Goal: Task Accomplishment & Management: Manage account settings

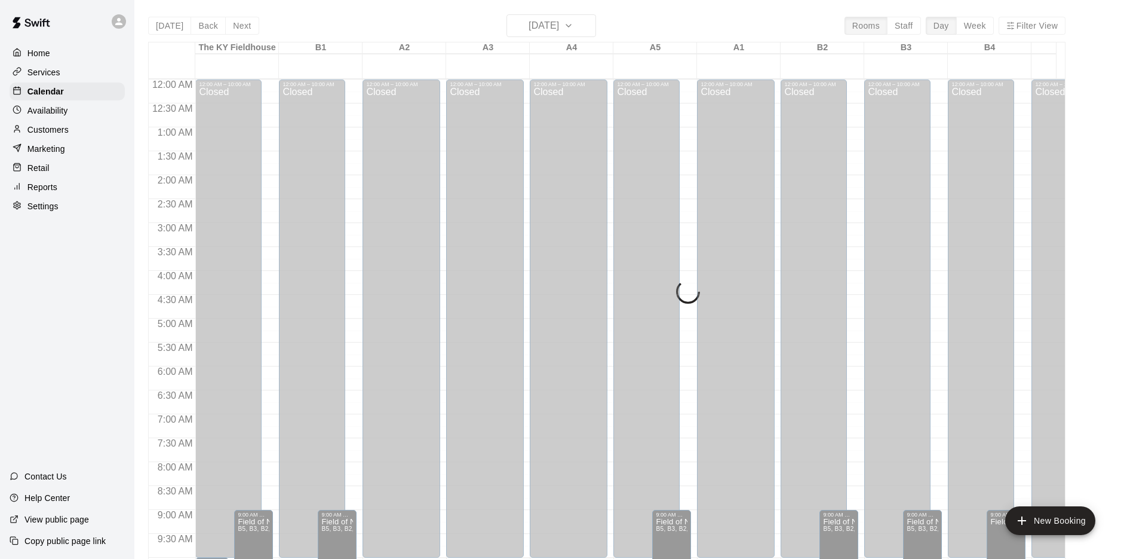
scroll to position [618, 0]
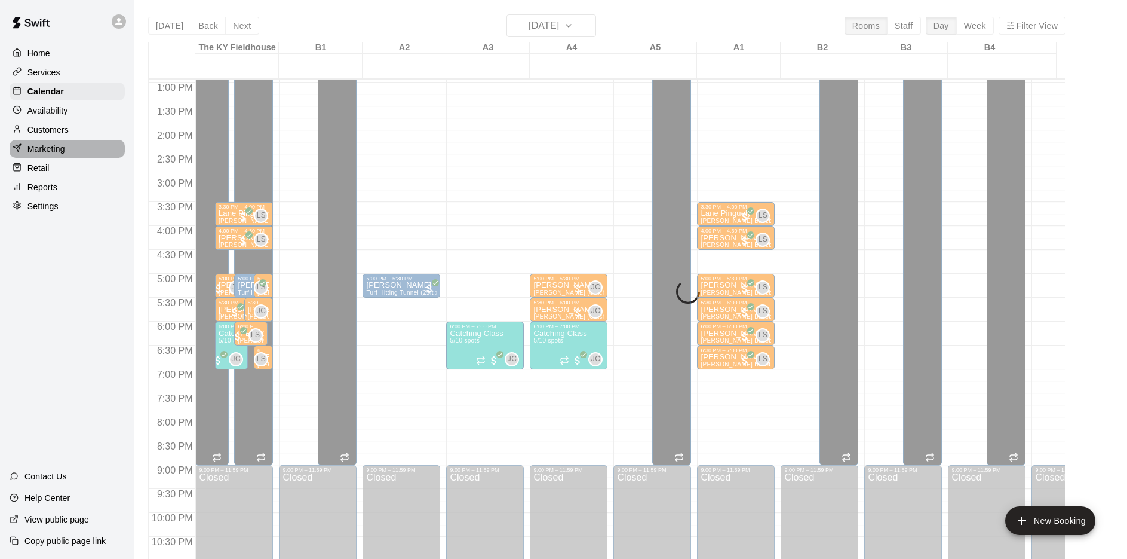
click at [51, 158] on div "Marketing" at bounding box center [67, 149] width 115 height 18
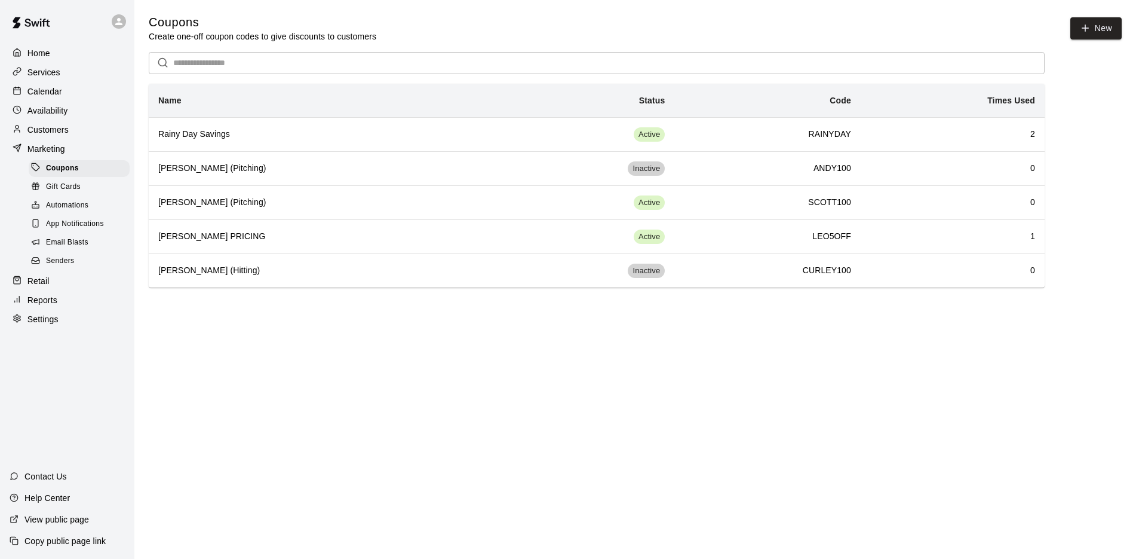
click at [46, 73] on p "Services" at bounding box center [43, 72] width 33 height 12
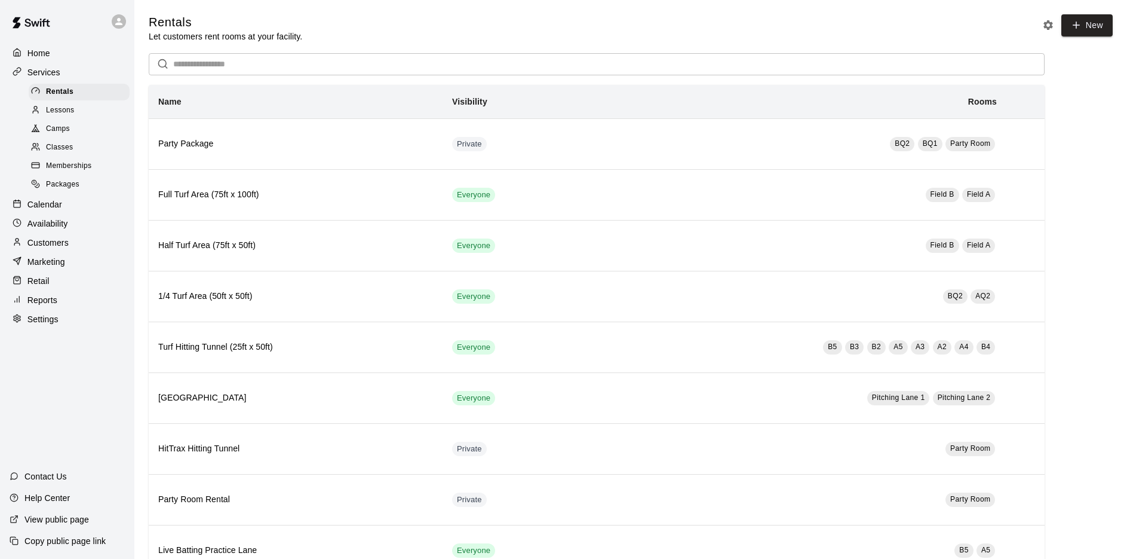
click at [62, 133] on span "Camps" at bounding box center [58, 129] width 24 height 12
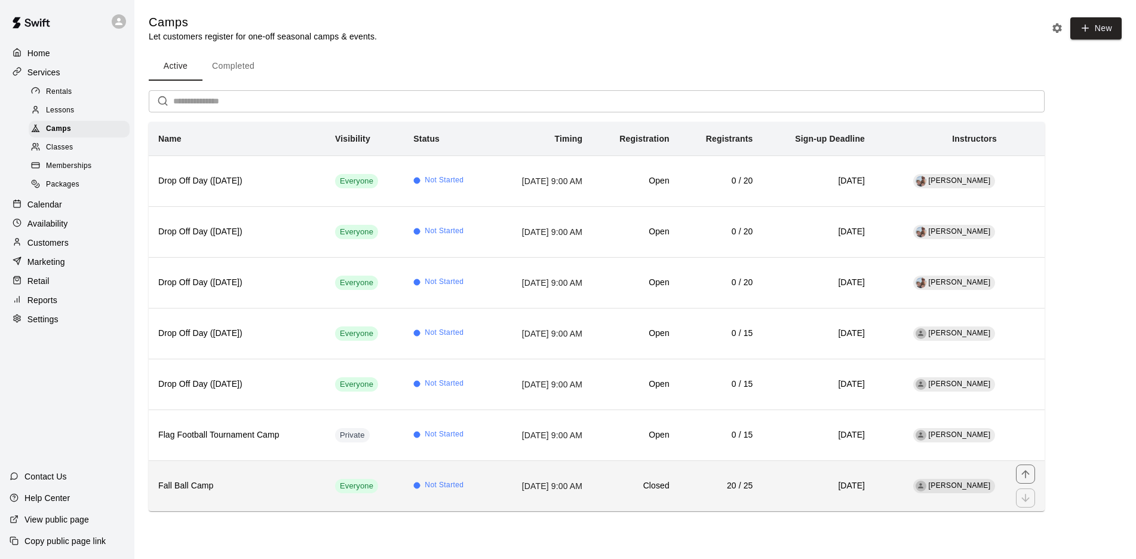
click at [194, 492] on th "Fall Ball Camp" at bounding box center [237, 485] width 177 height 51
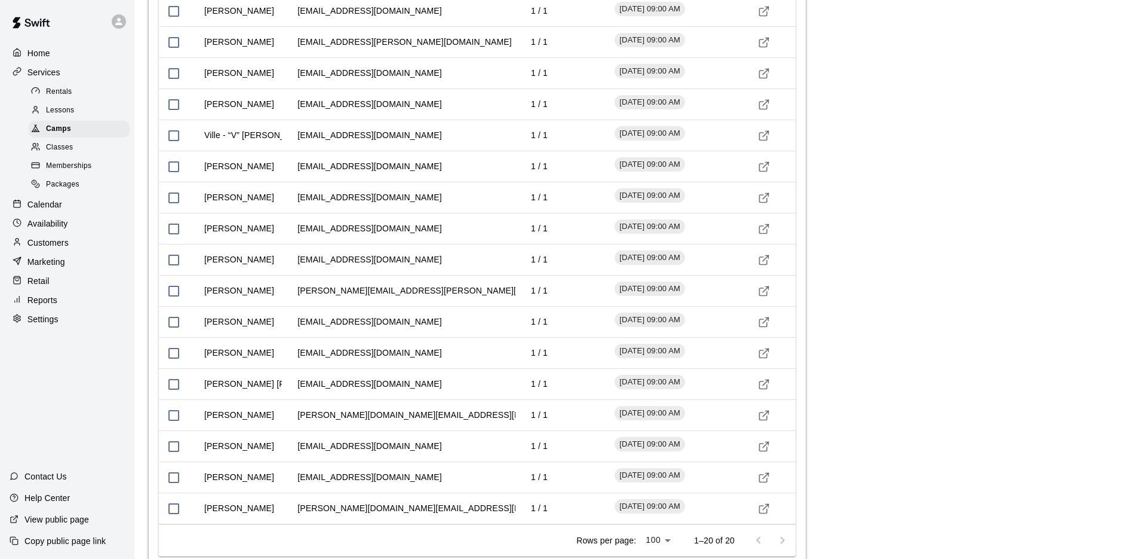
scroll to position [1645, 0]
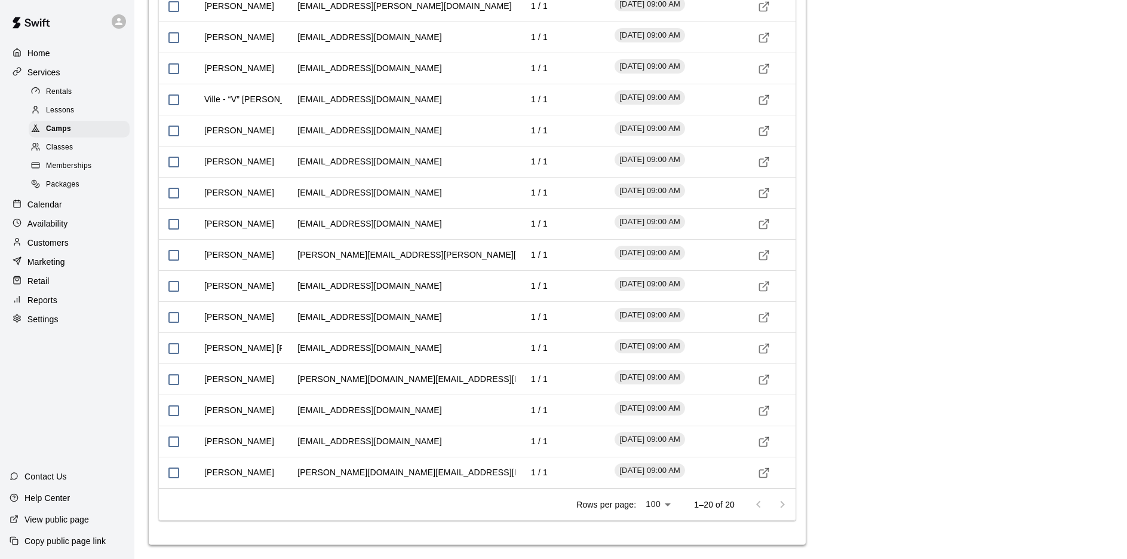
click at [33, 209] on p "Calendar" at bounding box center [44, 204] width 35 height 12
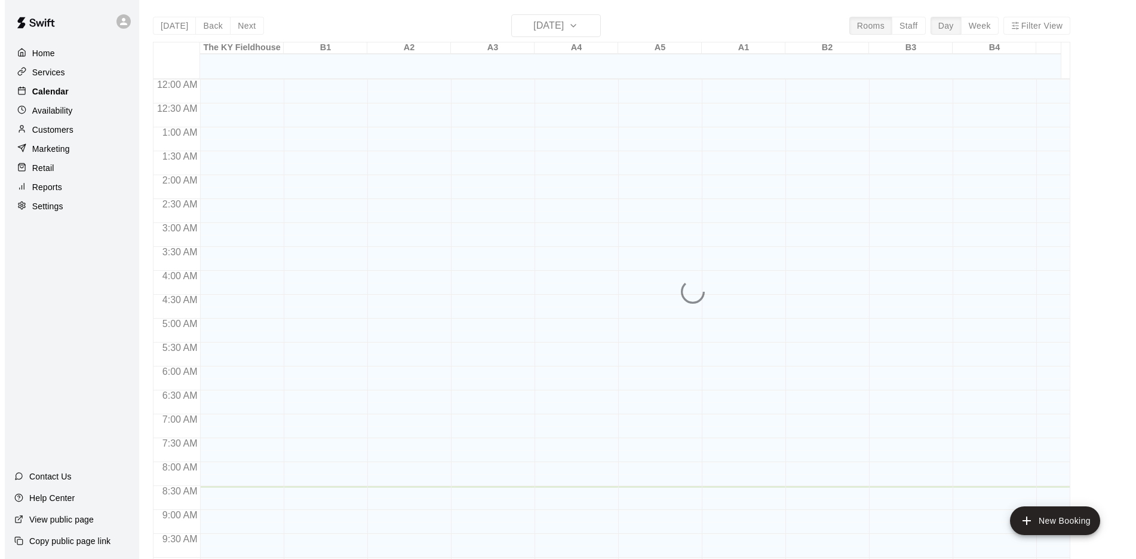
scroll to position [407, 0]
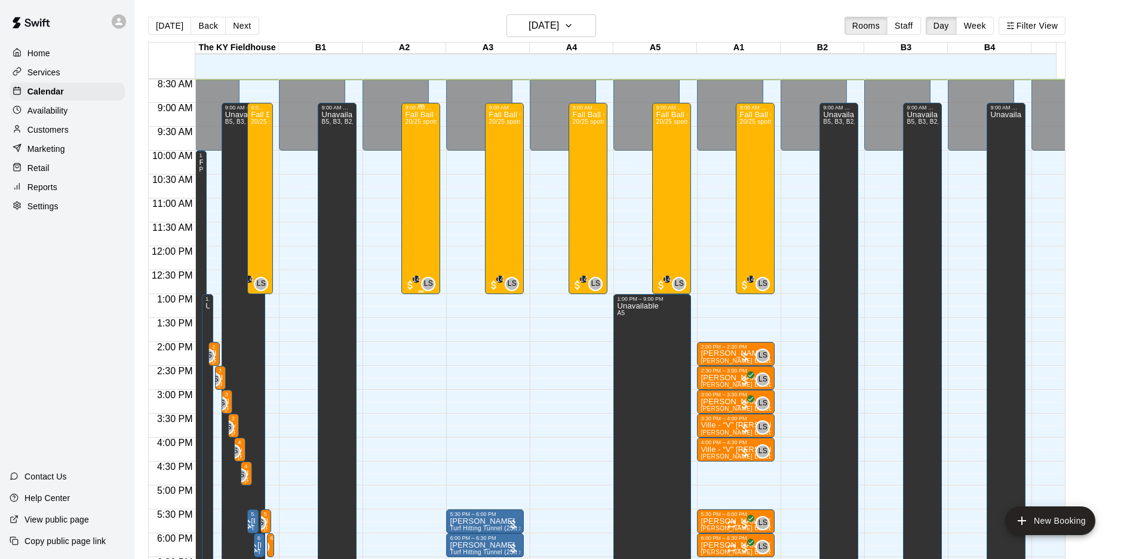
click at [419, 140] on div "Fall Ball Camp 20/25 spots" at bounding box center [421, 390] width 32 height 559
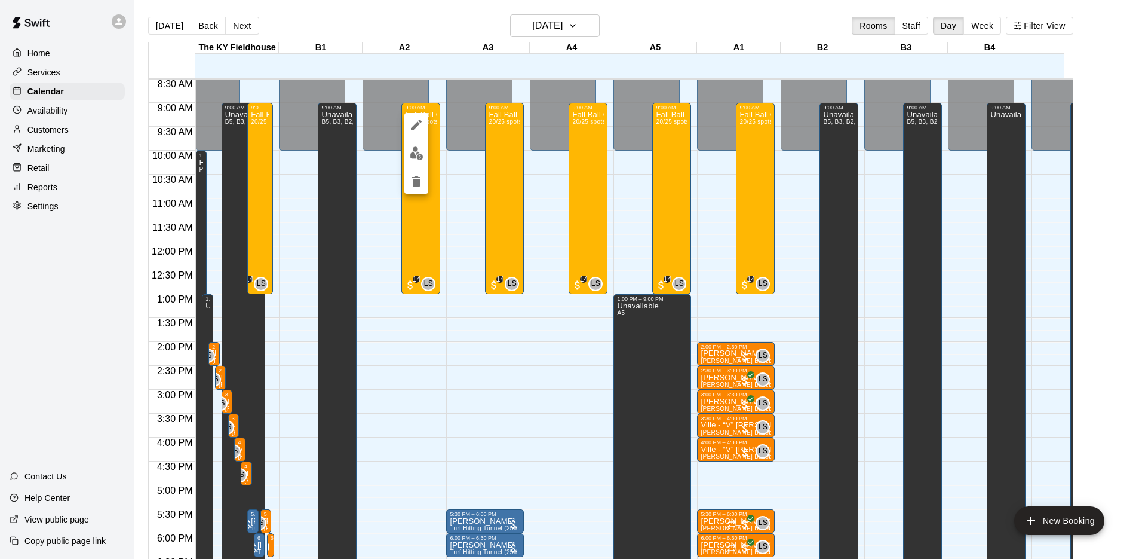
click at [259, 167] on div at bounding box center [568, 279] width 1136 height 559
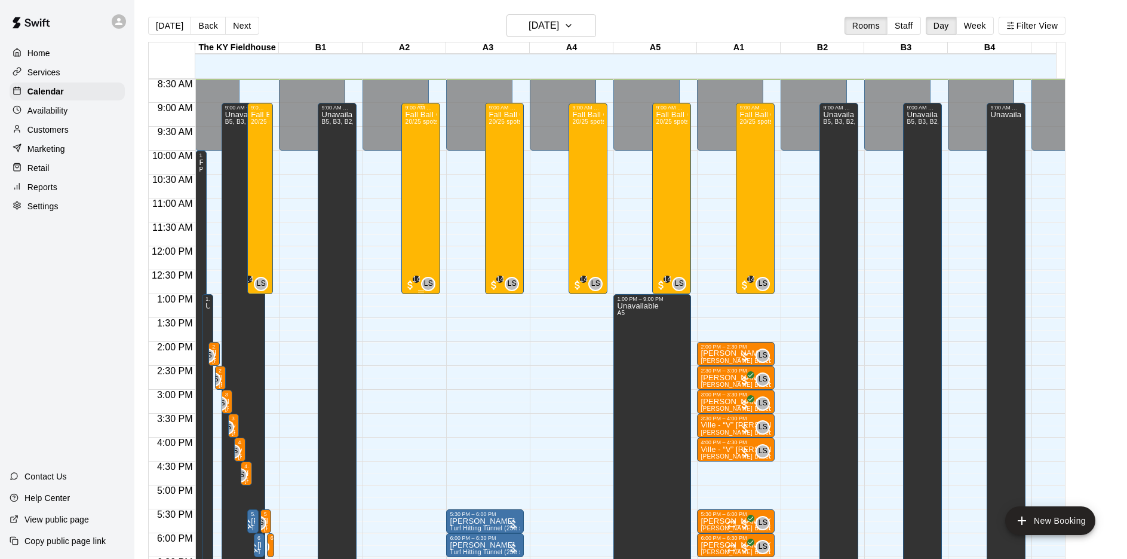
click at [421, 157] on div "Fall Ball Camp 20/25 spots" at bounding box center [421, 390] width 32 height 559
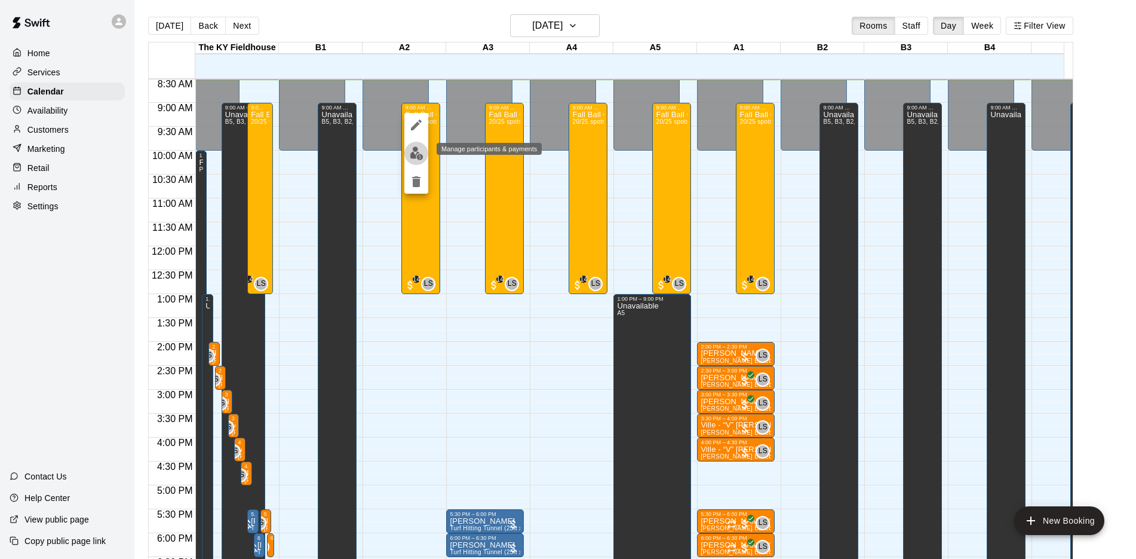
click at [418, 156] on img "edit" at bounding box center [417, 153] width 14 height 14
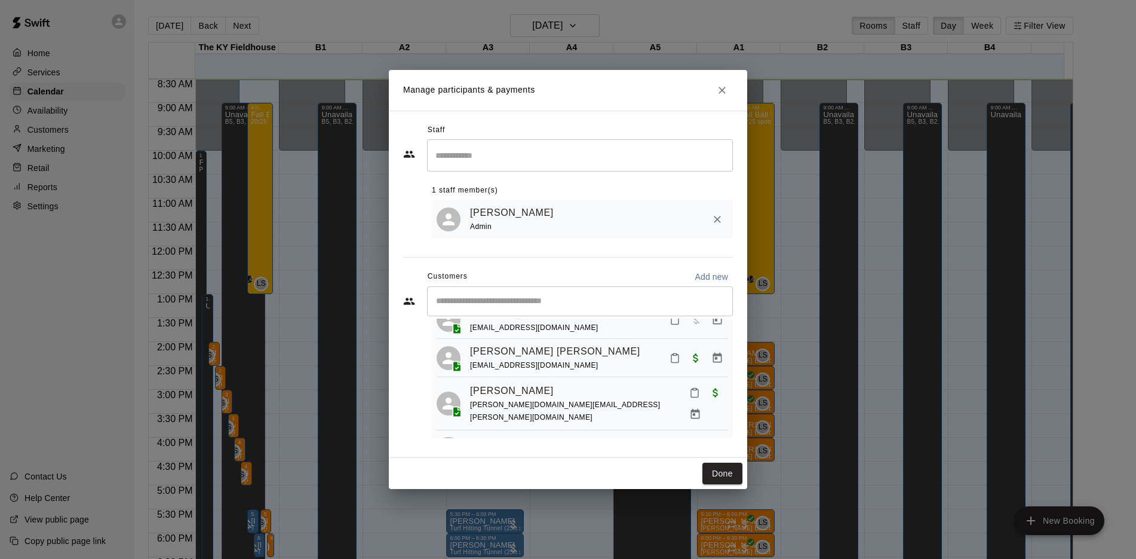
scroll to position [0, 0]
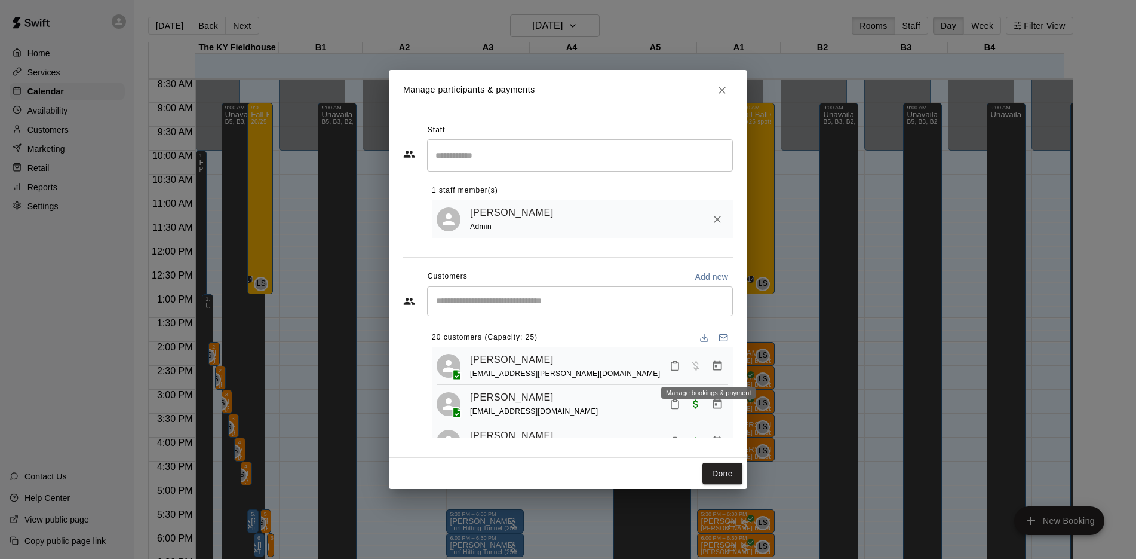
click at [713, 366] on icon "Manage bookings & payment" at bounding box center [717, 365] width 9 height 10
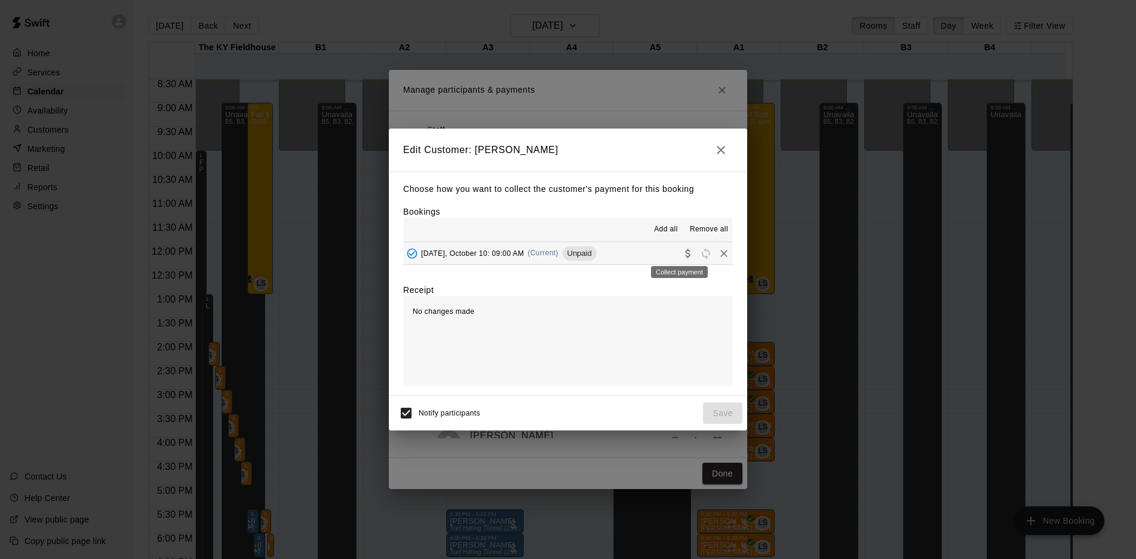
click at [685, 256] on icon "Collect payment" at bounding box center [687, 253] width 5 height 9
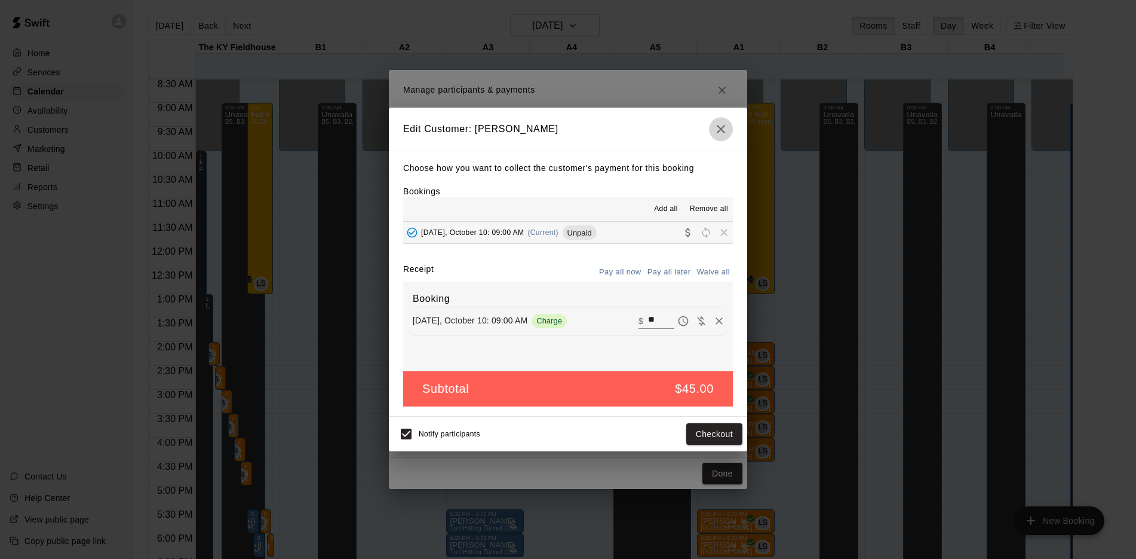
click at [723, 126] on icon "button" at bounding box center [721, 129] width 8 height 8
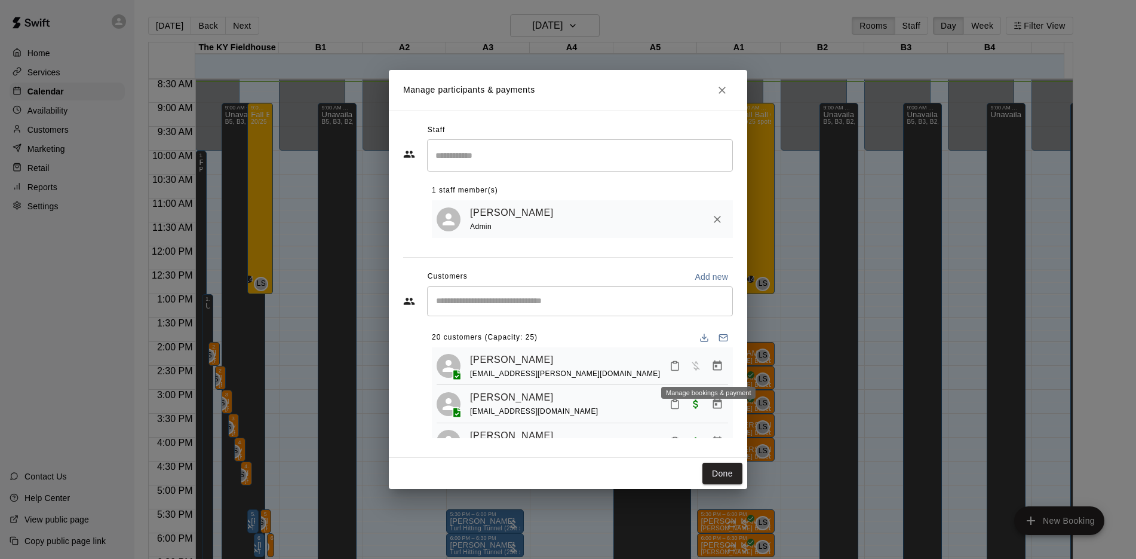
click at [713, 364] on icon "Manage bookings & payment" at bounding box center [717, 365] width 9 height 10
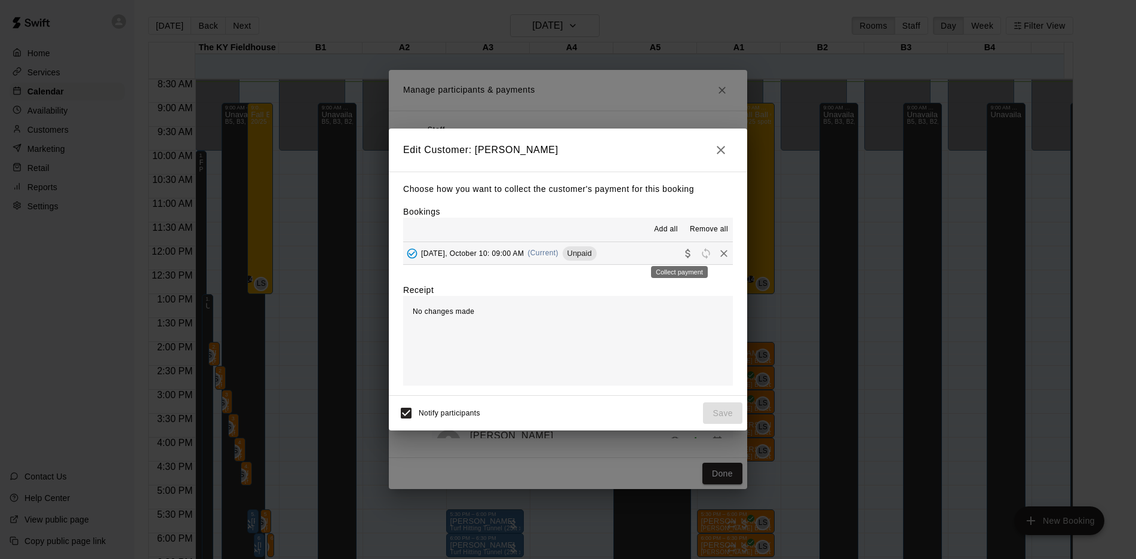
click at [685, 256] on icon "Collect payment" at bounding box center [687, 253] width 5 height 9
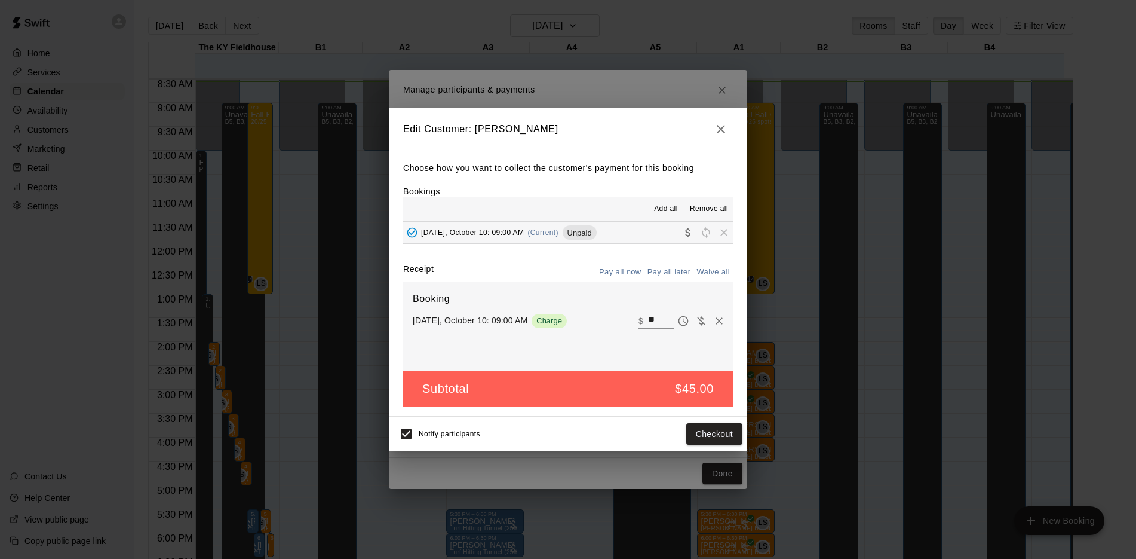
click at [705, 331] on div "Booking [DATE], October 10: 09:00 AM Charge ​ $ **" at bounding box center [568, 326] width 330 height 90
click at [621, 270] on button "Pay all now" at bounding box center [620, 272] width 48 height 19
click at [716, 435] on button "Checkout" at bounding box center [714, 434] width 56 height 22
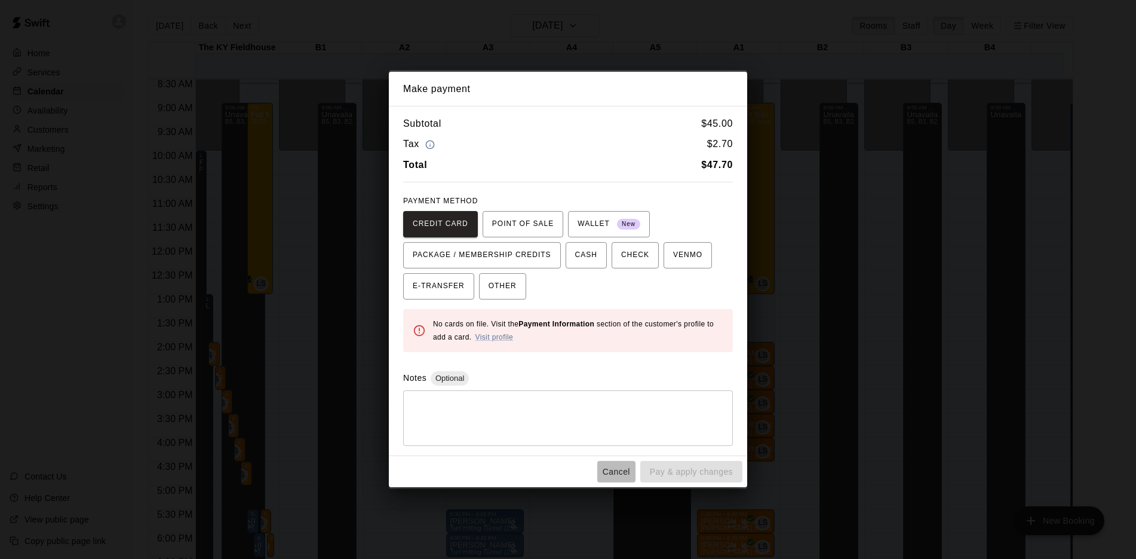
click at [615, 468] on button "Cancel" at bounding box center [616, 472] width 38 height 22
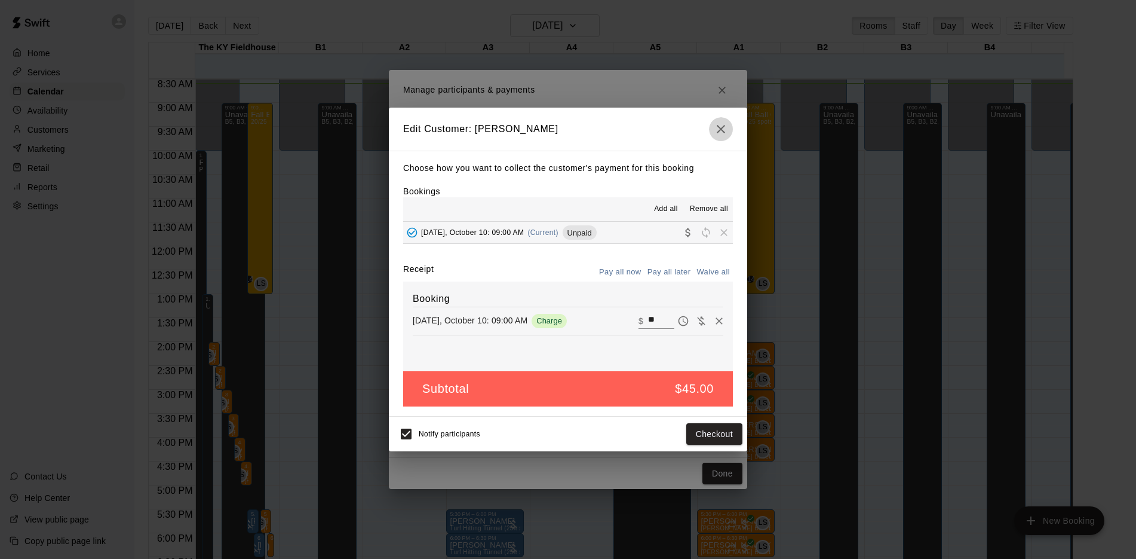
click at [725, 127] on icon "button" at bounding box center [721, 129] width 14 height 14
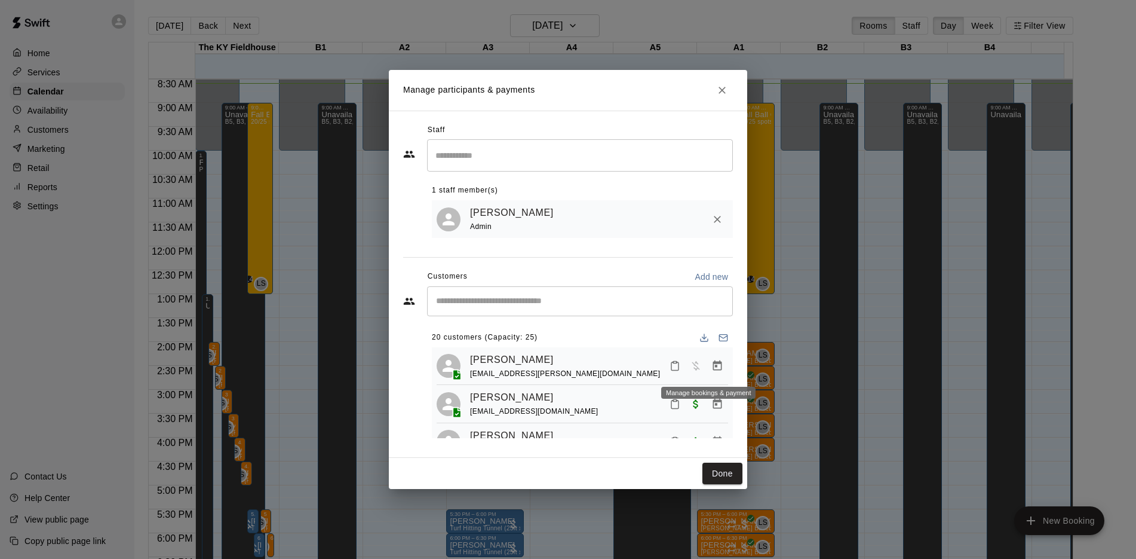
click at [711, 369] on icon "Manage bookings & payment" at bounding box center [717, 366] width 12 height 12
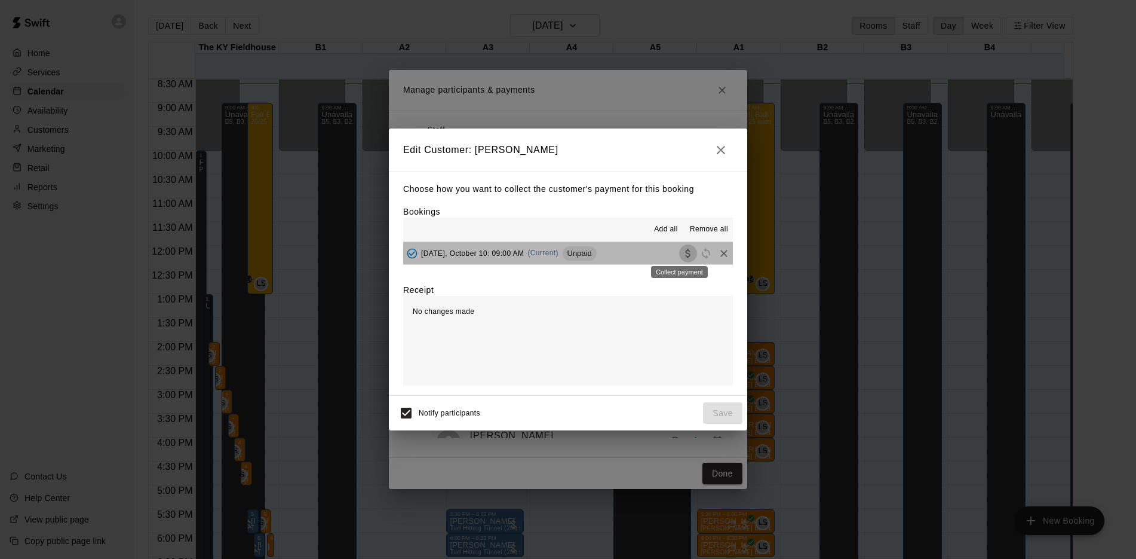
click at [679, 257] on button "Collect payment" at bounding box center [688, 253] width 18 height 18
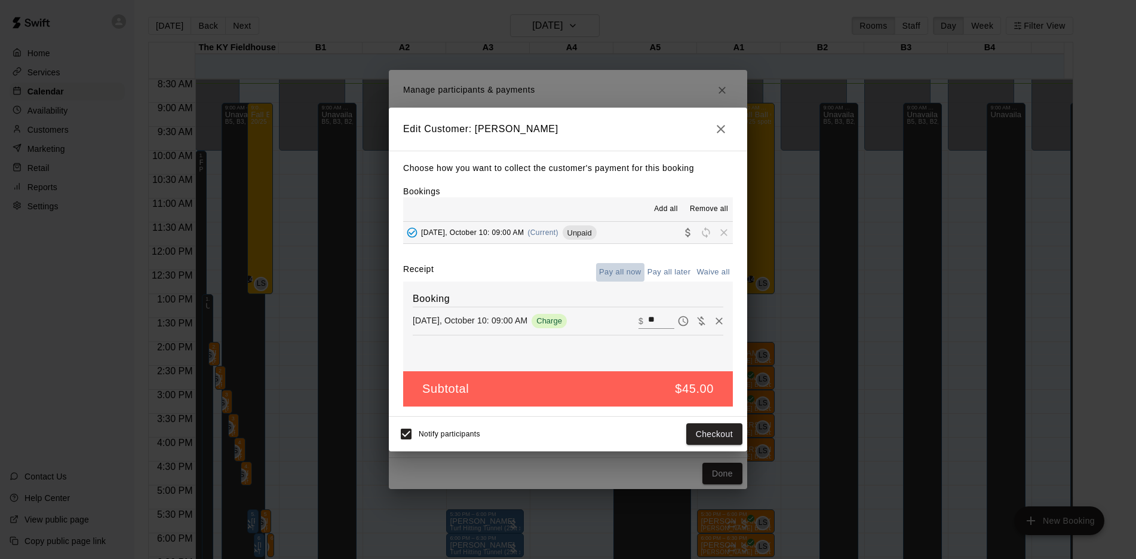
click at [621, 274] on button "Pay all now" at bounding box center [620, 272] width 48 height 19
drag, startPoint x: 621, startPoint y: 274, endPoint x: 771, endPoint y: 554, distance: 317.8
click at [771, 554] on div "Edit Customer: [PERSON_NAME] Choose how you want to collect the customer's paym…" at bounding box center [568, 279] width 1136 height 559
click at [723, 433] on button "Checkout" at bounding box center [714, 434] width 56 height 22
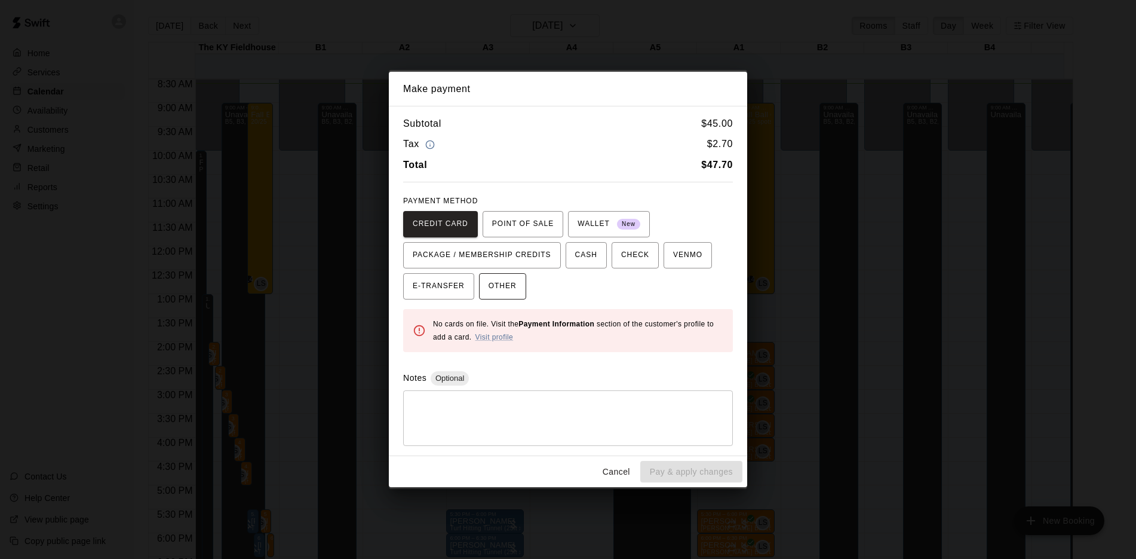
click at [520, 284] on button "OTHER" at bounding box center [502, 286] width 47 height 26
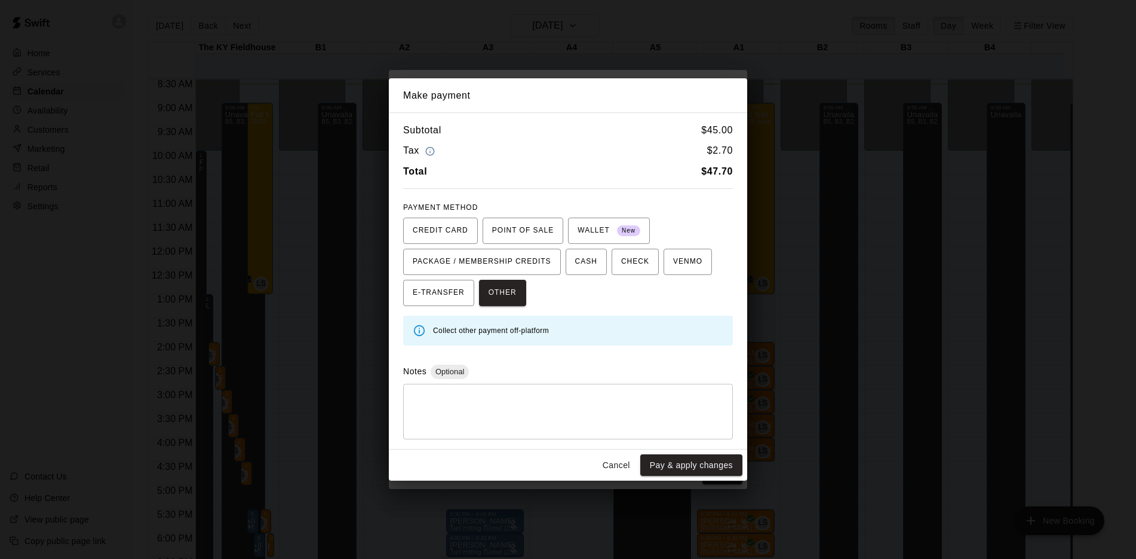
click at [470, 397] on textarea at bounding box center [568, 411] width 313 height 36
type textarea "*"
click at [608, 465] on button "Cancel" at bounding box center [616, 465] width 38 height 22
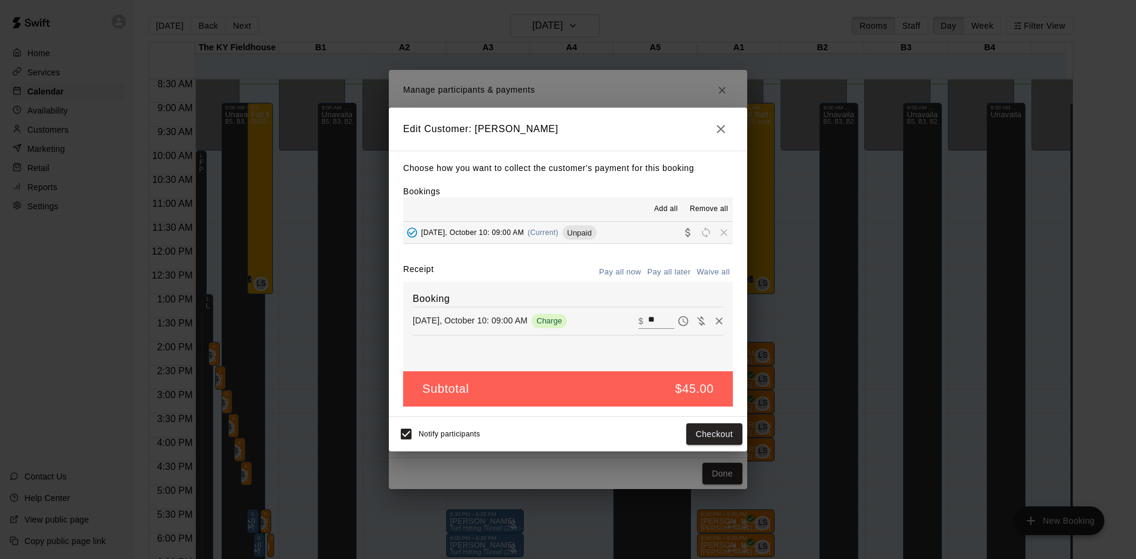
click at [721, 128] on icon "button" at bounding box center [721, 129] width 8 height 8
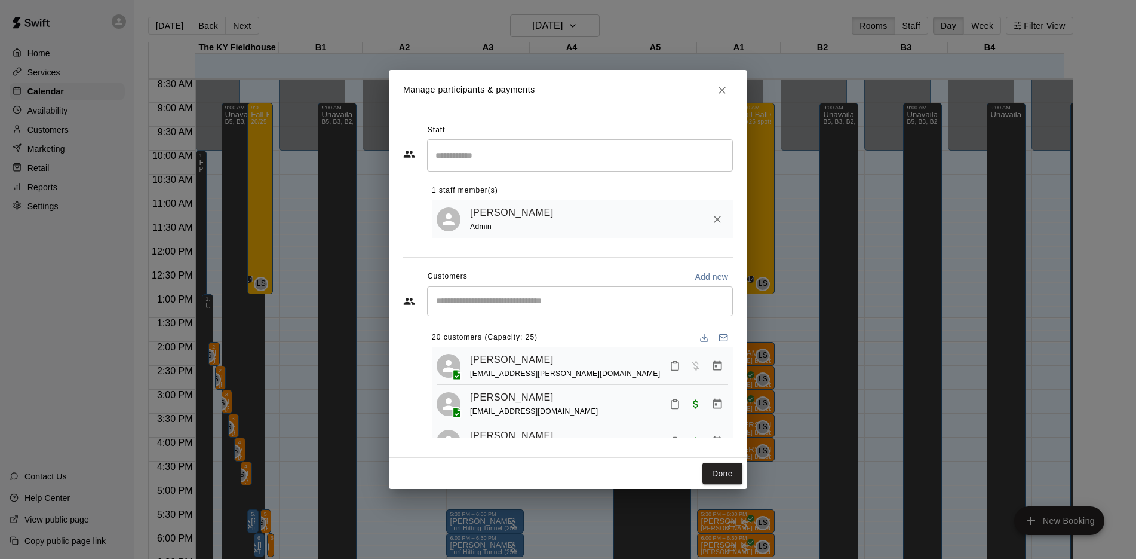
click at [722, 82] on button "Close" at bounding box center [722, 90] width 22 height 22
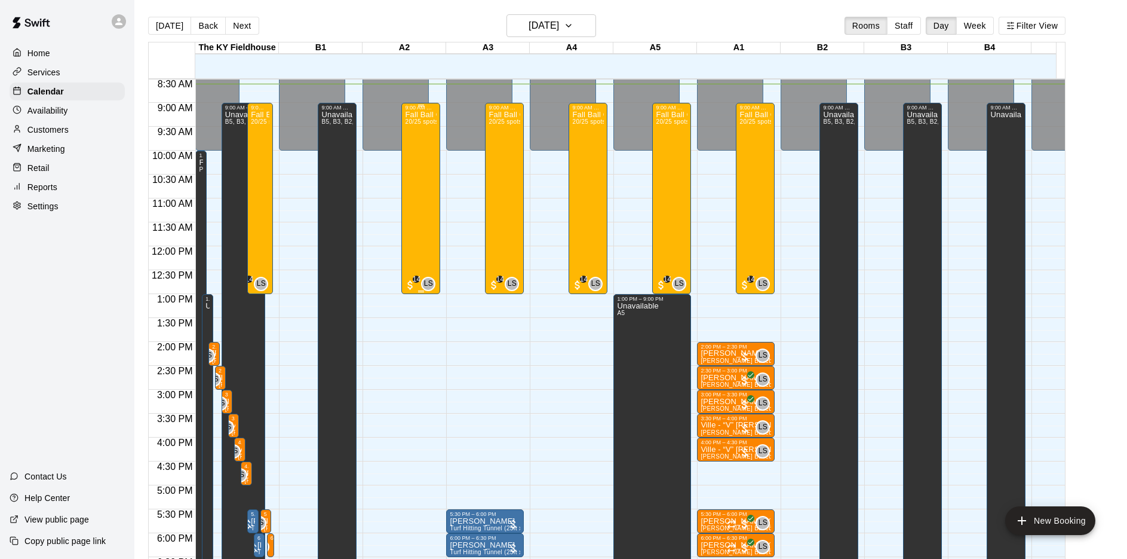
drag, startPoint x: 407, startPoint y: 145, endPoint x: 429, endPoint y: 145, distance: 22.1
click at [429, 145] on div "Fall Ball Camp 20/25 spots" at bounding box center [421, 390] width 32 height 559
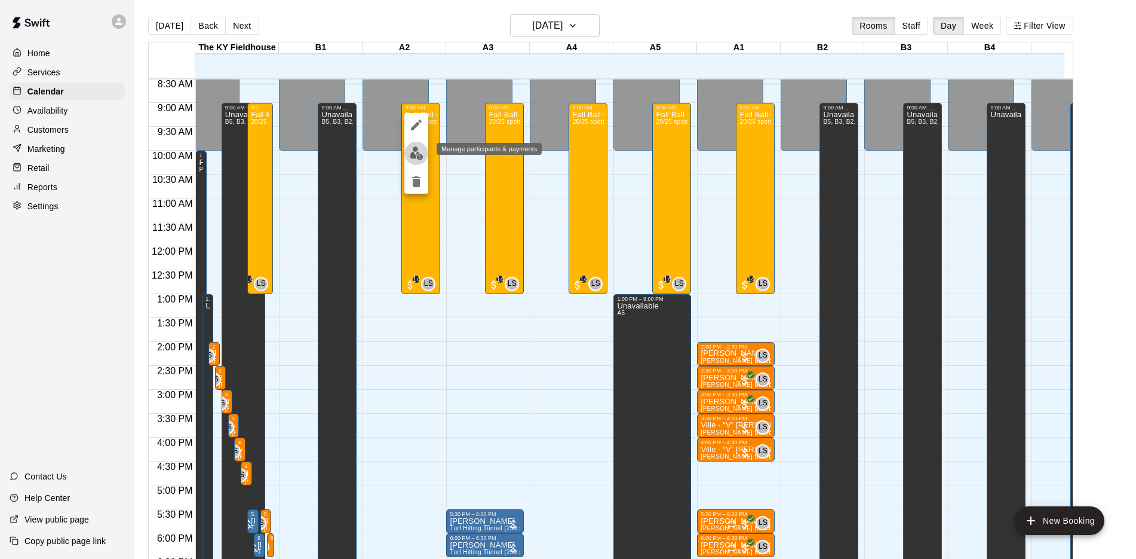
click at [415, 154] on img "edit" at bounding box center [417, 153] width 14 height 14
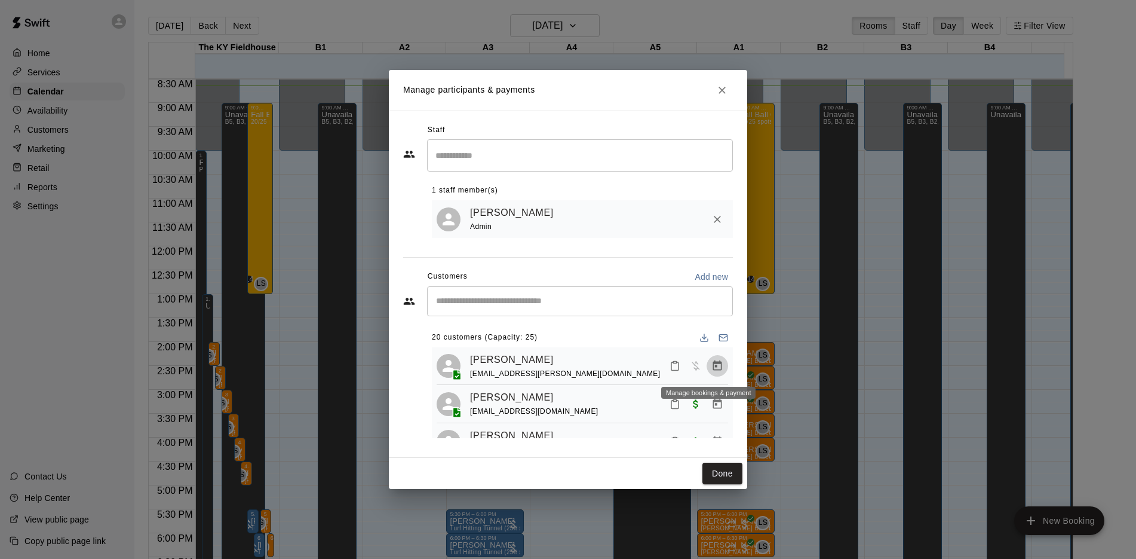
click at [711, 366] on icon "Manage bookings & payment" at bounding box center [717, 366] width 12 height 12
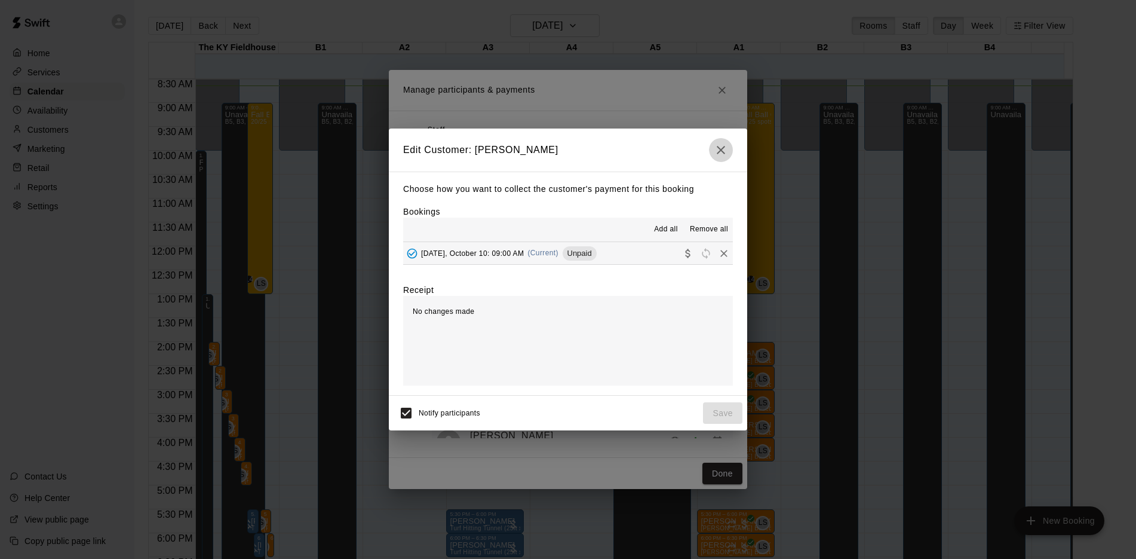
click at [722, 145] on icon "button" at bounding box center [721, 150] width 14 height 14
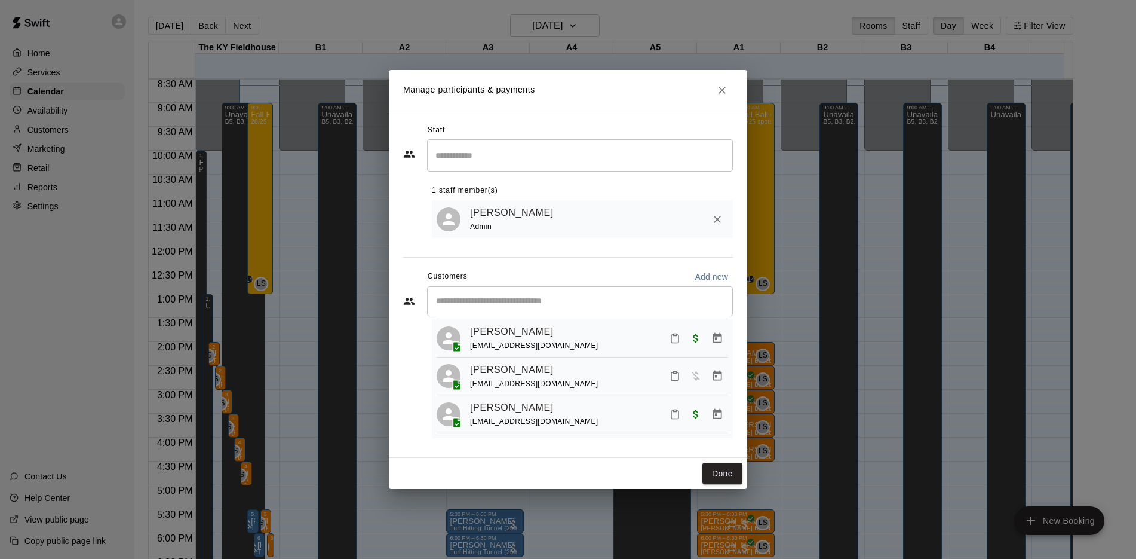
scroll to position [162, 0]
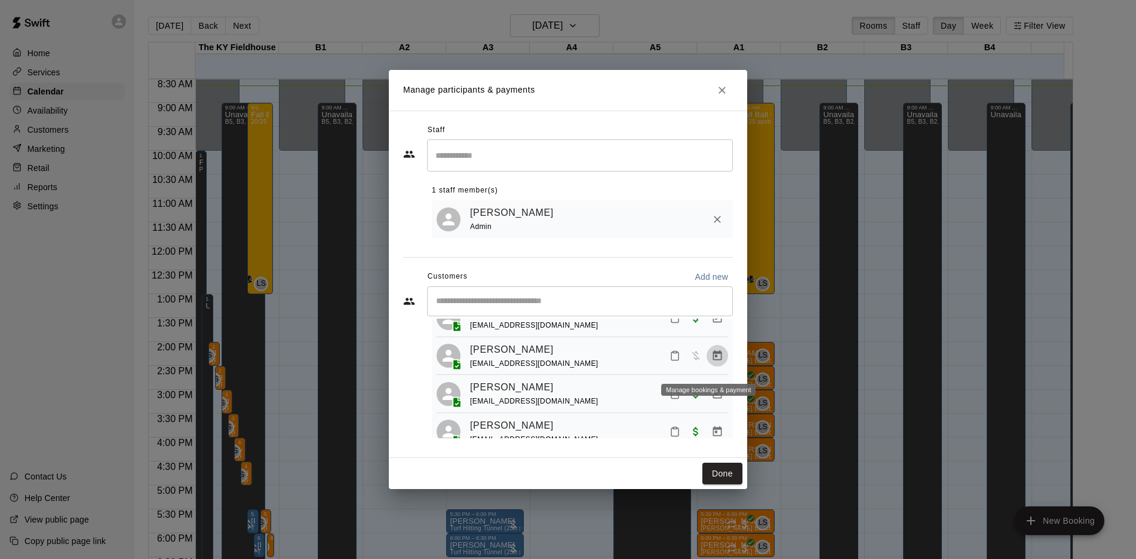
click at [713, 360] on icon "Manage bookings & payment" at bounding box center [717, 355] width 9 height 10
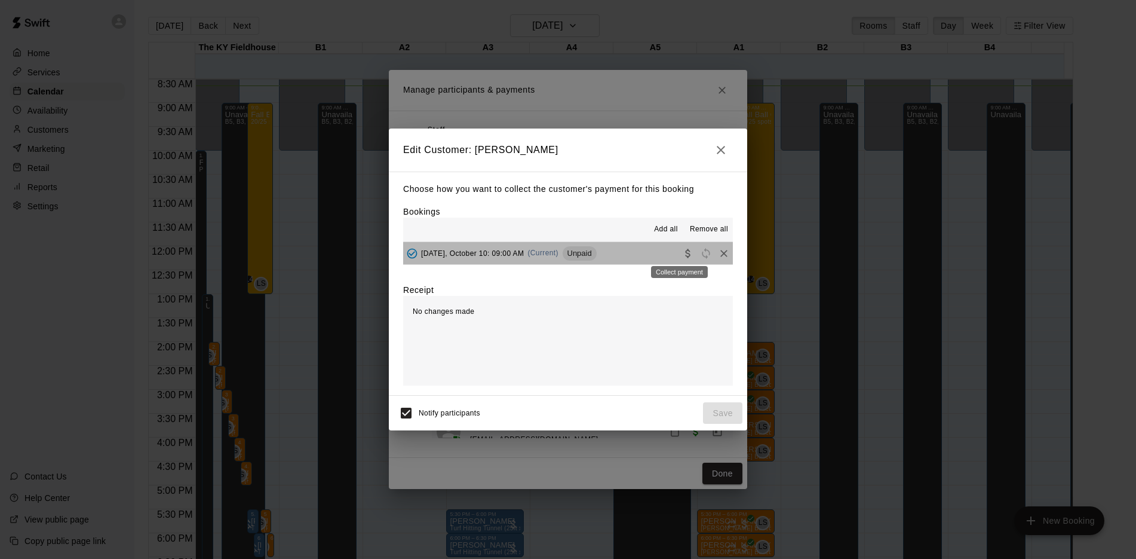
click at [674, 258] on div "Collect payment" at bounding box center [679, 268] width 59 height 22
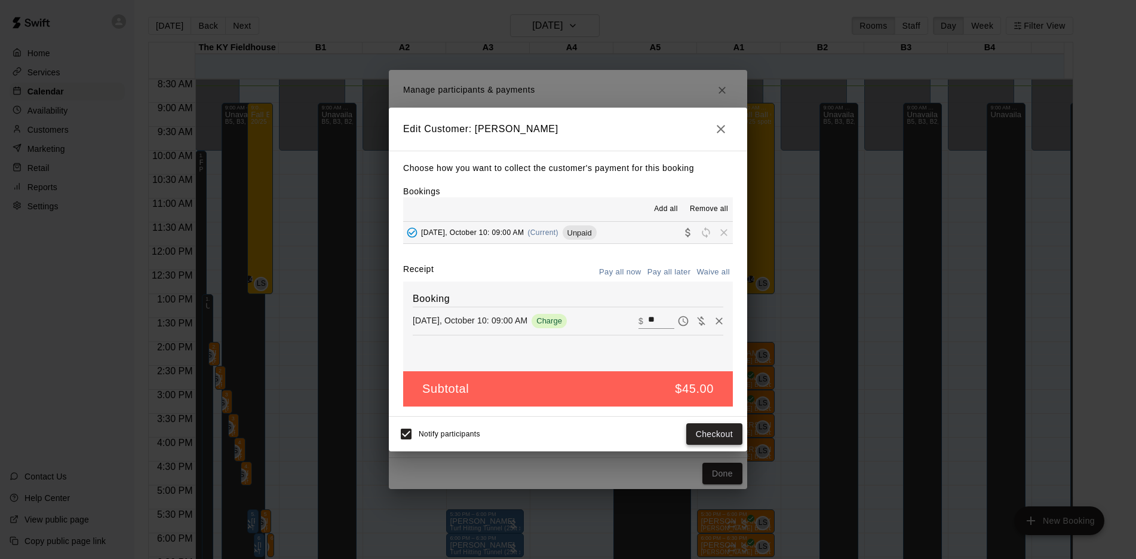
click at [718, 443] on button "Checkout" at bounding box center [714, 434] width 56 height 22
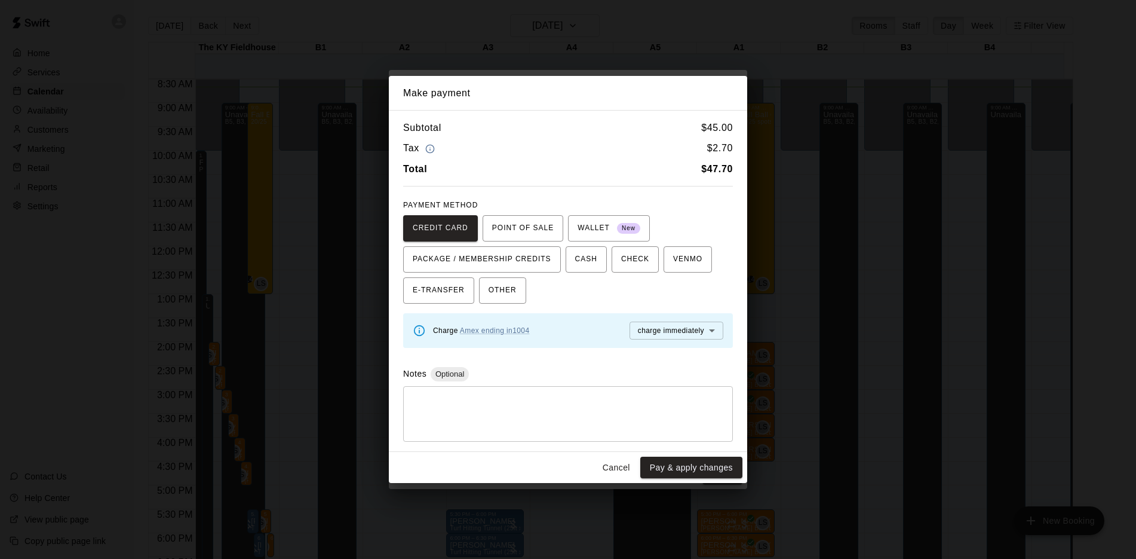
click at [611, 473] on button "Cancel" at bounding box center [616, 467] width 38 height 22
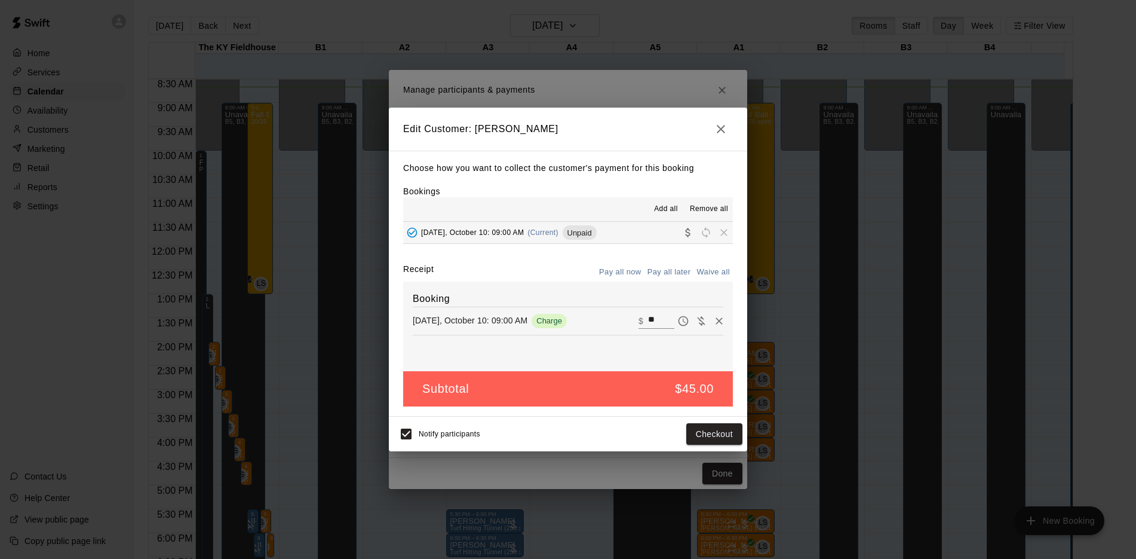
click at [725, 127] on icon "button" at bounding box center [721, 129] width 14 height 14
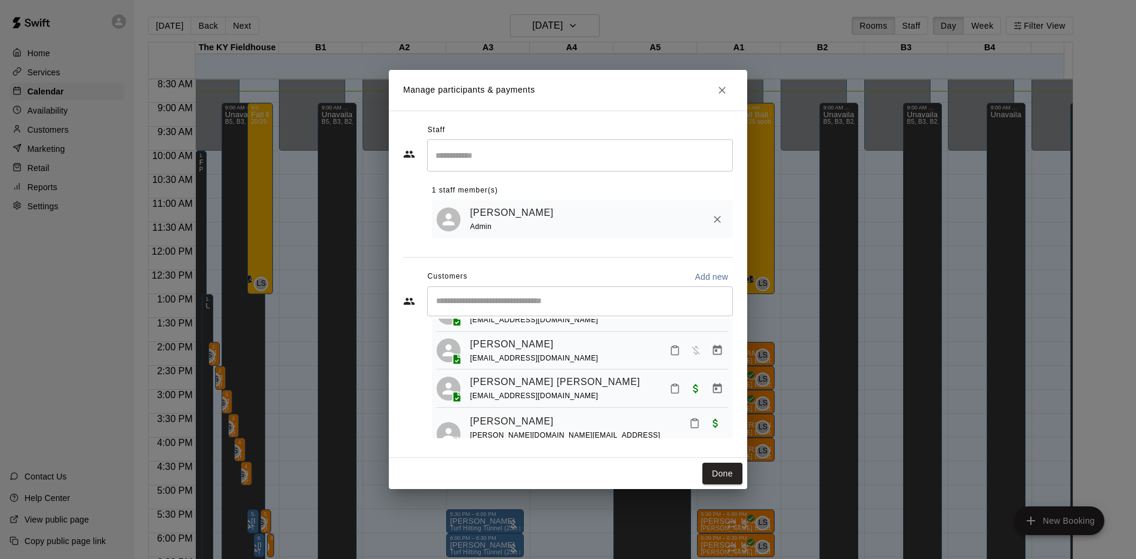
scroll to position [364, 0]
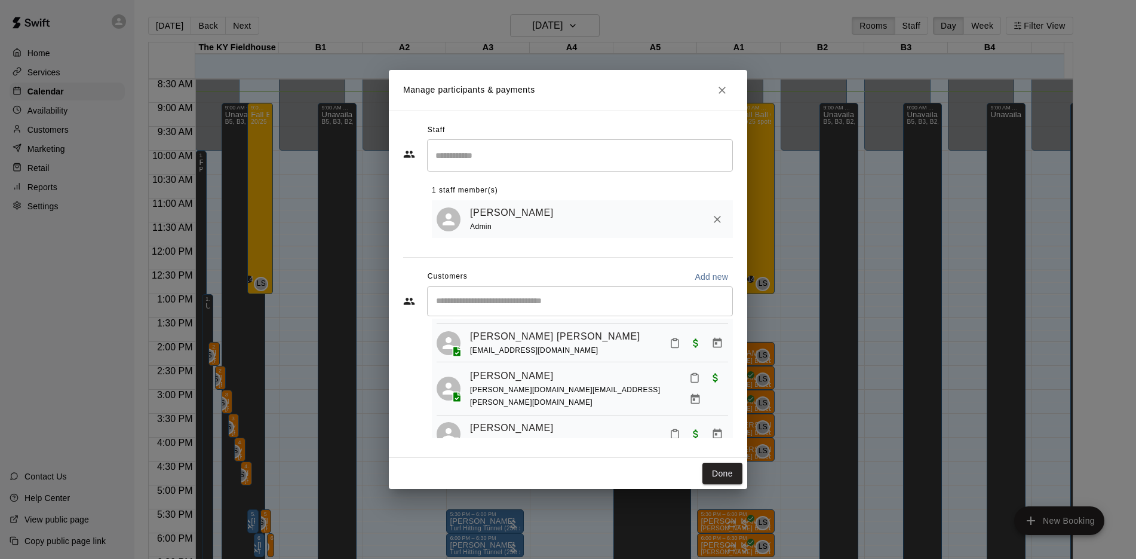
drag, startPoint x: 730, startPoint y: 381, endPoint x: 715, endPoint y: 384, distance: 15.4
click at [715, 384] on div "[PERSON_NAME] [PERSON_NAME][EMAIL_ADDRESS][PERSON_NAME][DOMAIN_NAME] [PERSON_NA…" at bounding box center [582, 387] width 301 height 809
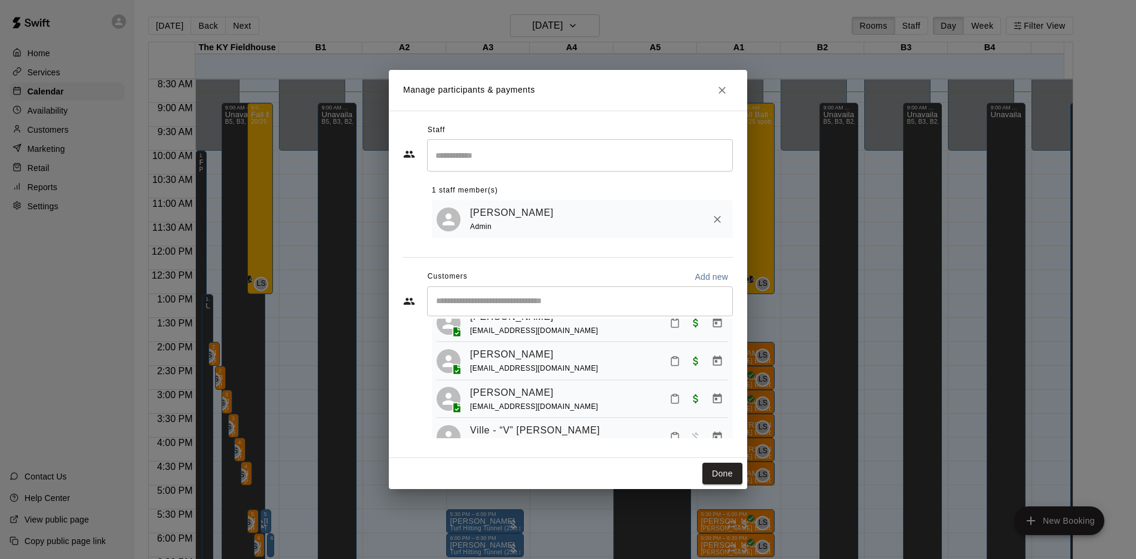
scroll to position [704, 0]
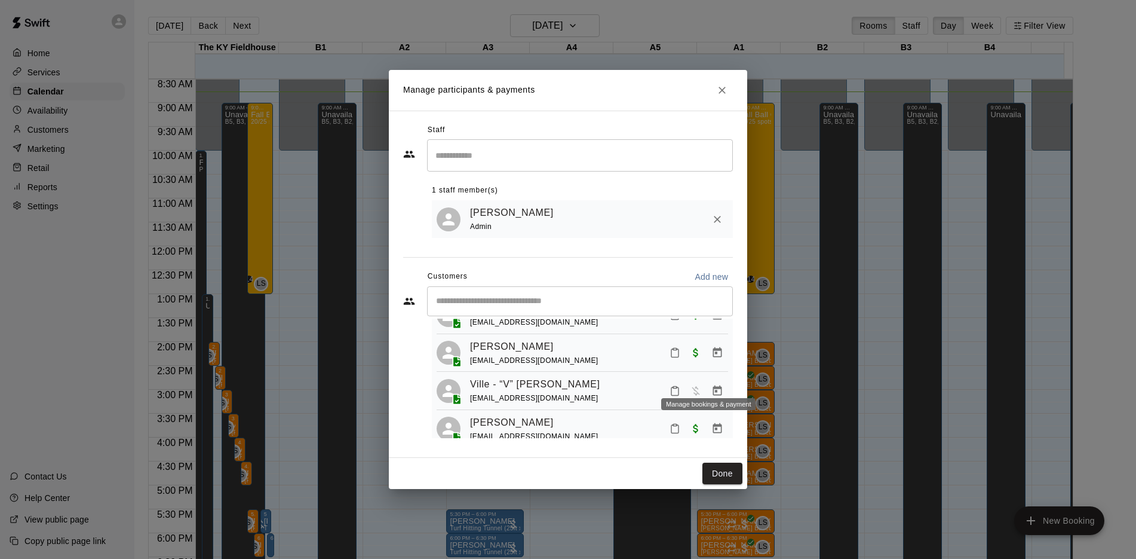
click at [711, 385] on icon "Manage bookings & payment" at bounding box center [717, 391] width 12 height 12
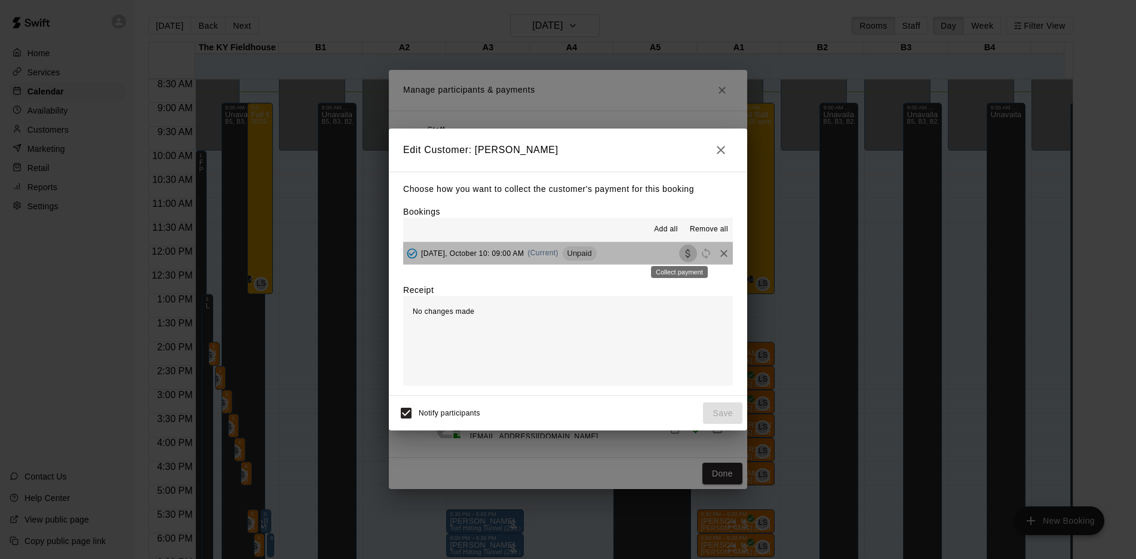
click at [685, 256] on icon "Collect payment" at bounding box center [687, 253] width 5 height 9
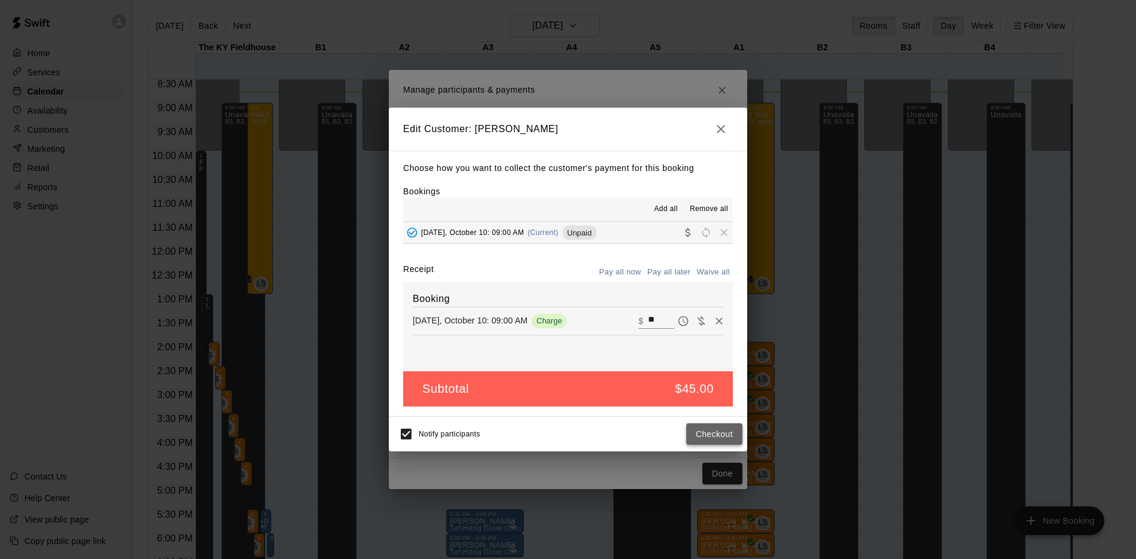
click at [700, 435] on button "Checkout" at bounding box center [714, 434] width 56 height 22
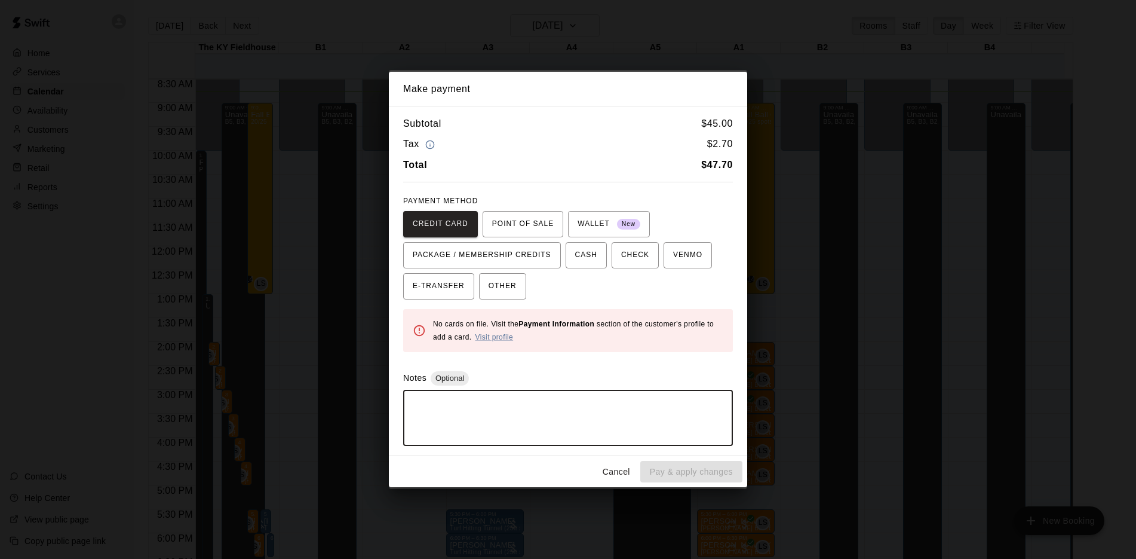
click at [488, 405] on textarea at bounding box center [568, 418] width 313 height 36
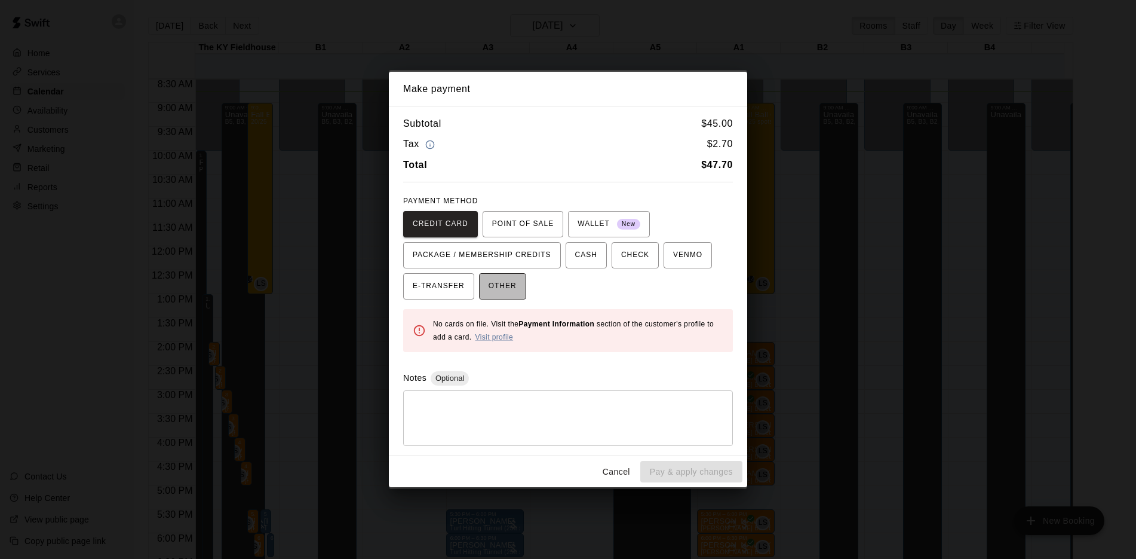
click at [512, 281] on span "OTHER" at bounding box center [503, 286] width 28 height 19
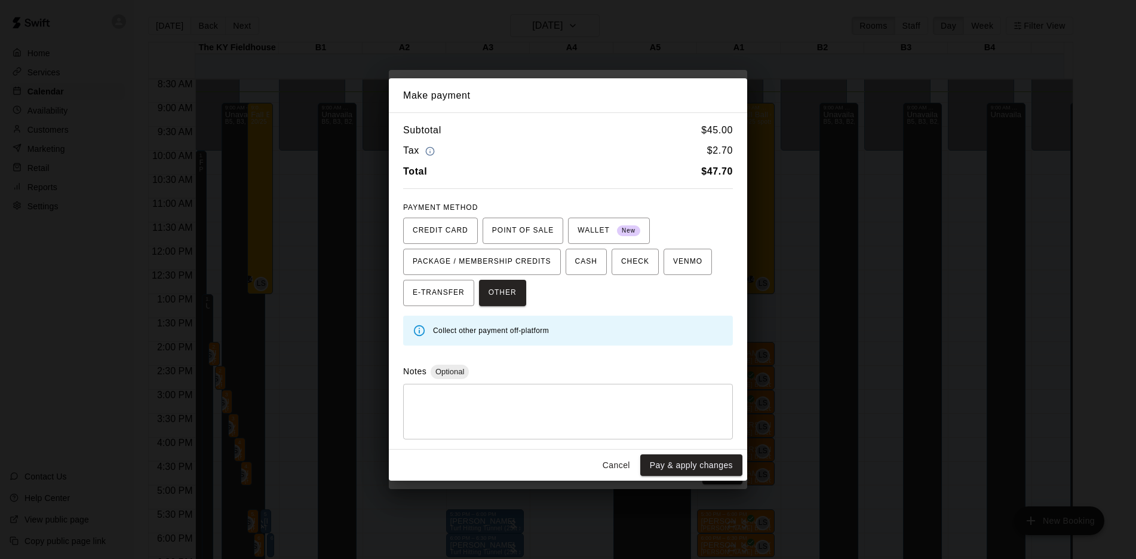
click at [471, 406] on textarea at bounding box center [568, 411] width 313 height 36
type textarea "****"
click at [584, 271] on span "CASH" at bounding box center [586, 261] width 22 height 19
click at [691, 467] on button "Pay & apply changes" at bounding box center [691, 465] width 102 height 22
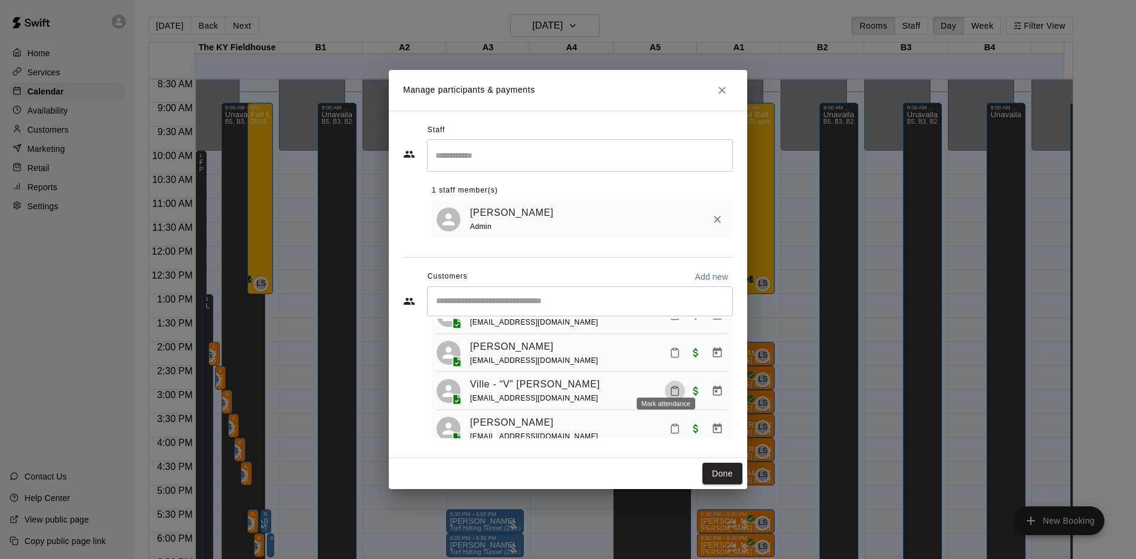
click at [670, 385] on icon "Mark attendance" at bounding box center [675, 390] width 11 height 11
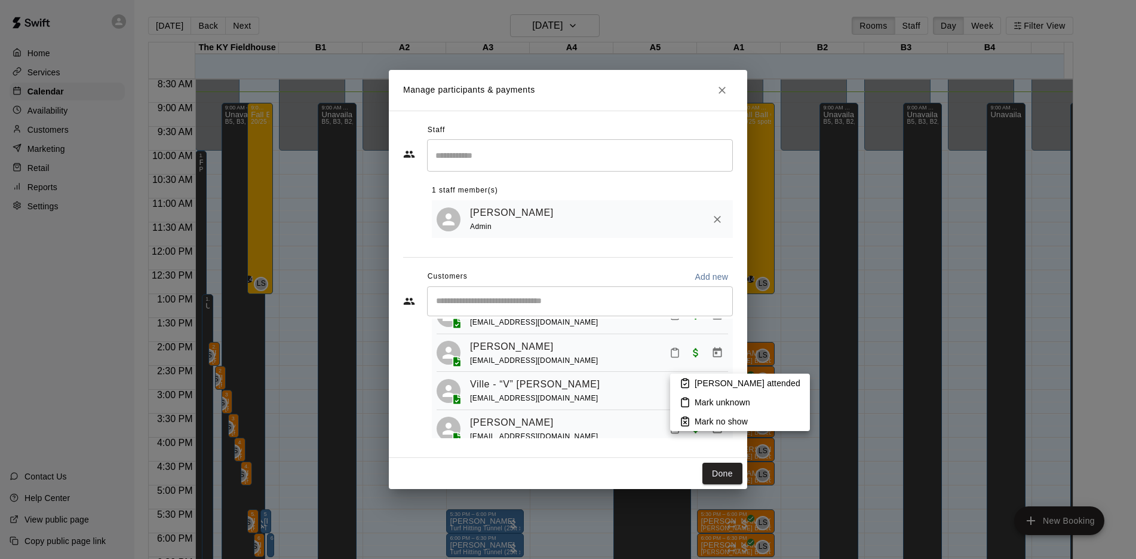
click at [704, 380] on p "[PERSON_NAME] attended" at bounding box center [748, 383] width 106 height 12
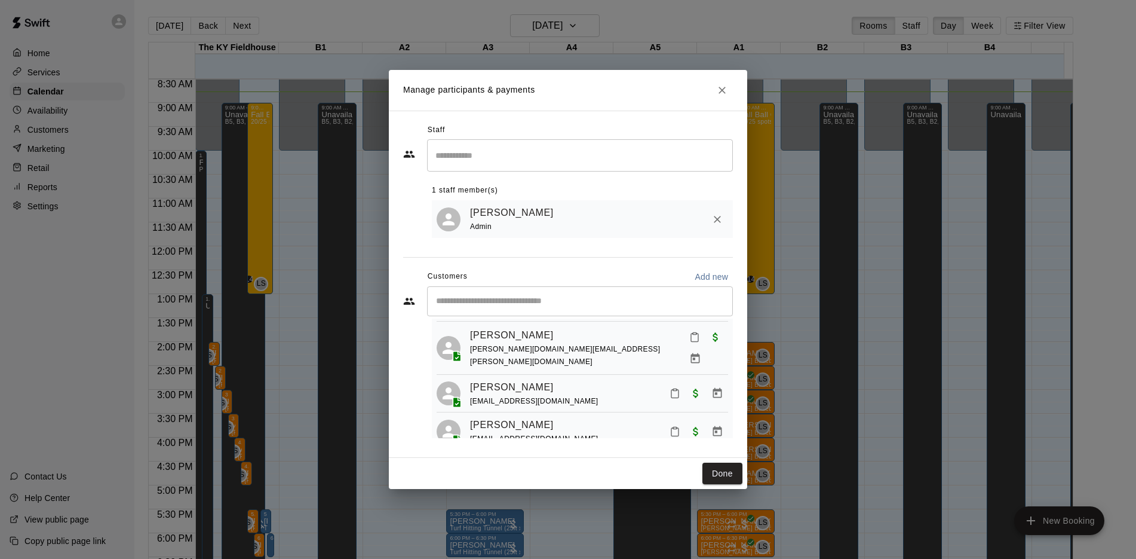
scroll to position [557, 0]
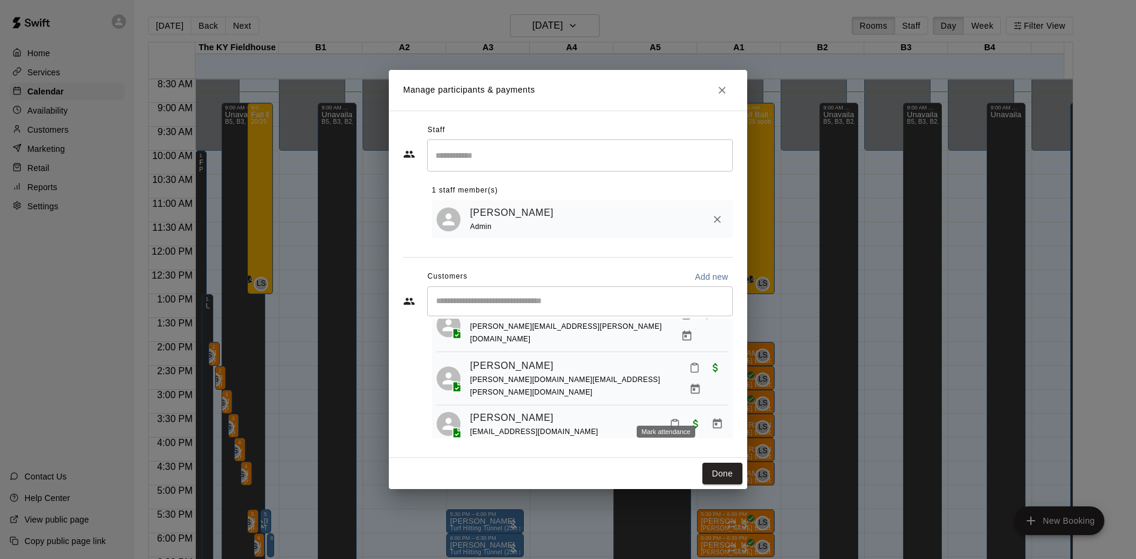
click at [670, 418] on icon "Mark attendance" at bounding box center [675, 423] width 11 height 11
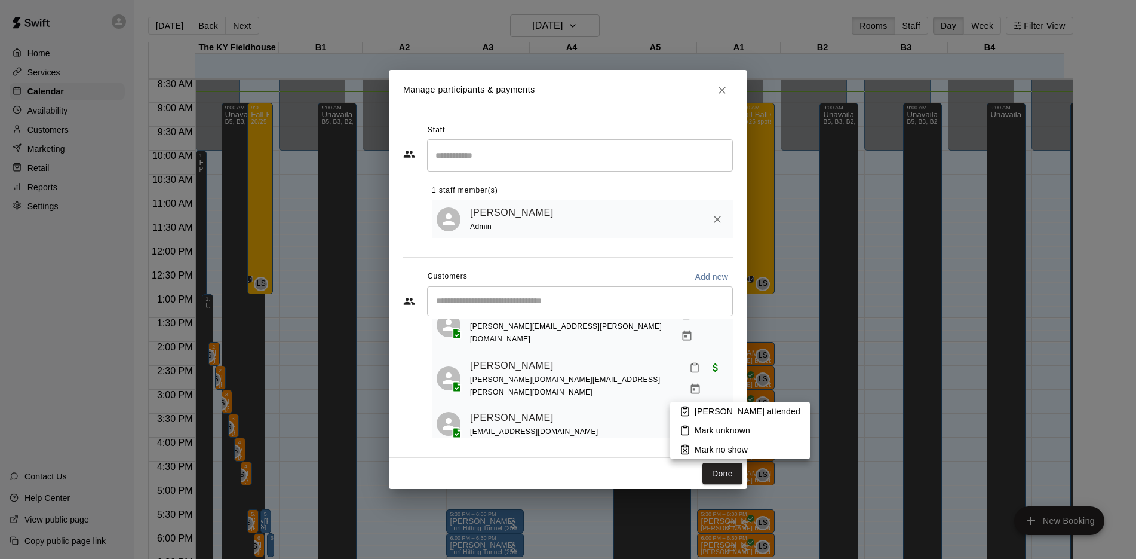
click at [706, 408] on p "[PERSON_NAME] attended" at bounding box center [748, 411] width 106 height 12
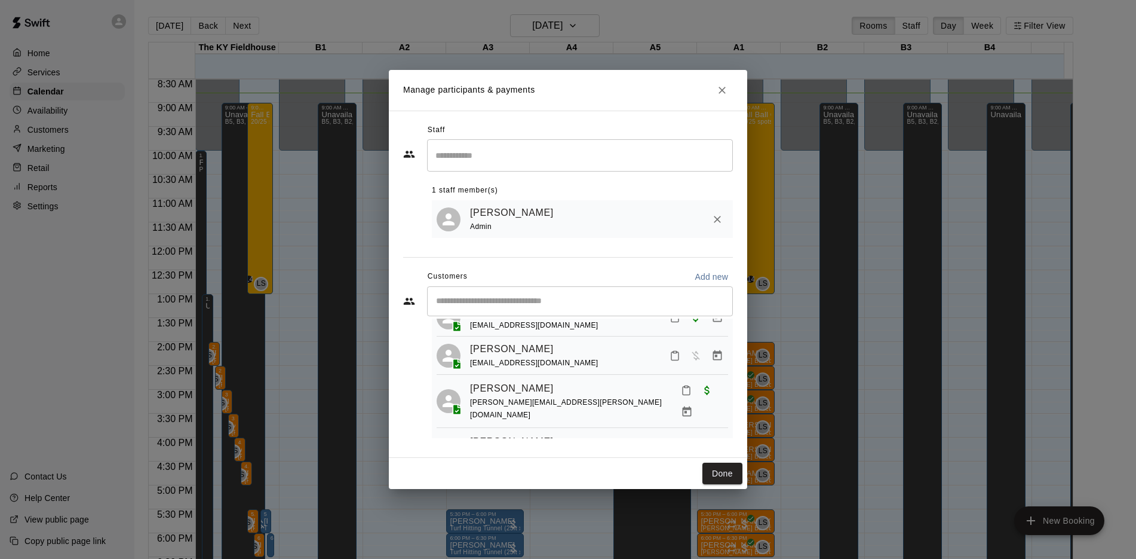
scroll to position [476, 0]
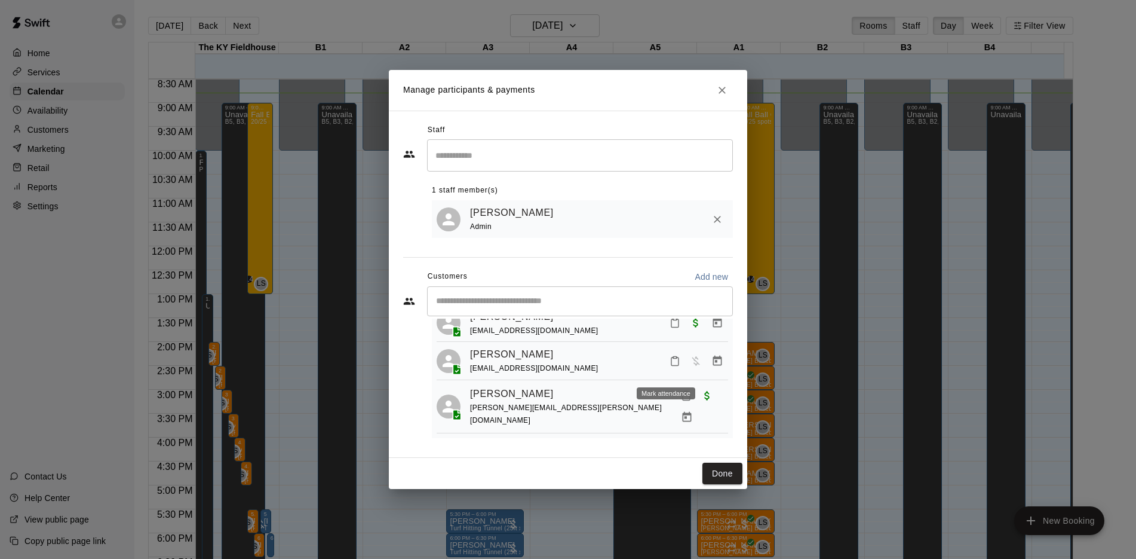
click at [670, 366] on icon "Mark attendance" at bounding box center [675, 360] width 11 height 11
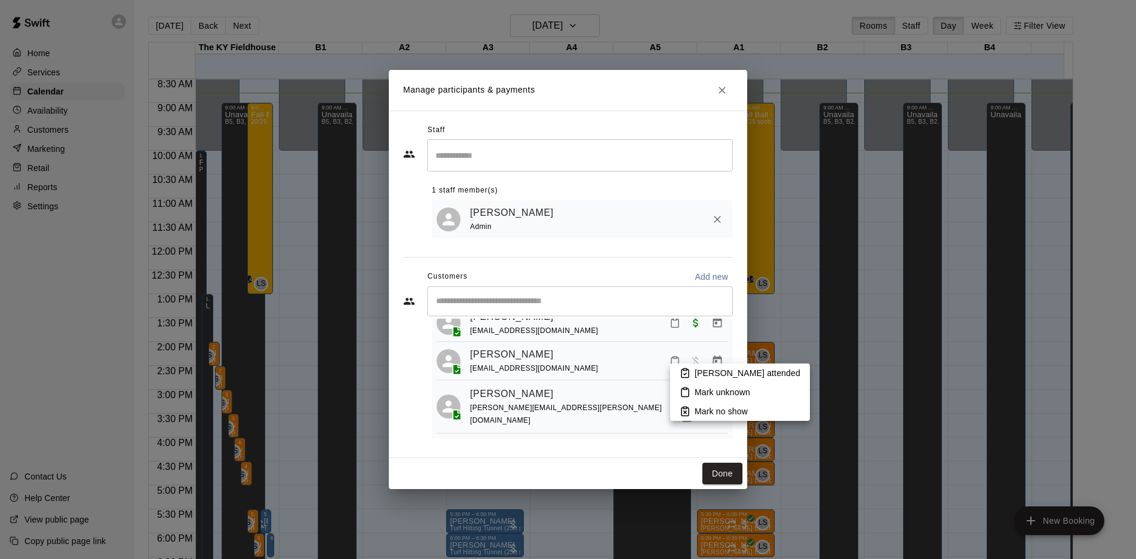
click at [695, 368] on p "[PERSON_NAME] attended" at bounding box center [748, 373] width 106 height 12
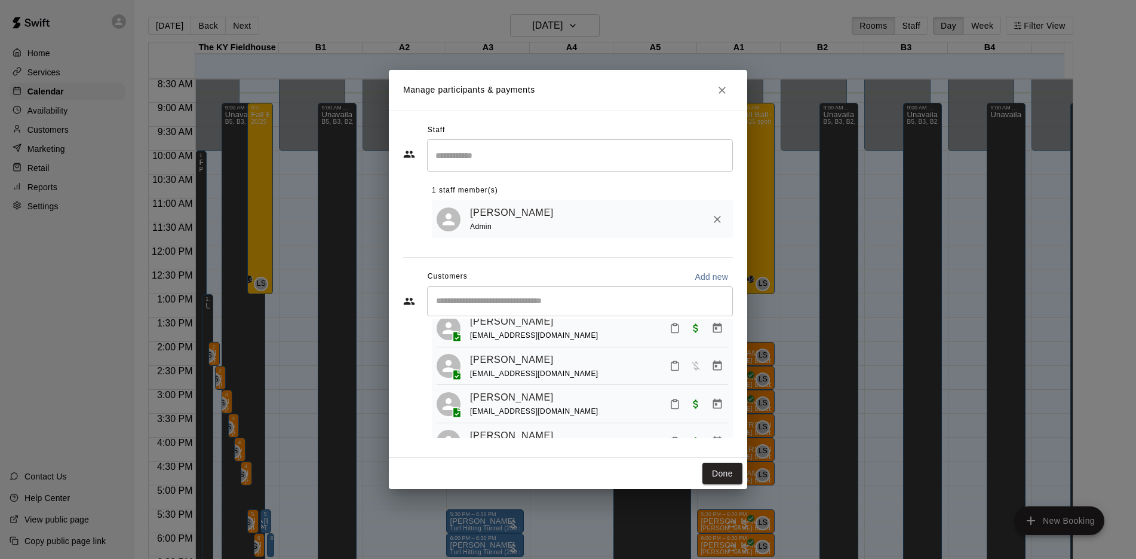
scroll to position [116, 0]
click at [670, 330] on icon "Mark attendance" at bounding box center [675, 325] width 11 height 11
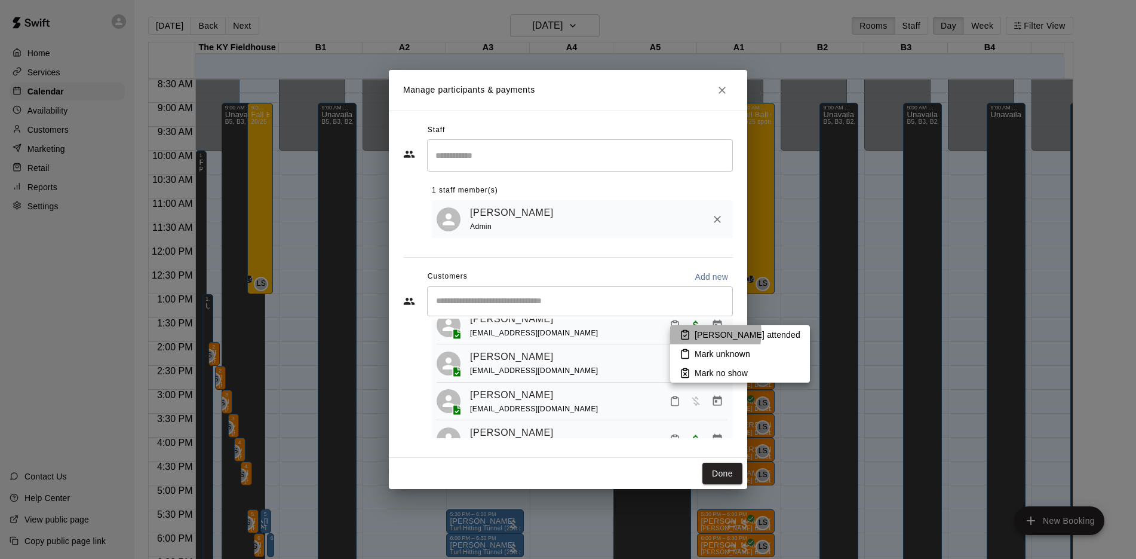
click at [704, 333] on p "[PERSON_NAME] attended" at bounding box center [748, 335] width 106 height 12
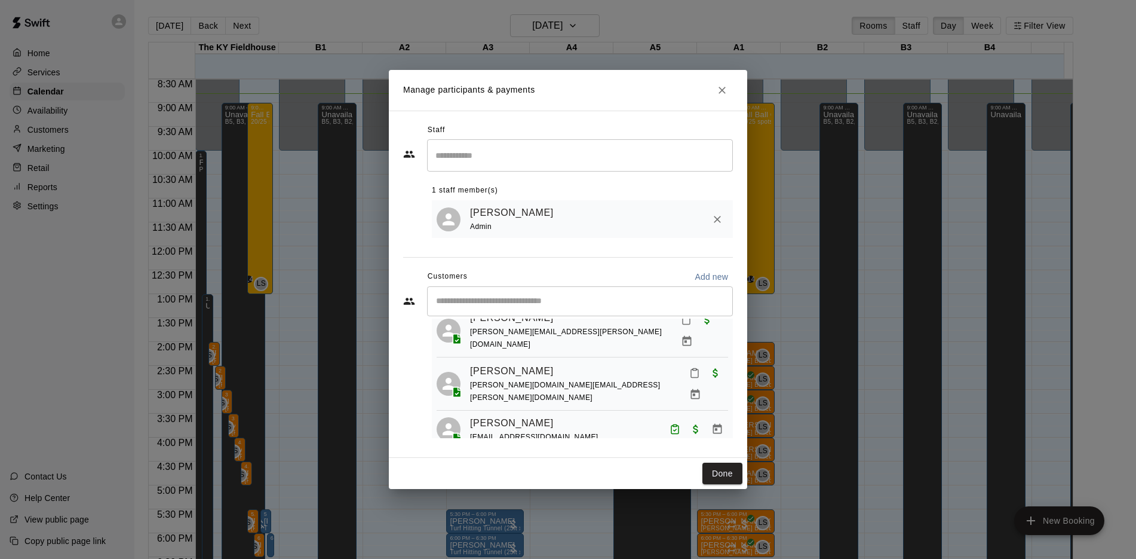
scroll to position [562, 0]
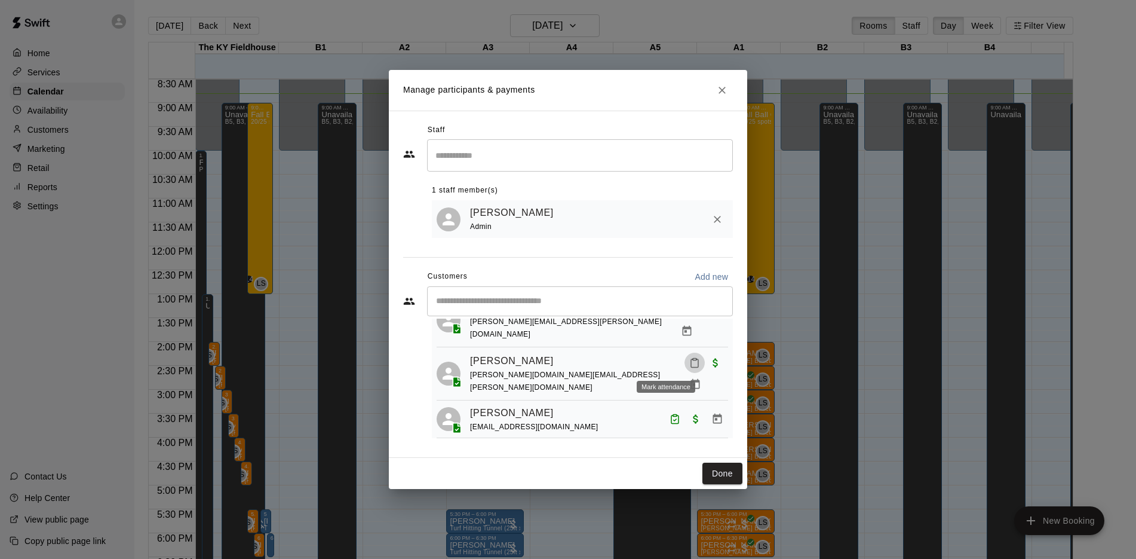
click at [685, 355] on button "Mark attendance" at bounding box center [695, 362] width 20 height 20
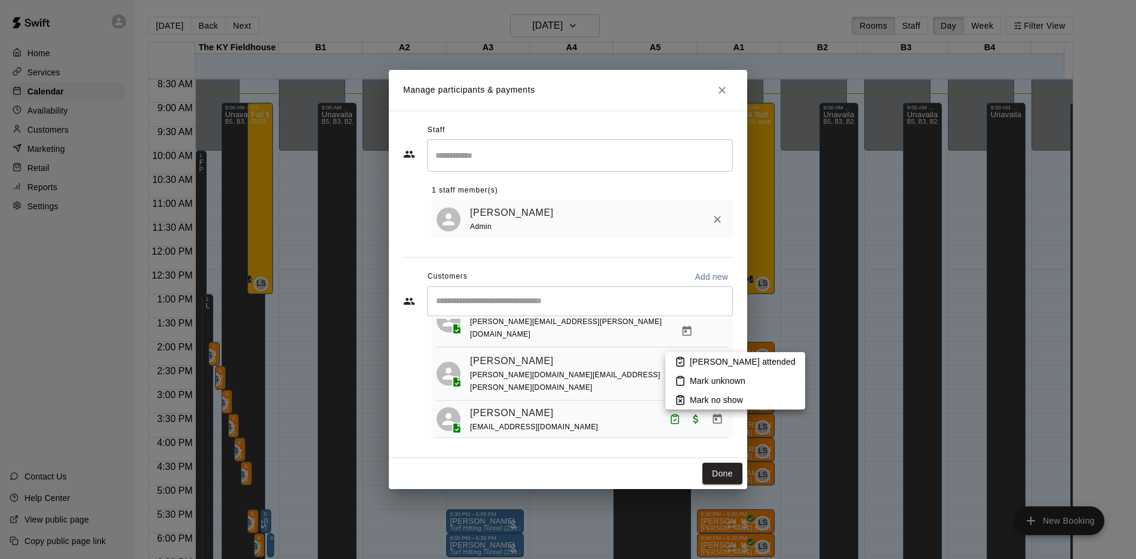
click at [681, 358] on rect at bounding box center [681, 358] width 4 height 2
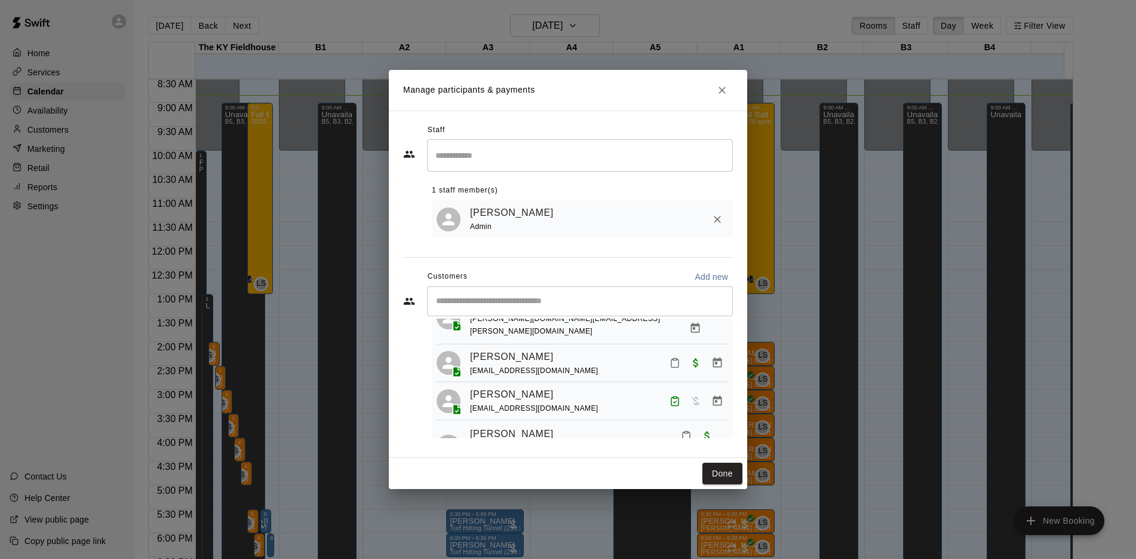
scroll to position [430, 0]
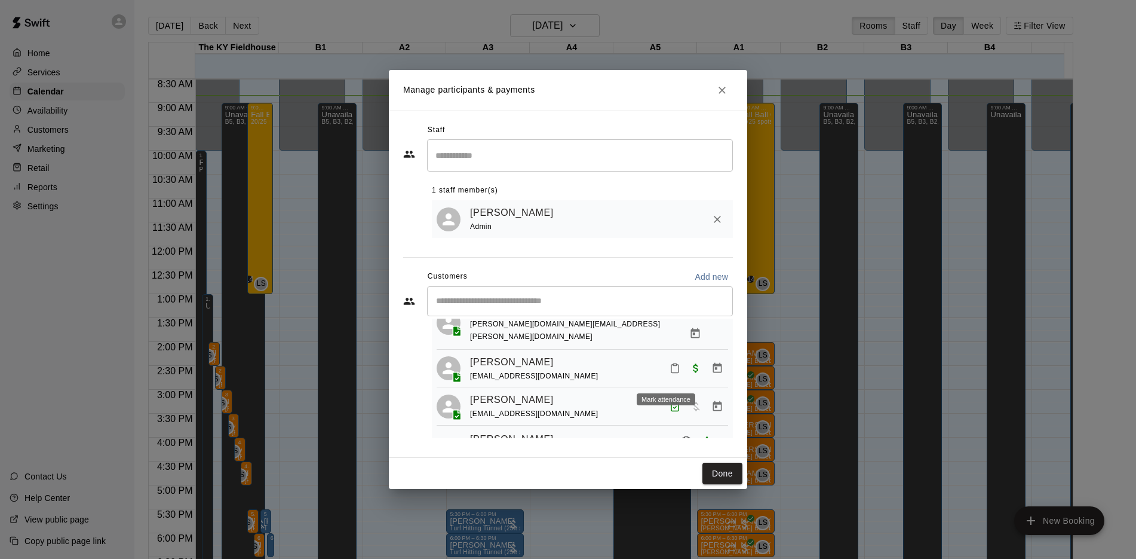
click at [670, 373] on icon "Mark attendance" at bounding box center [675, 368] width 11 height 11
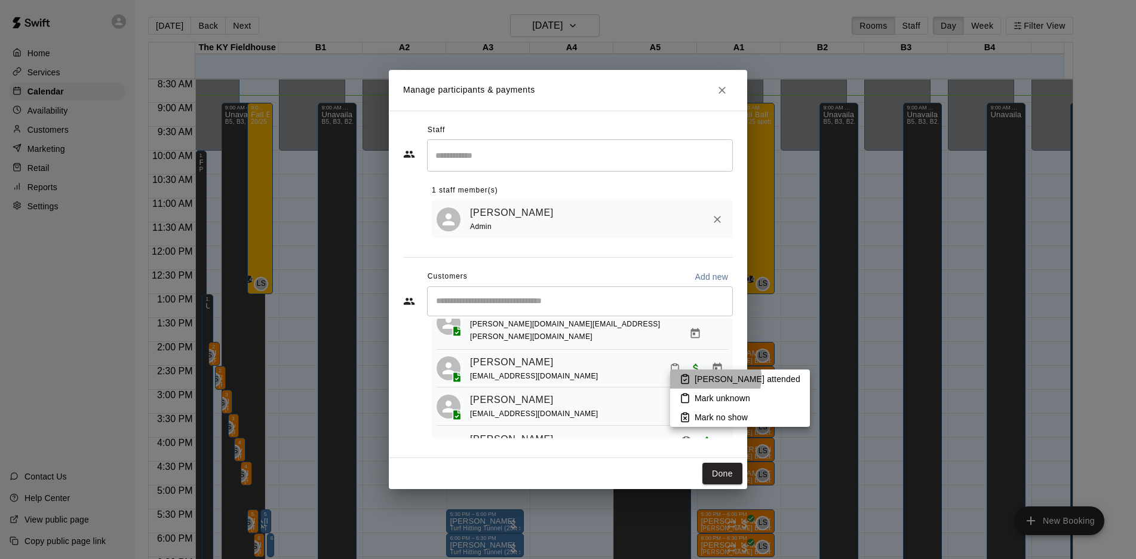
click at [706, 377] on p "[PERSON_NAME] attended" at bounding box center [748, 379] width 106 height 12
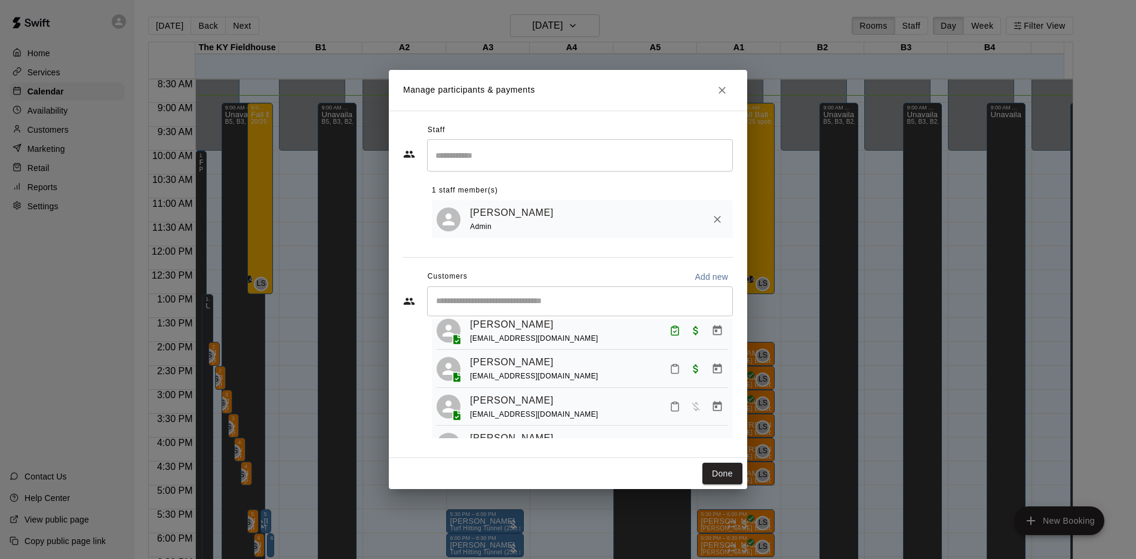
scroll to position [106, 0]
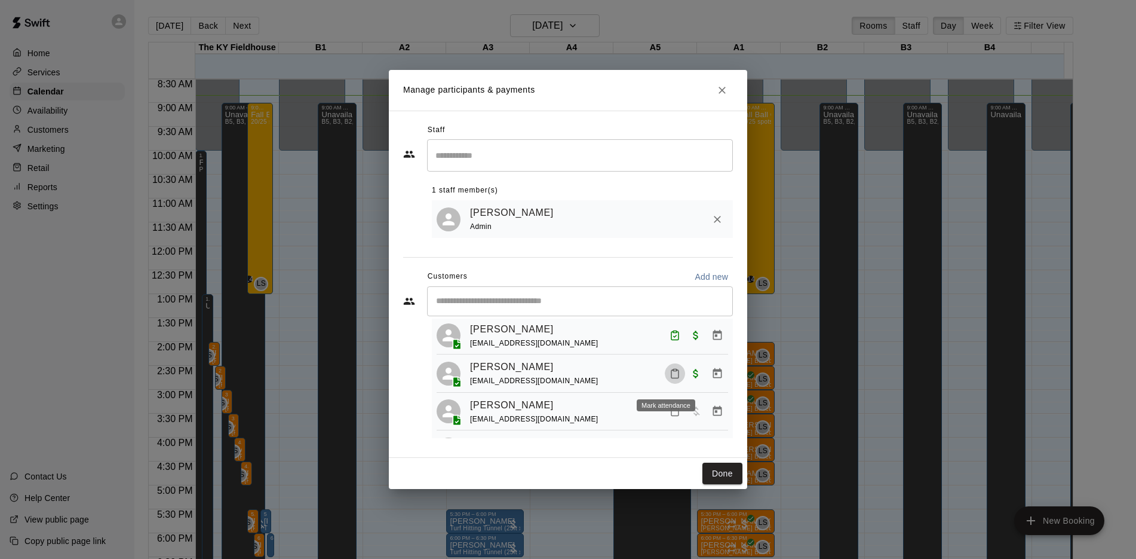
click at [670, 378] on icon "Mark attendance" at bounding box center [675, 373] width 11 height 11
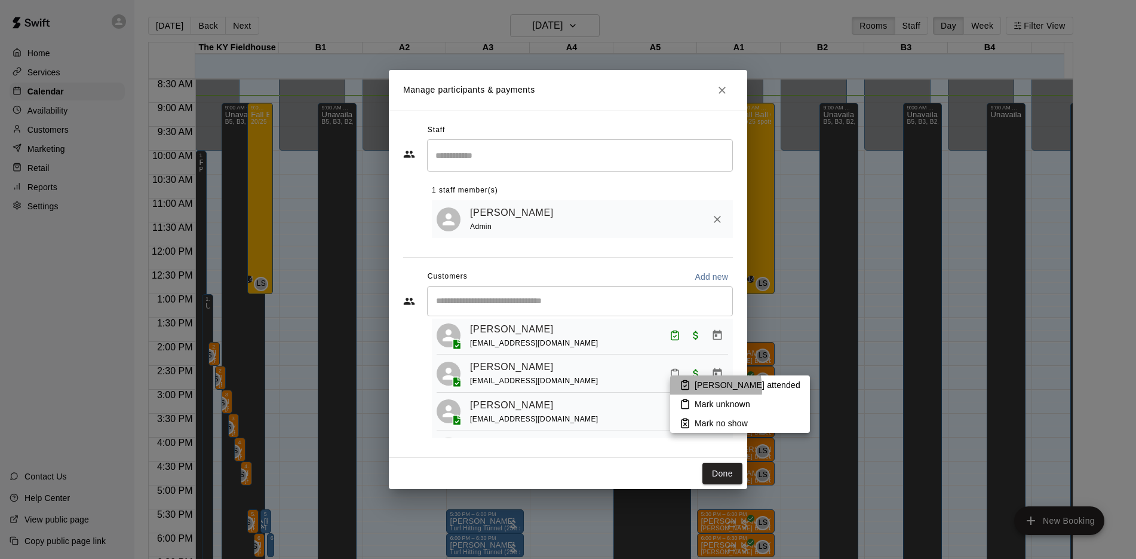
click at [695, 389] on p "[PERSON_NAME] attended" at bounding box center [748, 385] width 106 height 12
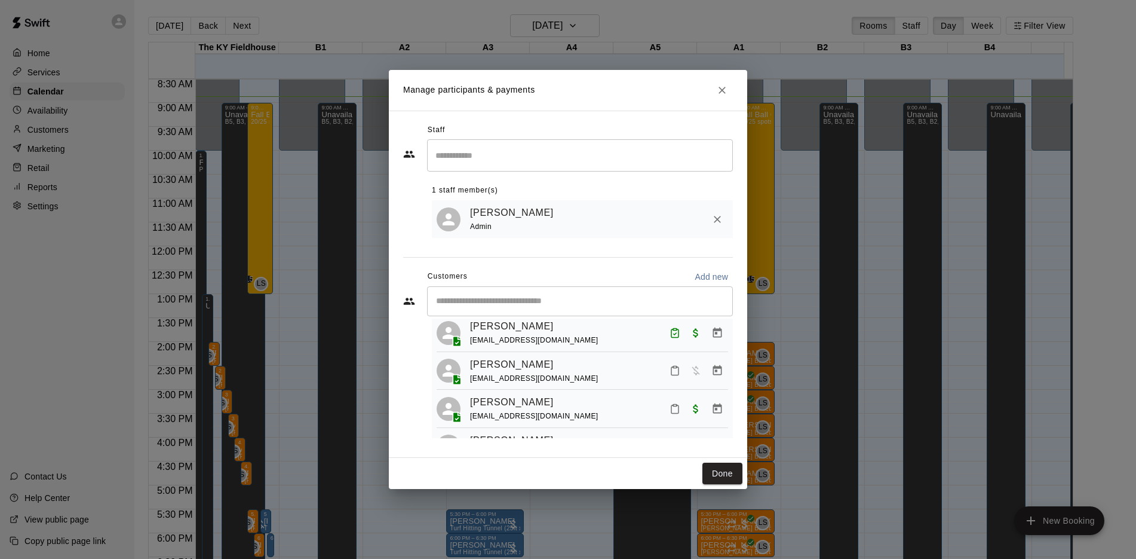
scroll to position [154, 0]
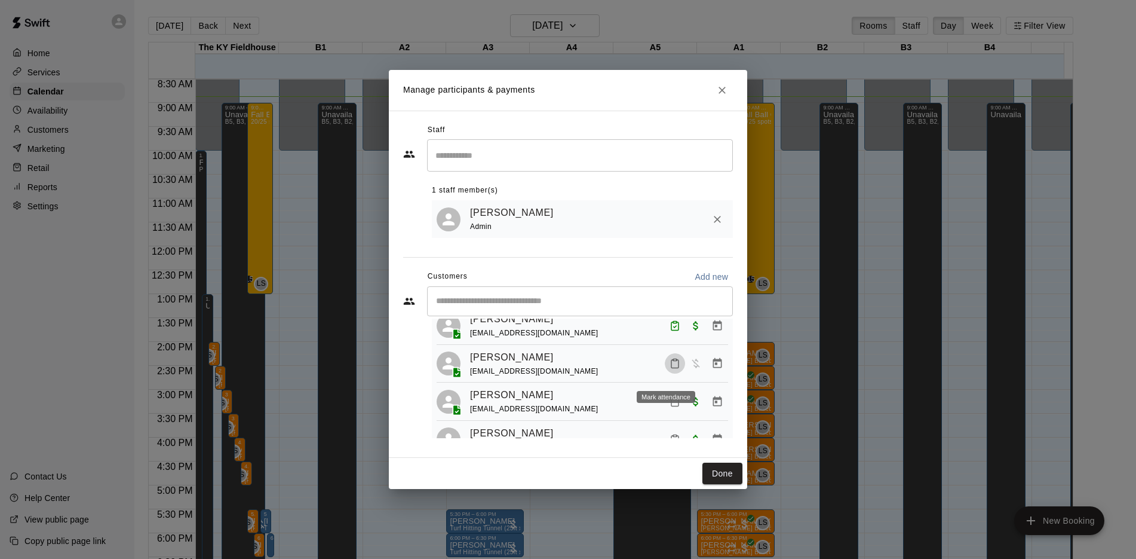
click at [670, 369] on icon "Mark attendance" at bounding box center [675, 363] width 11 height 11
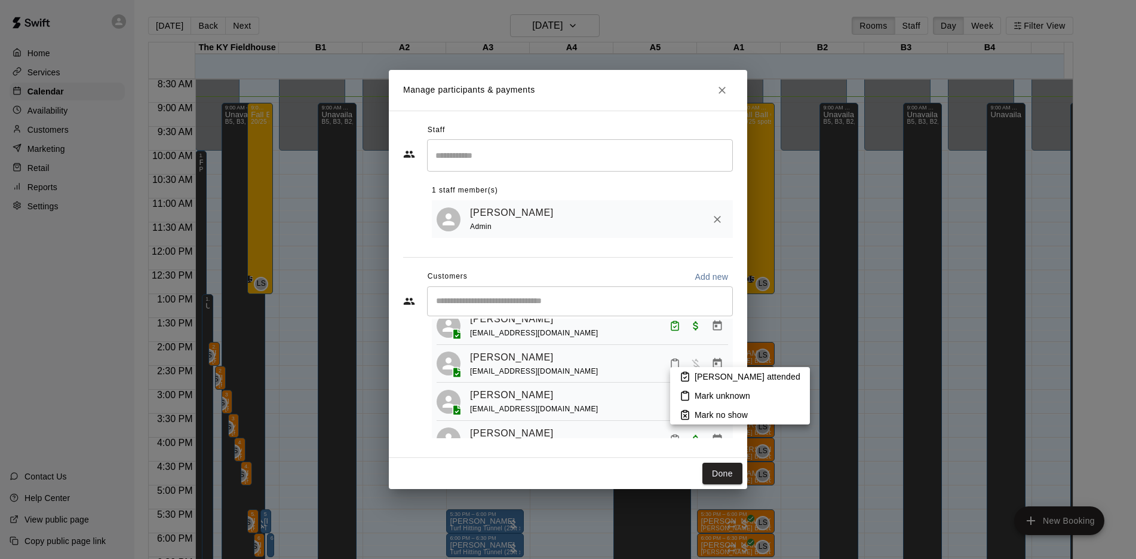
click at [695, 378] on p "[PERSON_NAME] attended" at bounding box center [748, 376] width 106 height 12
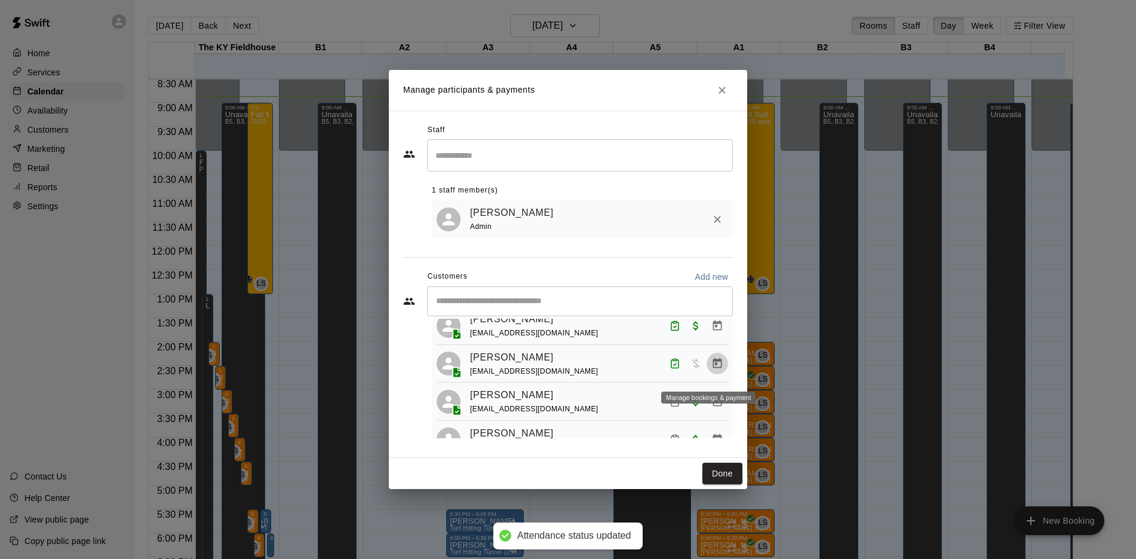
click at [711, 369] on icon "Manage bookings & payment" at bounding box center [717, 363] width 12 height 12
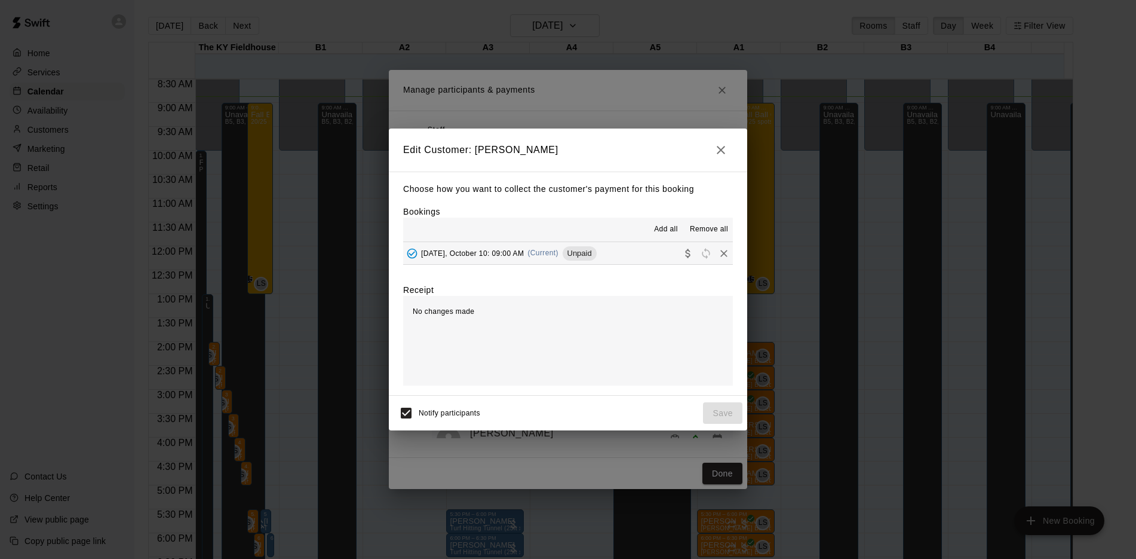
click at [716, 148] on icon "button" at bounding box center [721, 150] width 14 height 14
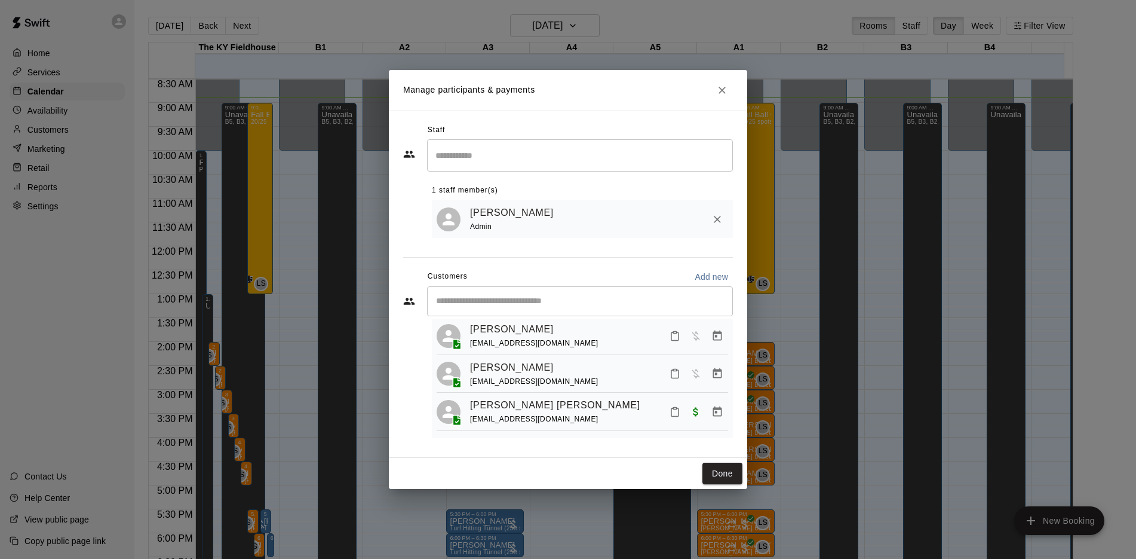
scroll to position [311, 0]
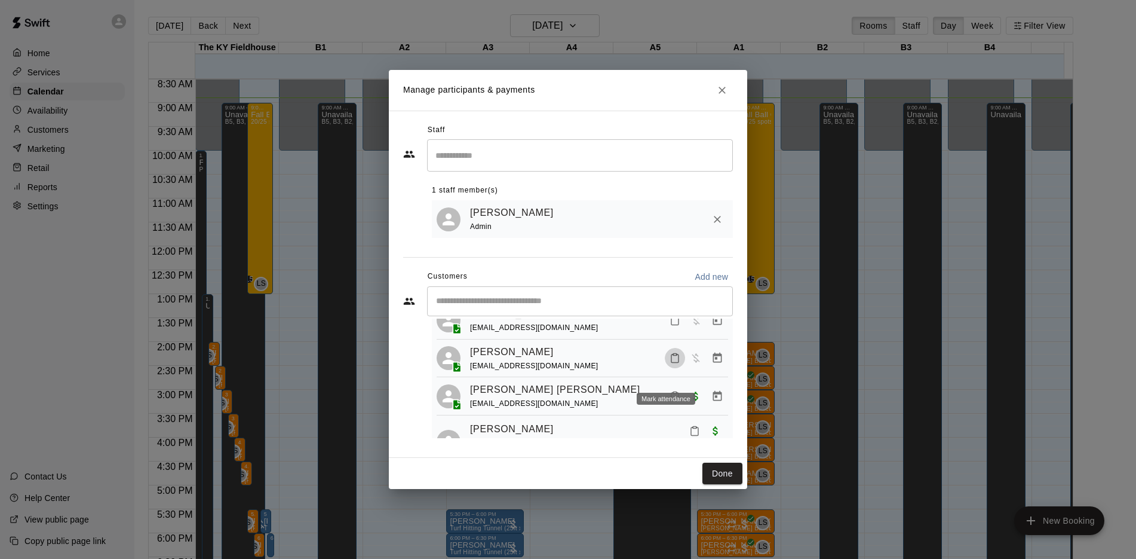
click at [670, 363] on icon "Mark attendance" at bounding box center [675, 357] width 11 height 11
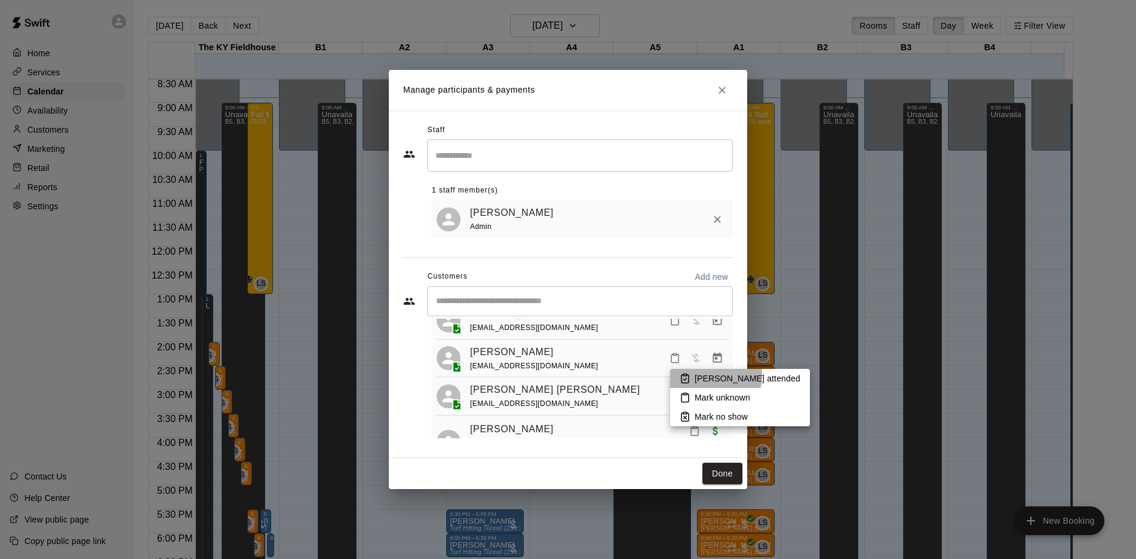
click at [703, 375] on p "[PERSON_NAME] attended" at bounding box center [748, 378] width 106 height 12
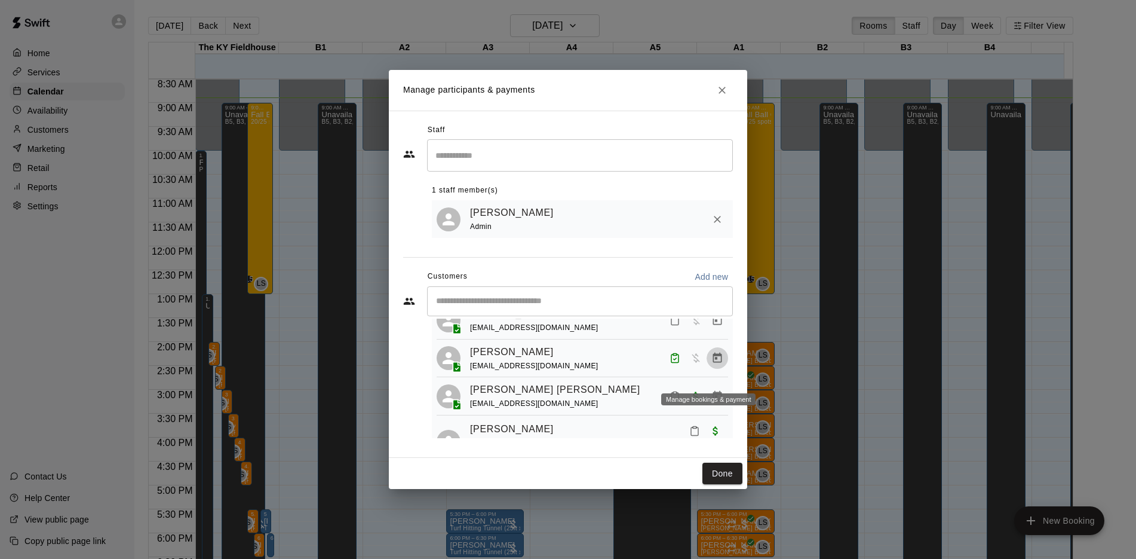
click at [711, 364] on icon "Manage bookings & payment" at bounding box center [717, 358] width 12 height 12
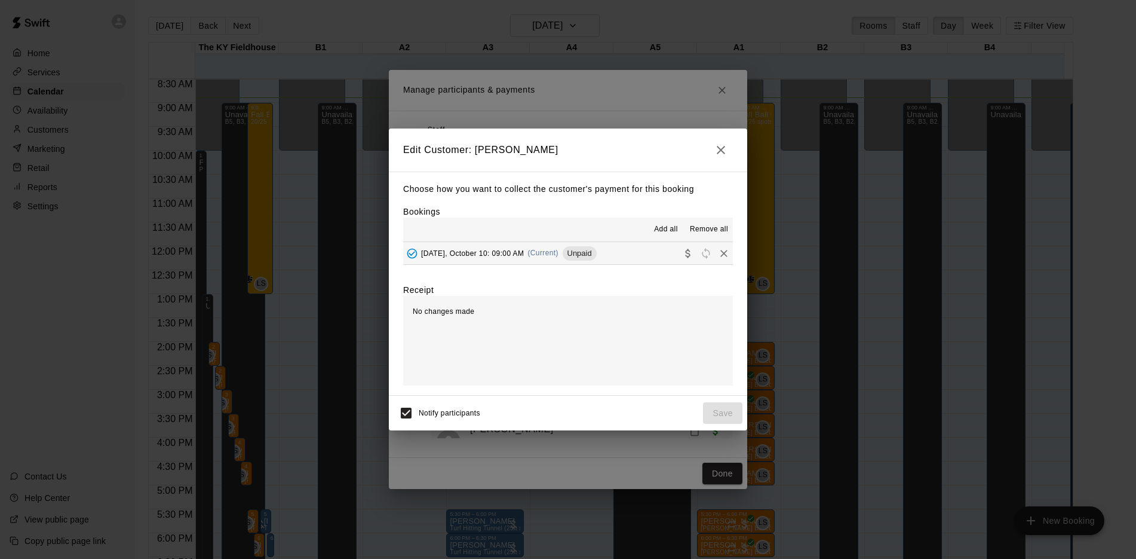
click at [682, 254] on icon "Collect payment" at bounding box center [688, 253] width 12 height 12
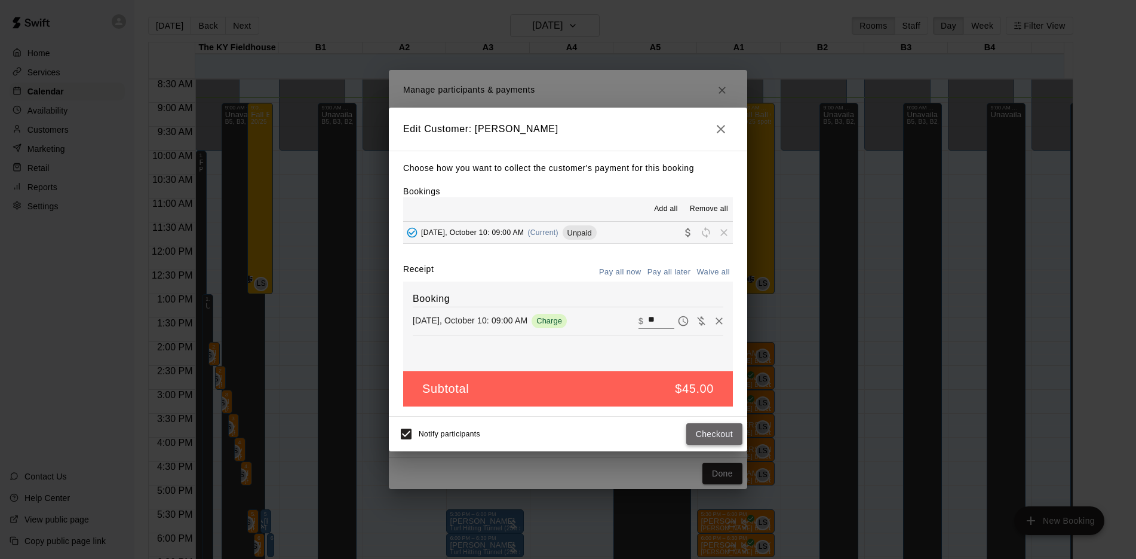
click at [717, 430] on button "Checkout" at bounding box center [714, 434] width 56 height 22
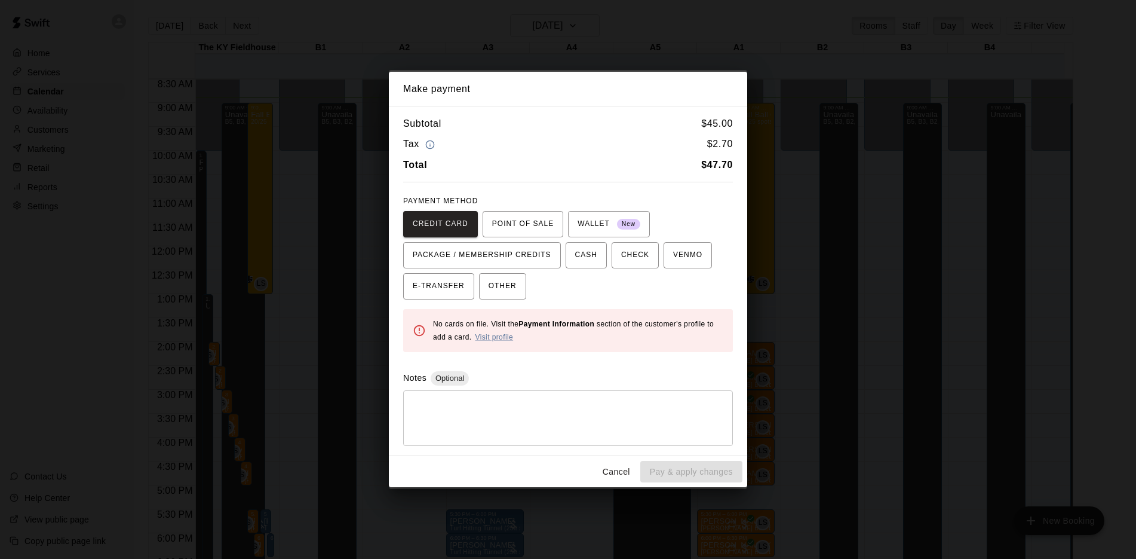
click at [639, 449] on div "Subtotal $ 45.00 Tax $ 2.70 Total $ 47.70 PAYMENT METHOD CREDIT CARD POINT OF S…" at bounding box center [568, 280] width 358 height 349
click at [617, 469] on button "Cancel" at bounding box center [616, 472] width 38 height 22
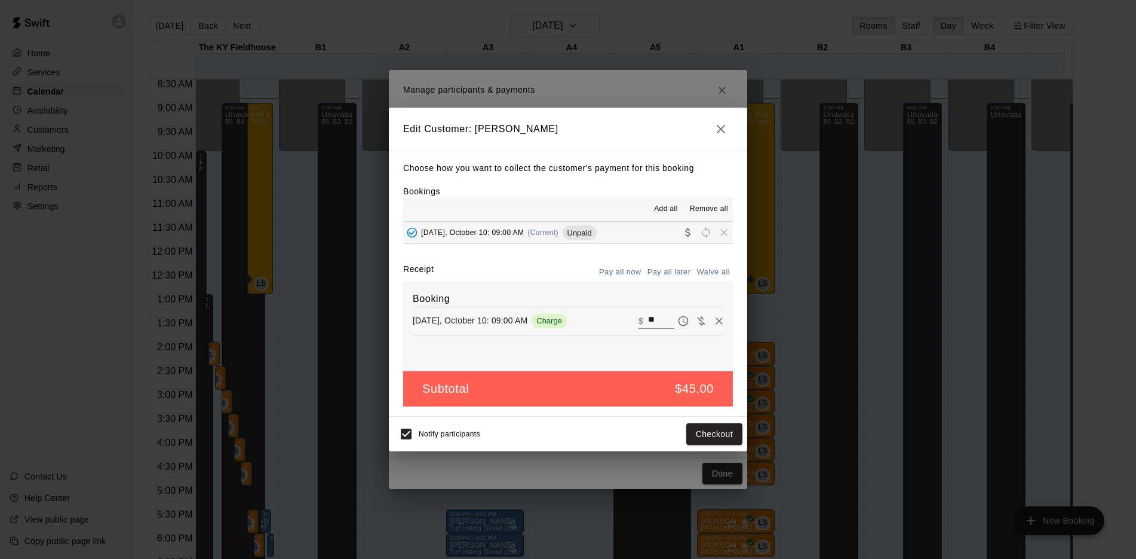
click at [657, 363] on div "Booking [DATE], October 10: 09:00 AM Charge ​ $ **" at bounding box center [568, 326] width 330 height 90
click at [727, 125] on icon "button" at bounding box center [721, 129] width 14 height 14
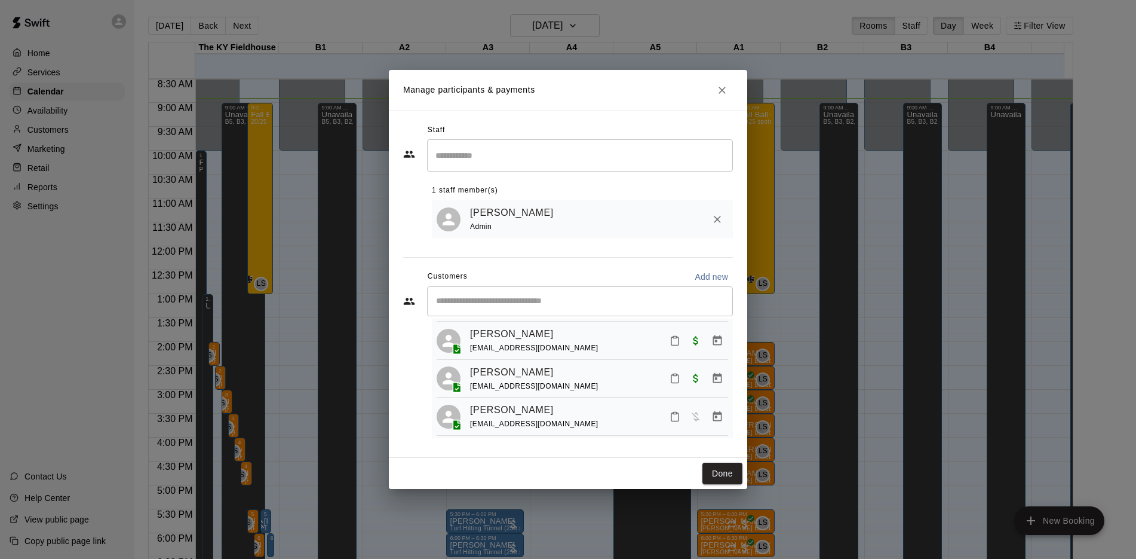
scroll to position [195, 0]
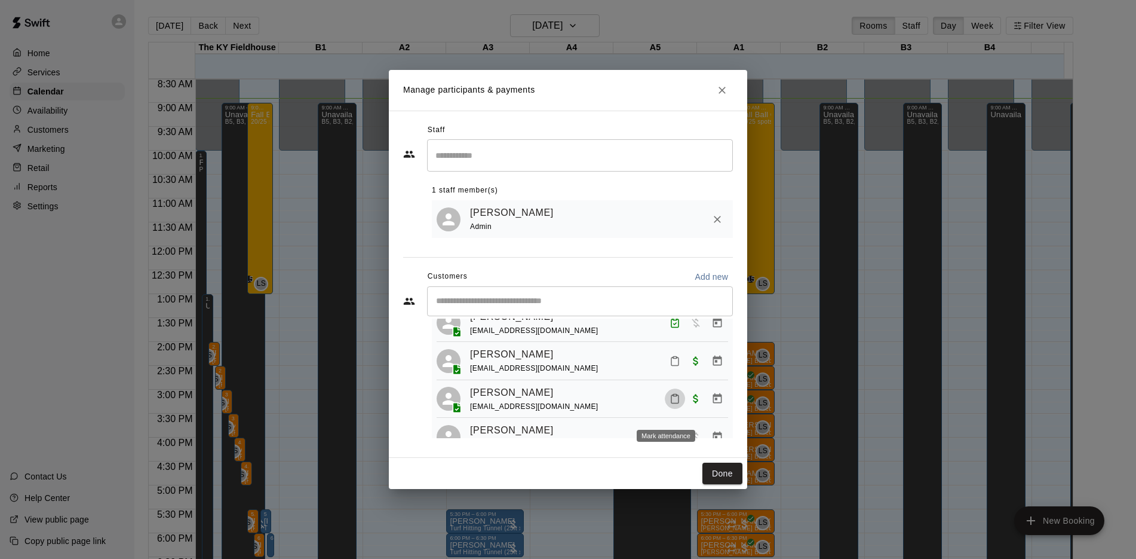
click at [670, 404] on icon "Mark attendance" at bounding box center [675, 398] width 11 height 11
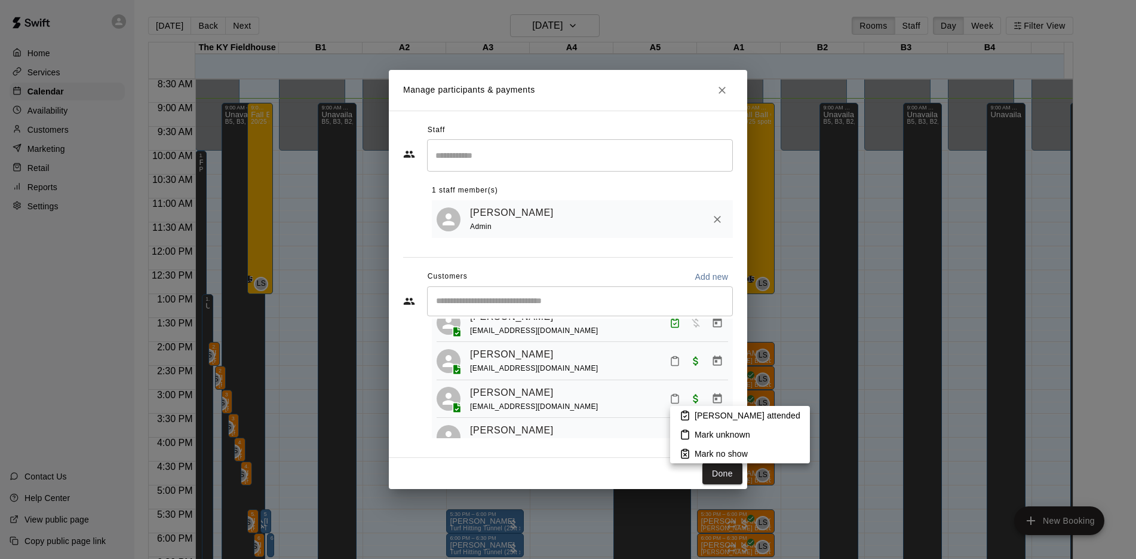
click at [694, 413] on li "[PERSON_NAME] attended" at bounding box center [740, 415] width 140 height 19
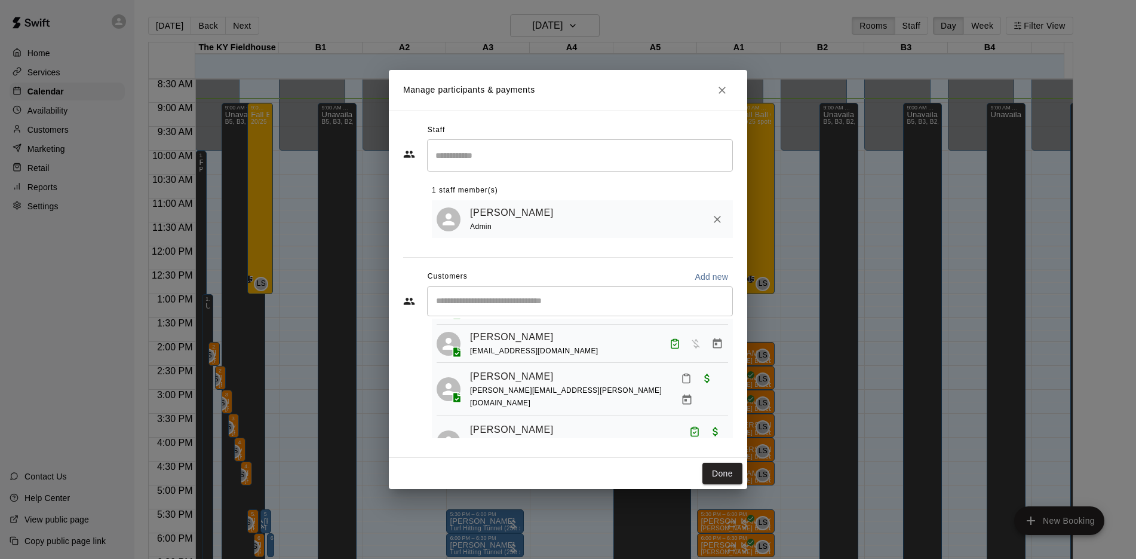
scroll to position [498, 0]
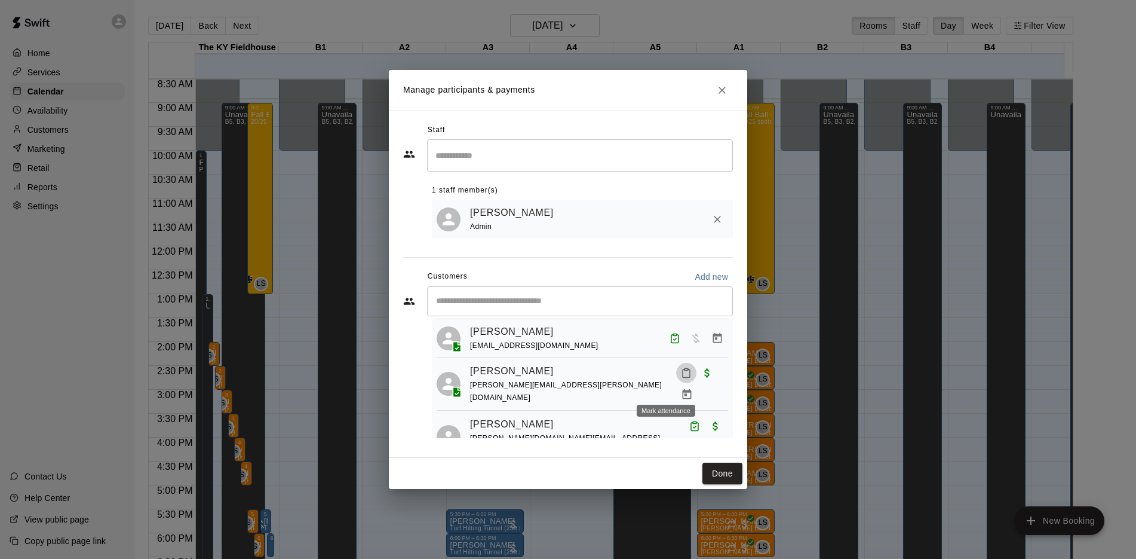
click at [681, 378] on icon "Mark attendance" at bounding box center [686, 372] width 11 height 11
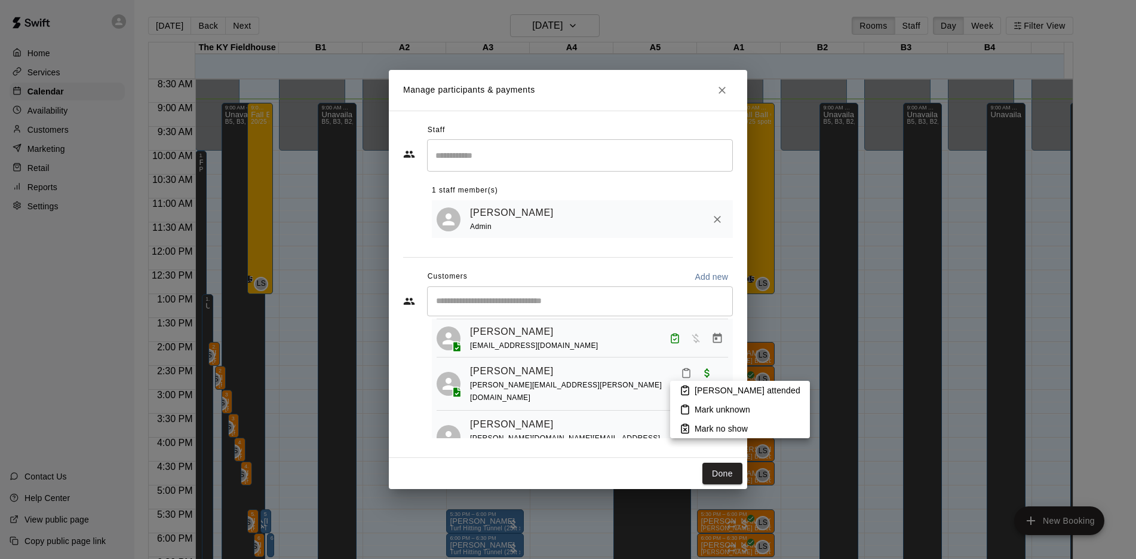
click at [704, 391] on p "[PERSON_NAME] attended" at bounding box center [748, 390] width 106 height 12
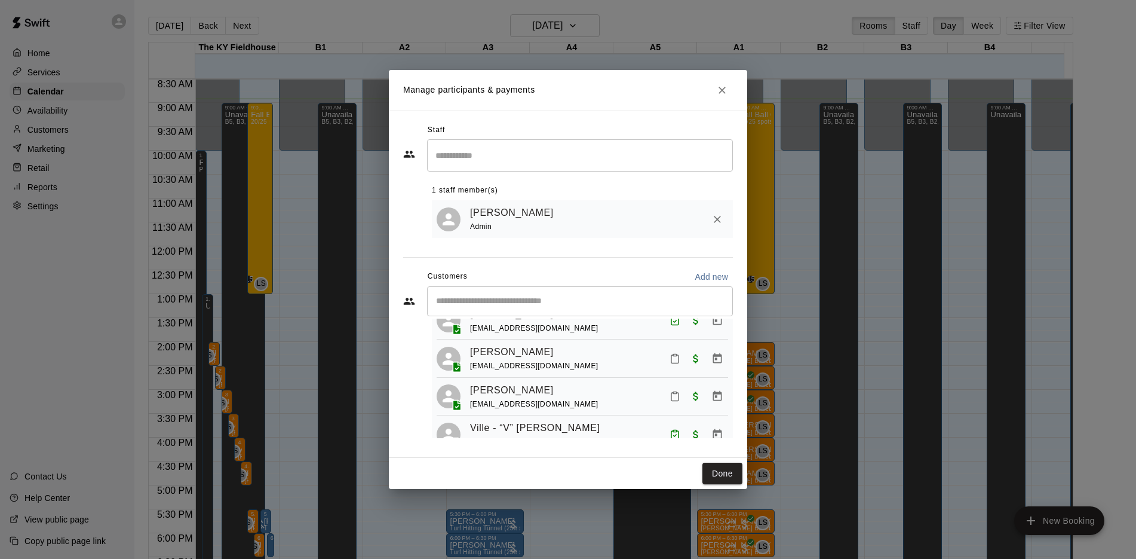
scroll to position [708, 0]
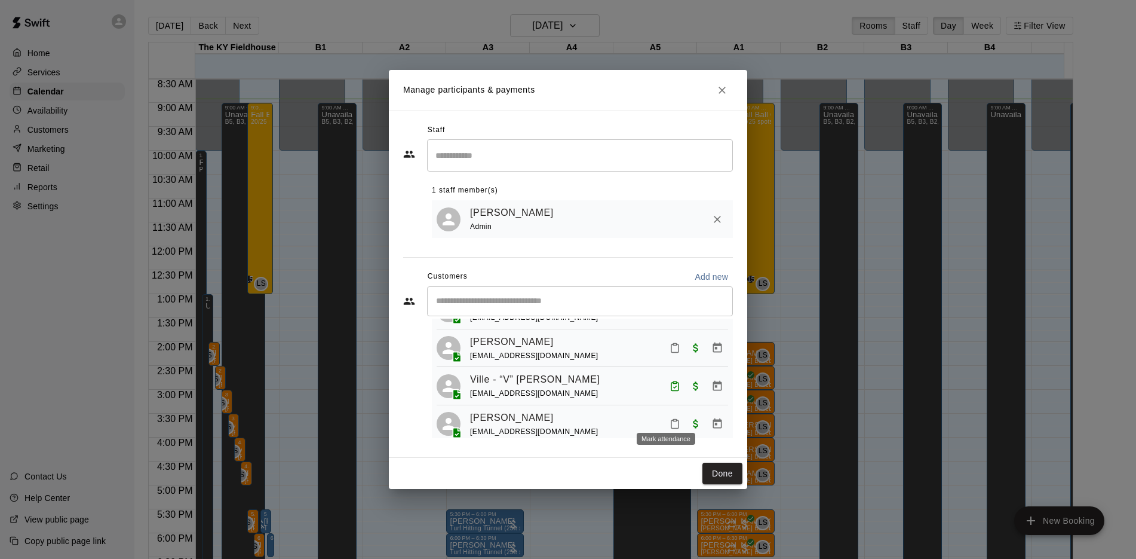
click at [670, 418] on icon "Mark attendance" at bounding box center [675, 423] width 11 height 11
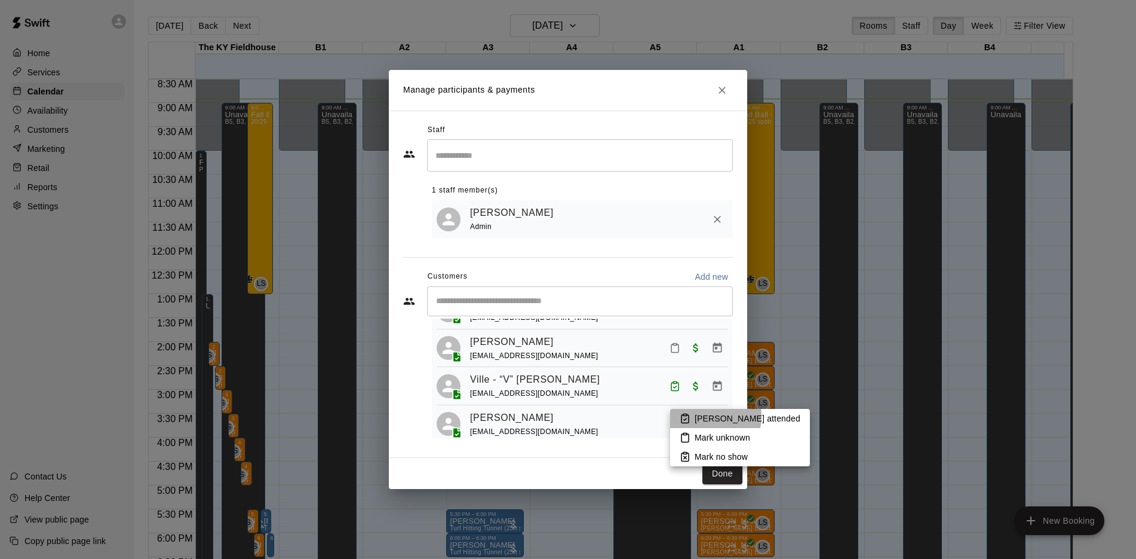
click at [701, 416] on p "[PERSON_NAME] attended" at bounding box center [748, 418] width 106 height 12
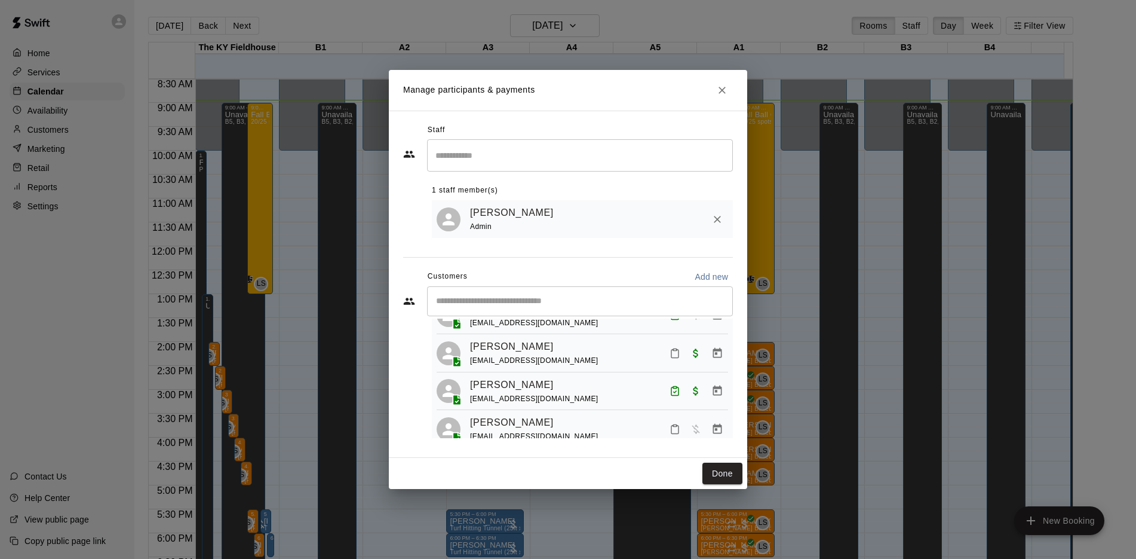
scroll to position [197, 0]
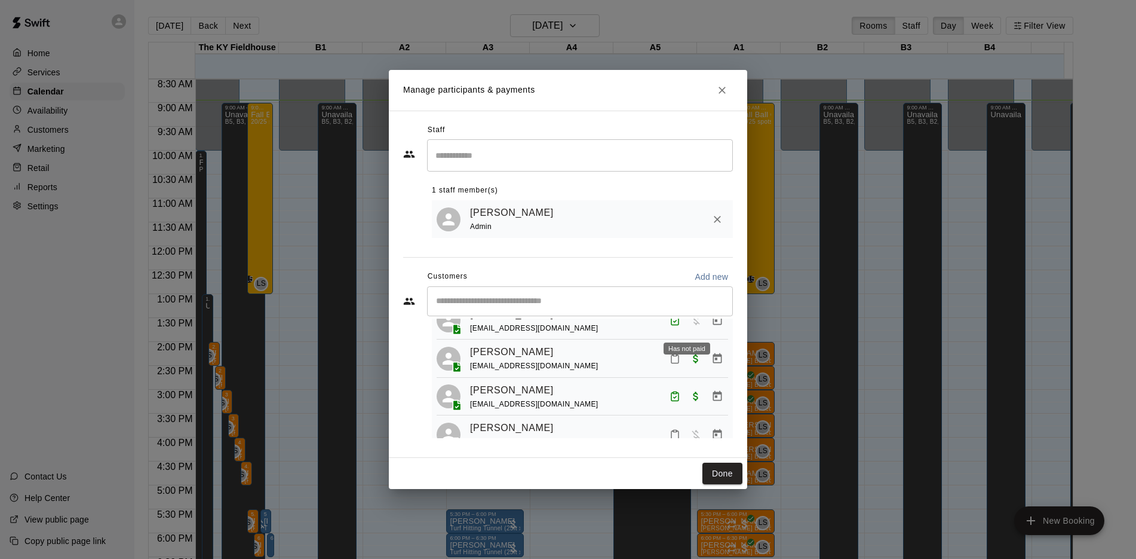
click at [686, 324] on span "Has not paid" at bounding box center [696, 319] width 22 height 10
click at [713, 325] on icon "Manage bookings & payment" at bounding box center [717, 320] width 9 height 10
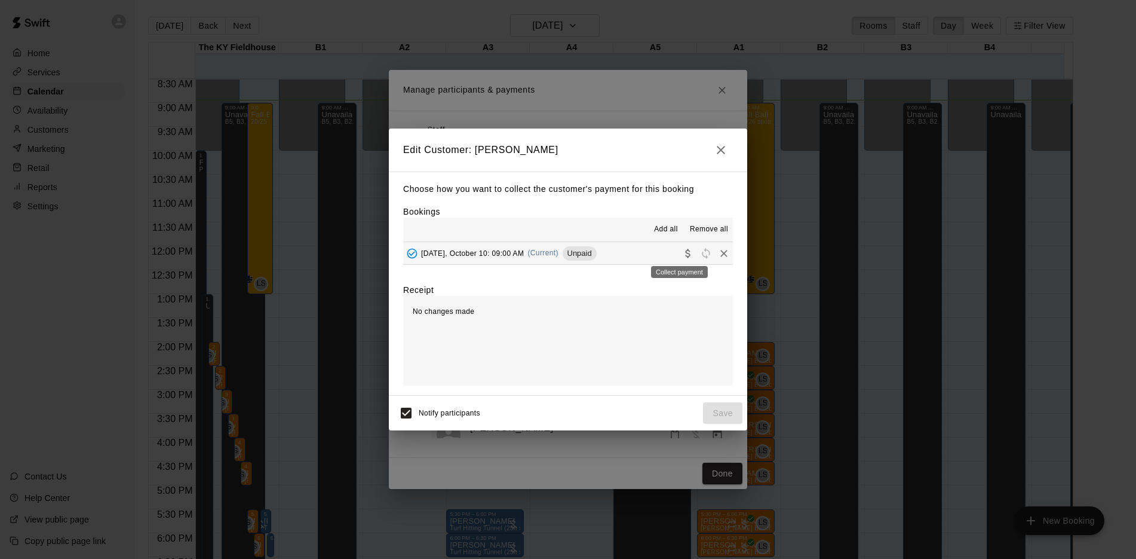
click at [682, 249] on icon "Collect payment" at bounding box center [688, 253] width 12 height 12
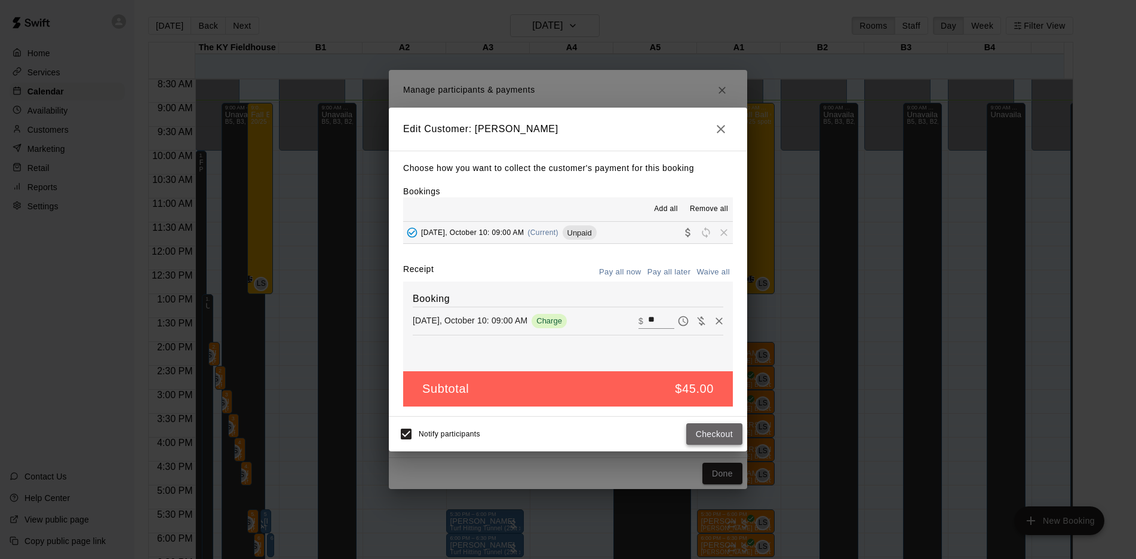
click at [708, 433] on button "Checkout" at bounding box center [714, 434] width 56 height 22
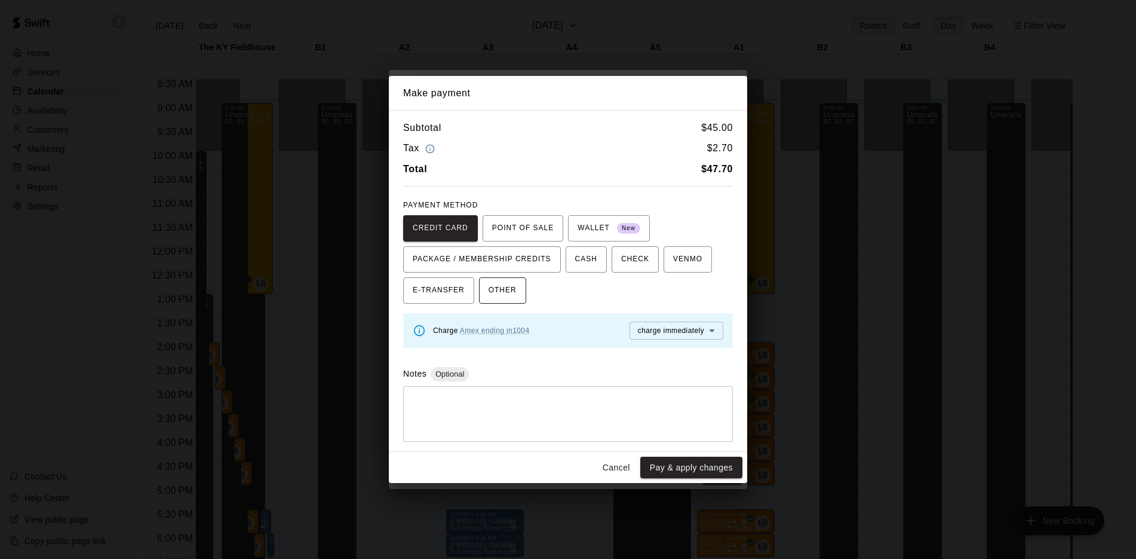
click at [510, 288] on span "OTHER" at bounding box center [503, 290] width 28 height 19
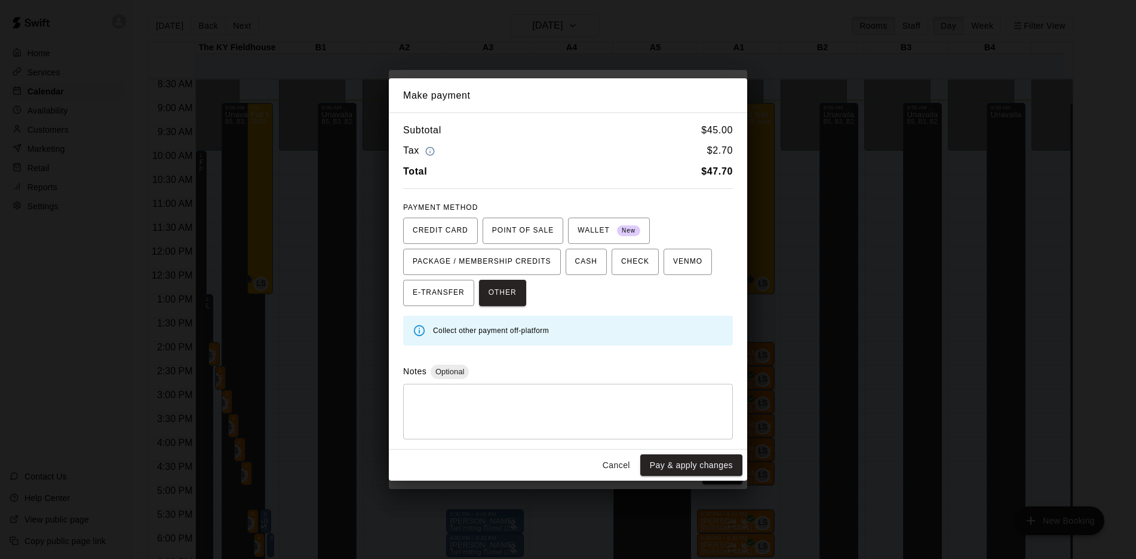
click at [476, 407] on textarea at bounding box center [568, 411] width 313 height 36
type textarea "***"
click at [673, 467] on button "Pay & apply changes" at bounding box center [691, 465] width 102 height 22
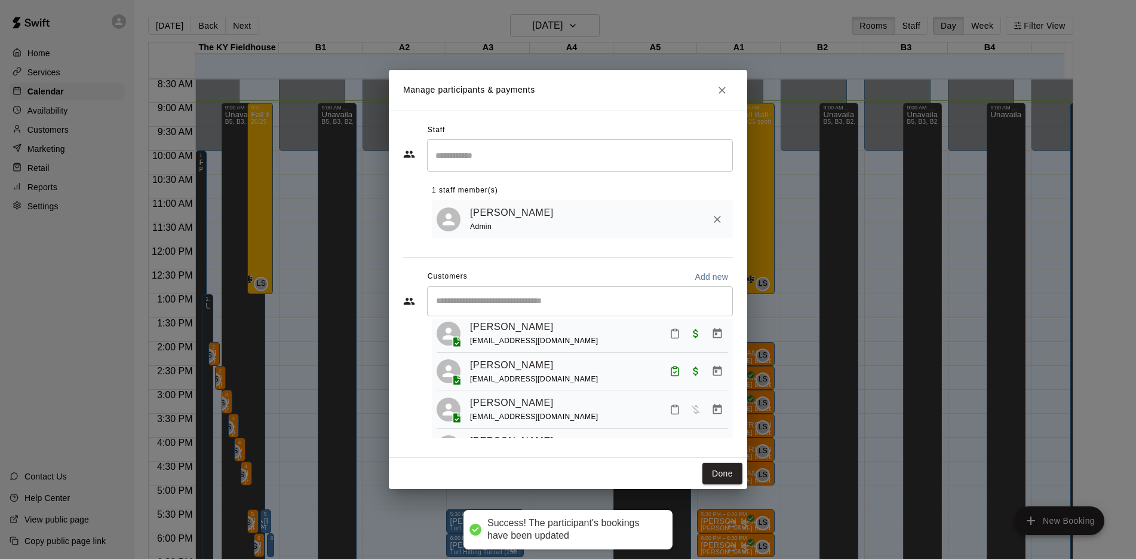
scroll to position [278, 0]
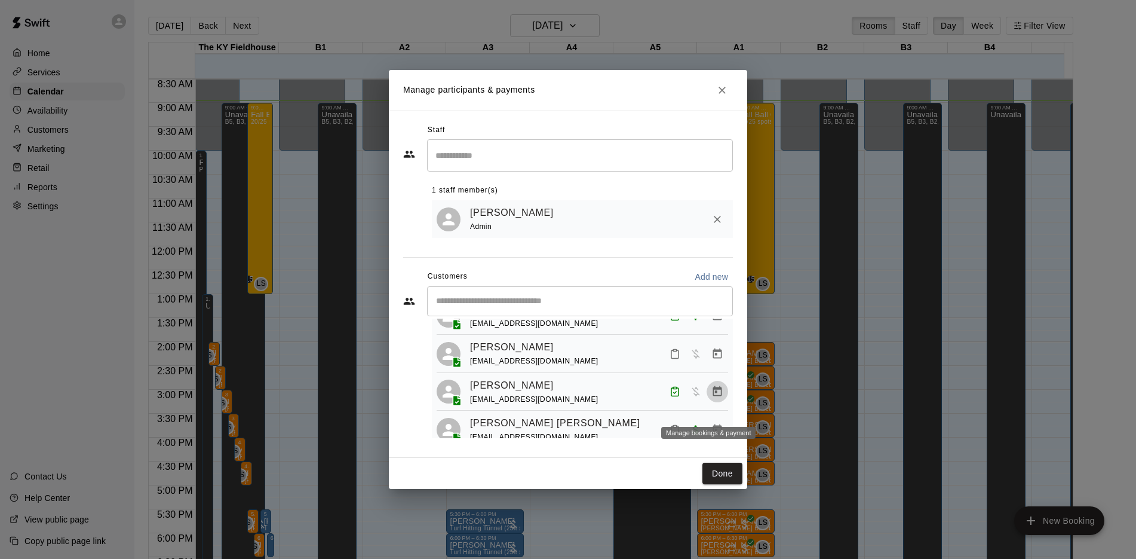
click at [711, 397] on icon "Manage bookings & payment" at bounding box center [717, 391] width 12 height 12
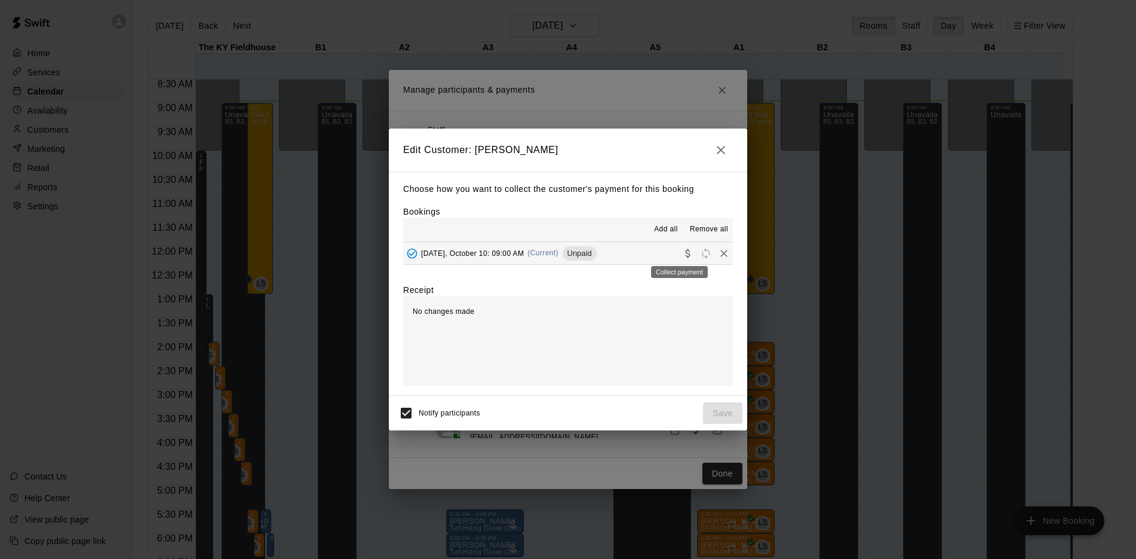
click at [682, 257] on icon "Collect payment" at bounding box center [688, 253] width 12 height 12
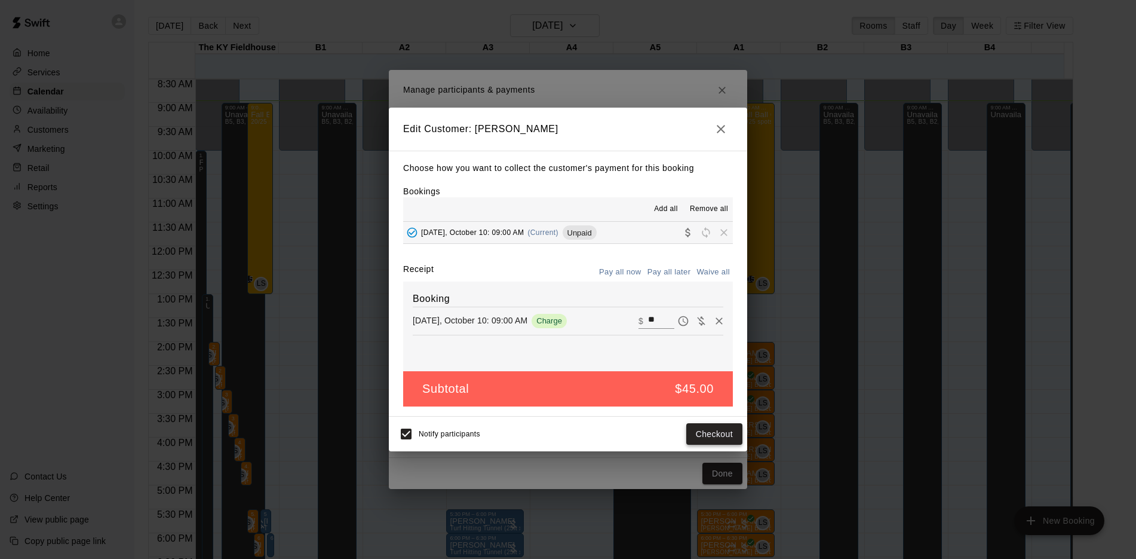
click at [706, 441] on button "Checkout" at bounding box center [714, 434] width 56 height 22
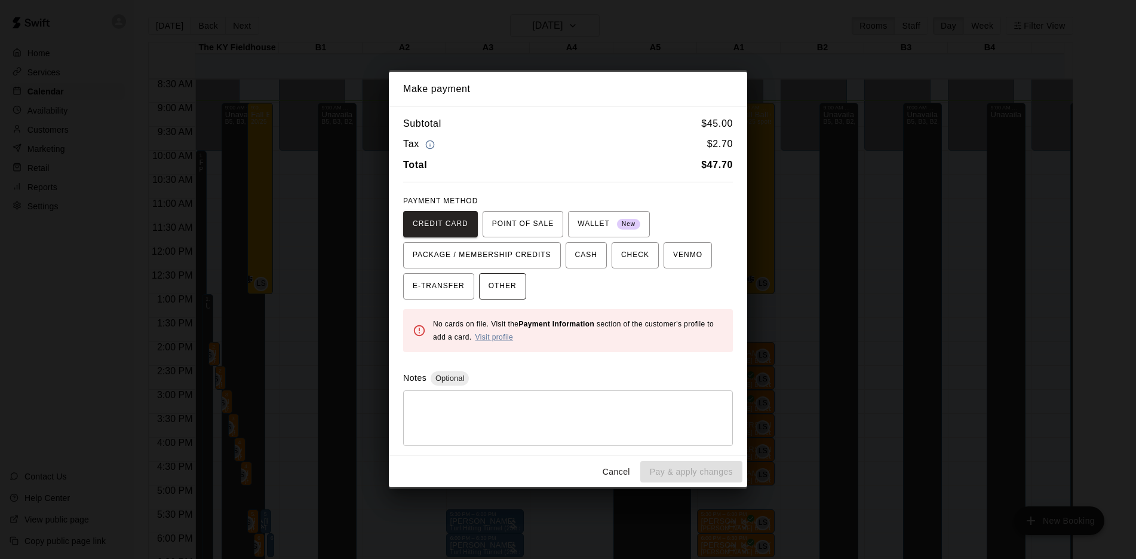
click at [509, 281] on span "OTHER" at bounding box center [503, 286] width 28 height 19
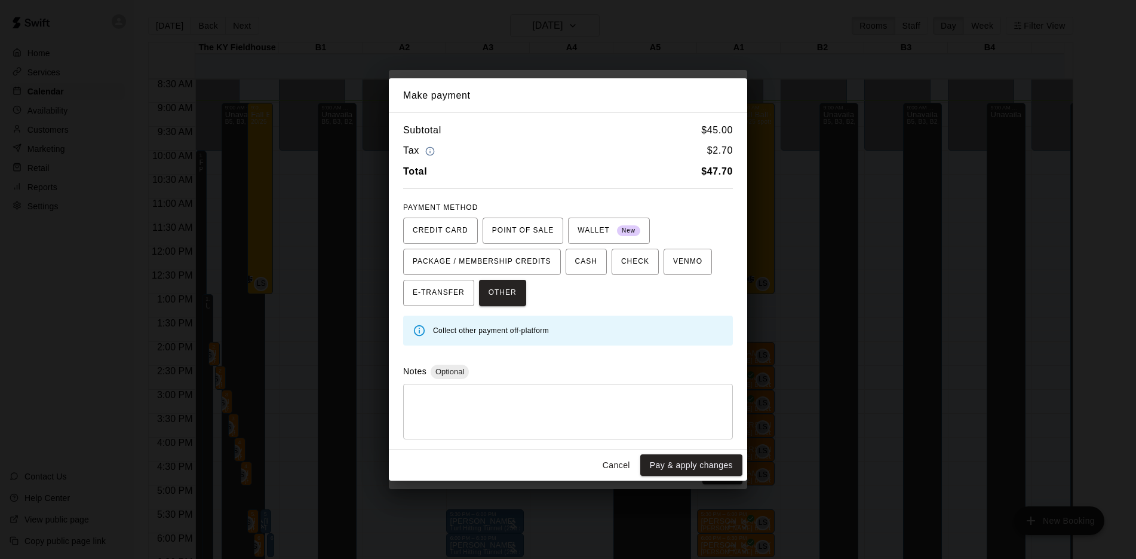
click at [482, 411] on textarea at bounding box center [568, 411] width 313 height 36
type textarea "***"
click at [655, 470] on button "Pay & apply changes" at bounding box center [691, 465] width 102 height 22
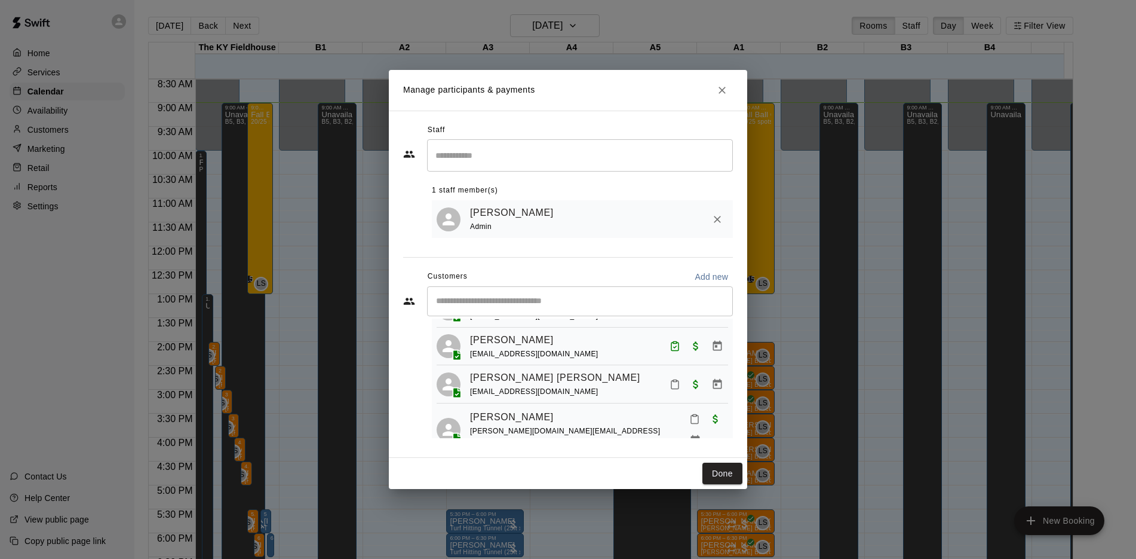
scroll to position [358, 0]
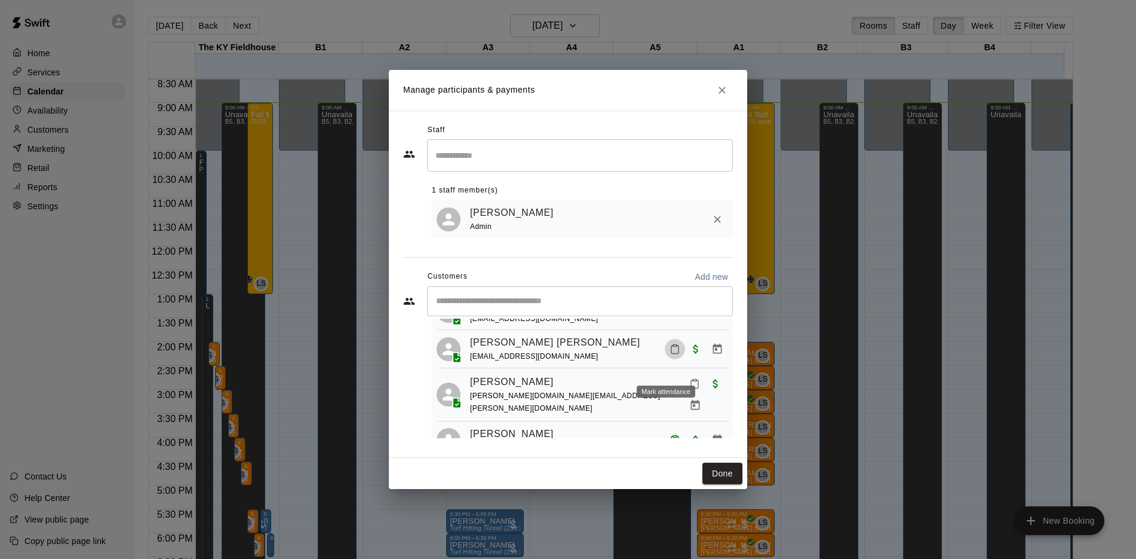
click at [670, 354] on icon "Mark attendance" at bounding box center [675, 348] width 11 height 11
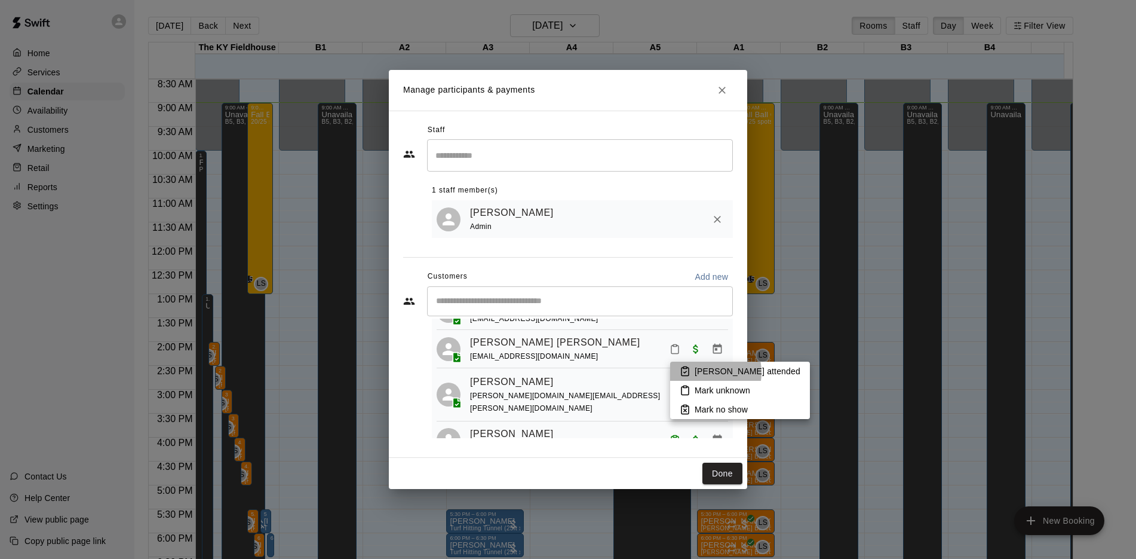
click at [700, 372] on p "[PERSON_NAME] attended" at bounding box center [748, 371] width 106 height 12
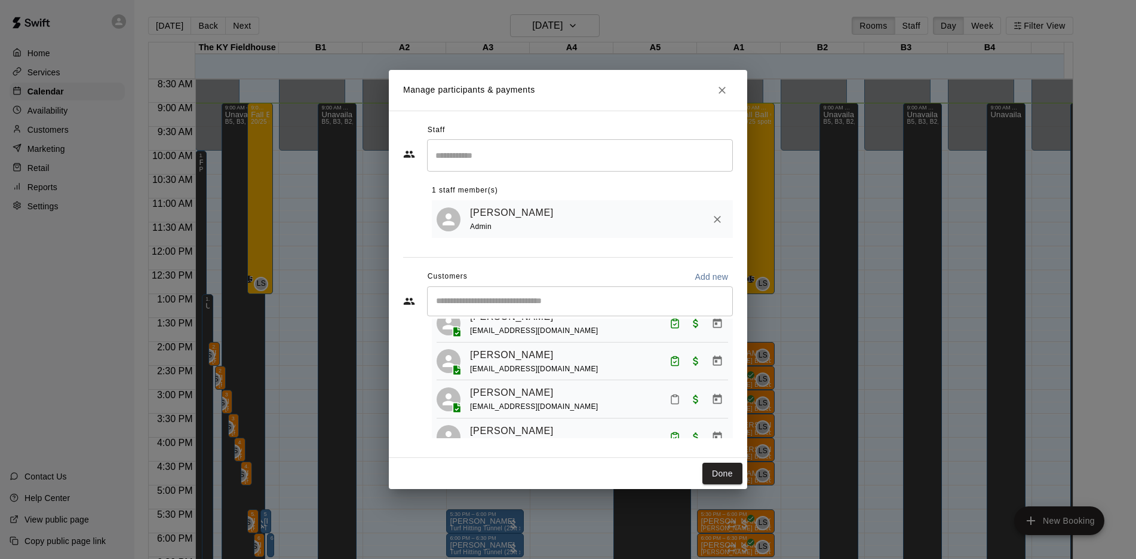
scroll to position [161, 0]
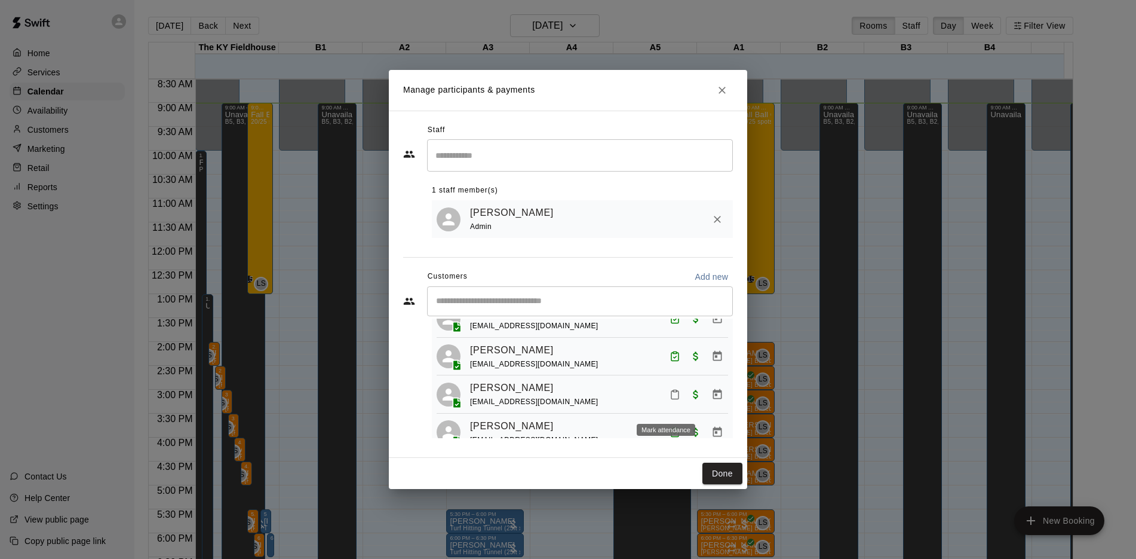
click at [671, 404] on button "Mark attendance" at bounding box center [675, 394] width 20 height 20
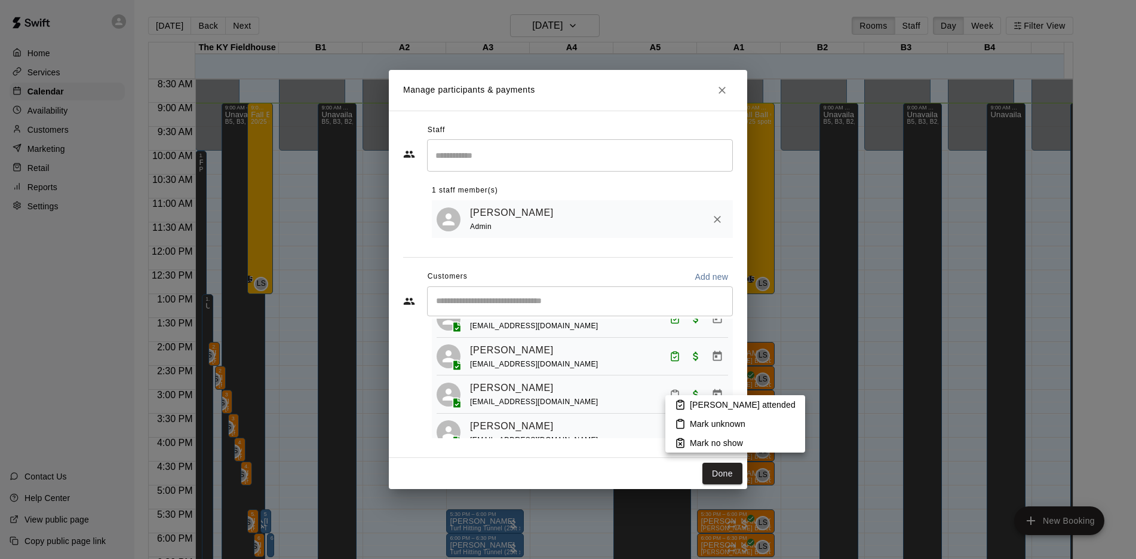
click at [705, 401] on p "[PERSON_NAME] attended" at bounding box center [743, 404] width 106 height 12
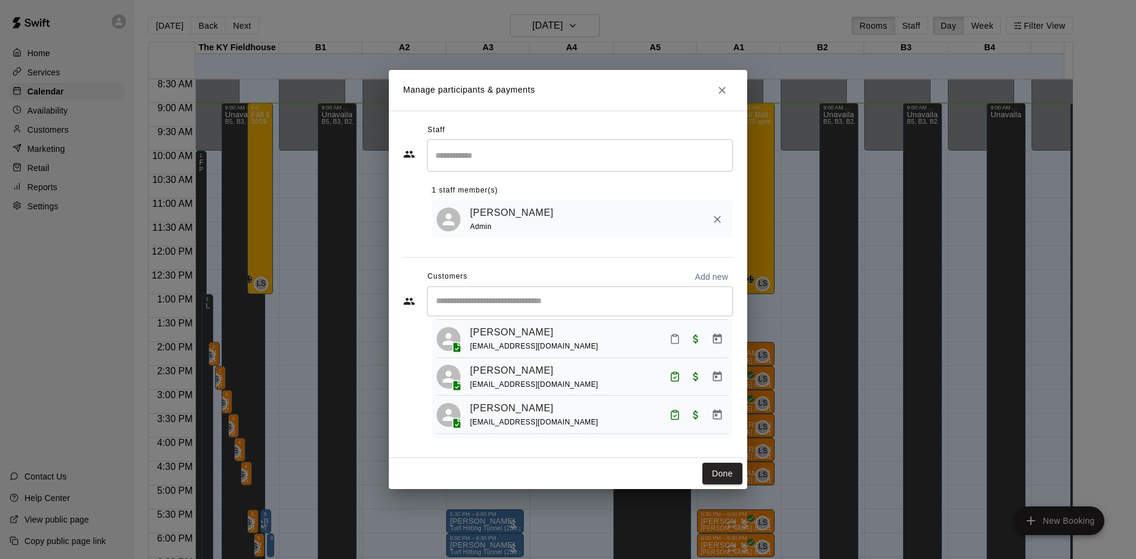
scroll to position [55, 0]
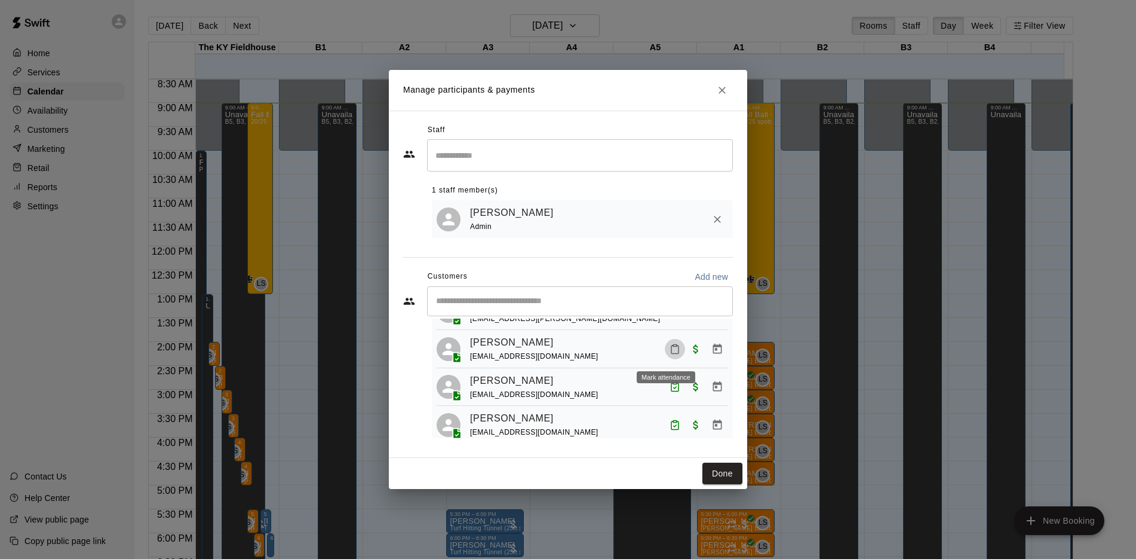
click at [670, 354] on icon "Mark attendance" at bounding box center [675, 348] width 11 height 11
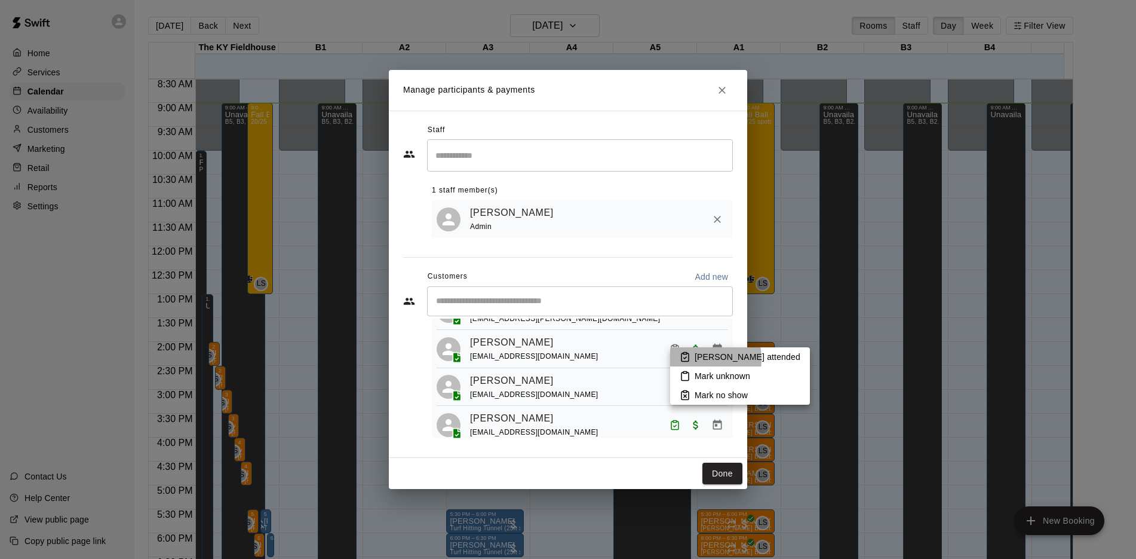
click at [687, 359] on icon at bounding box center [685, 356] width 11 height 11
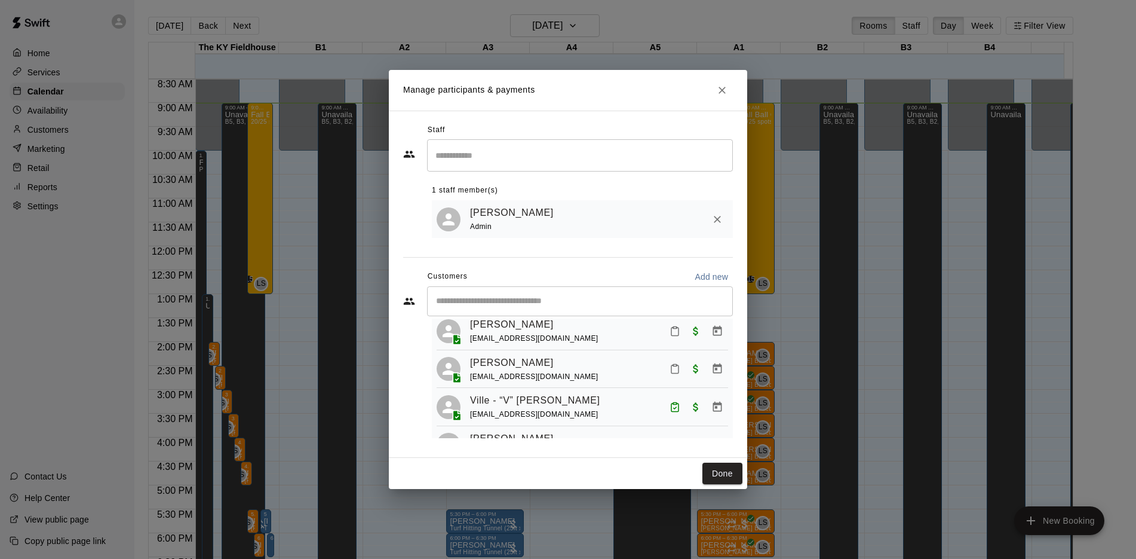
scroll to position [693, 0]
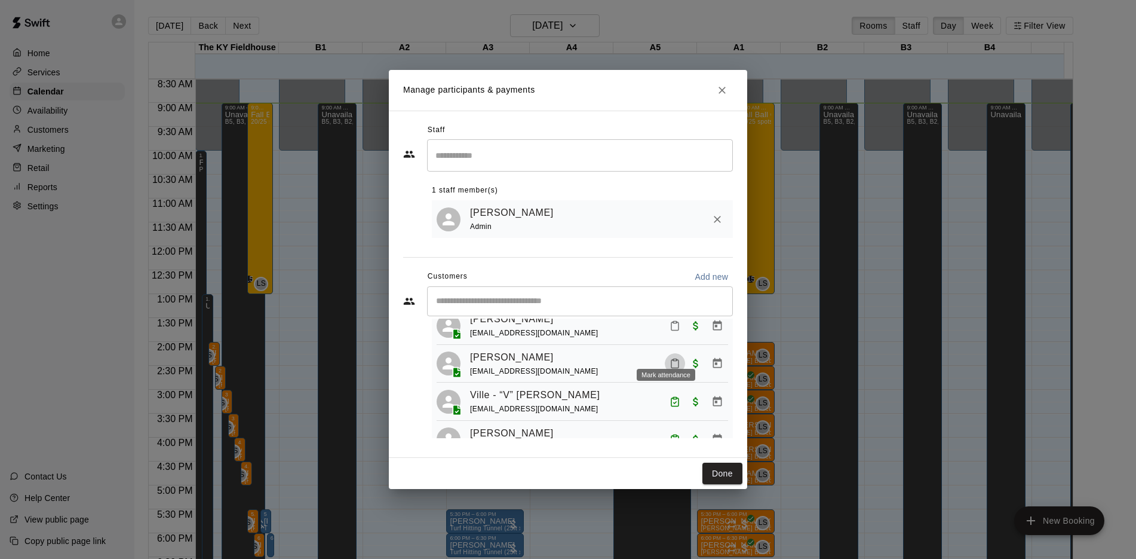
click at [673, 359] on rect "Mark attendance" at bounding box center [675, 360] width 4 height 2
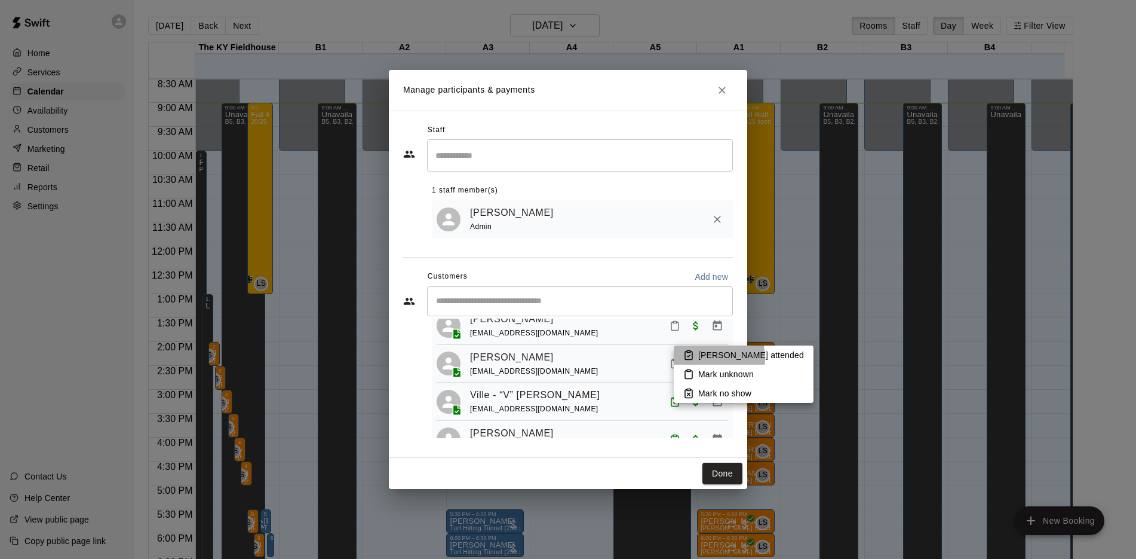
click at [703, 358] on p "[PERSON_NAME] attended" at bounding box center [751, 355] width 106 height 12
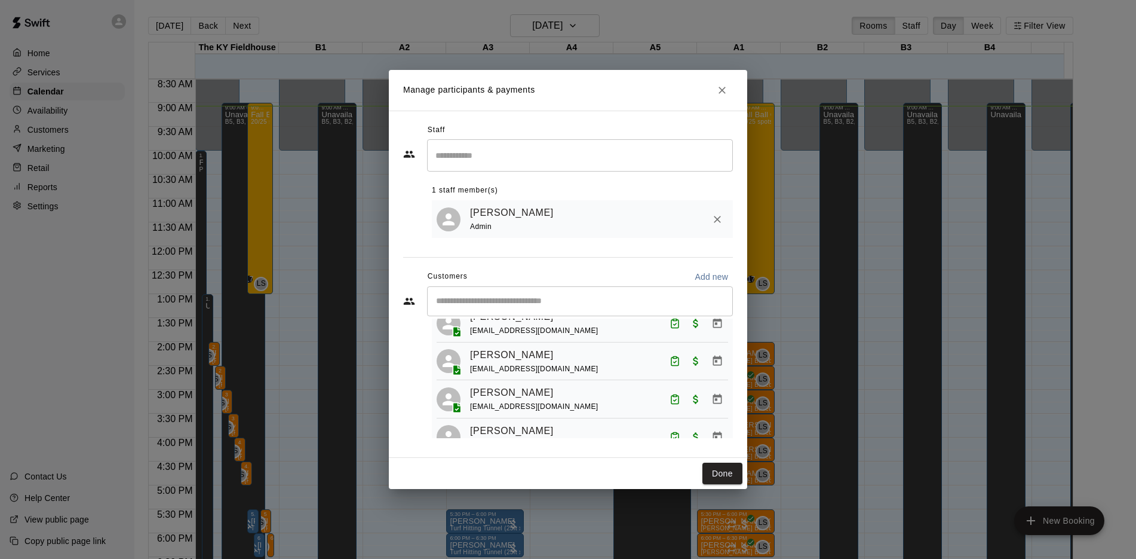
scroll to position [0, 0]
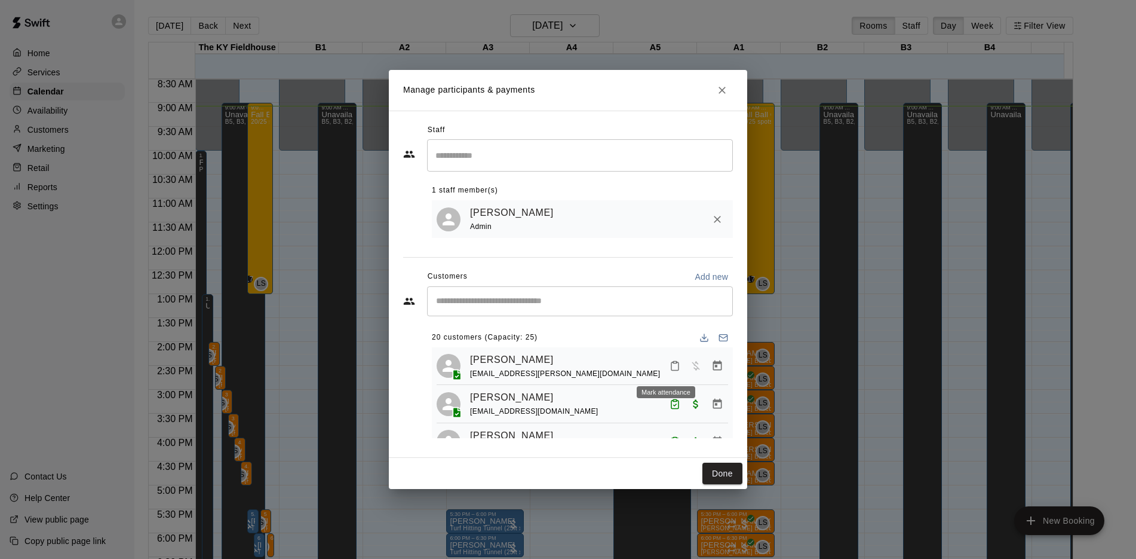
click at [670, 367] on icon "Mark attendance" at bounding box center [675, 365] width 11 height 11
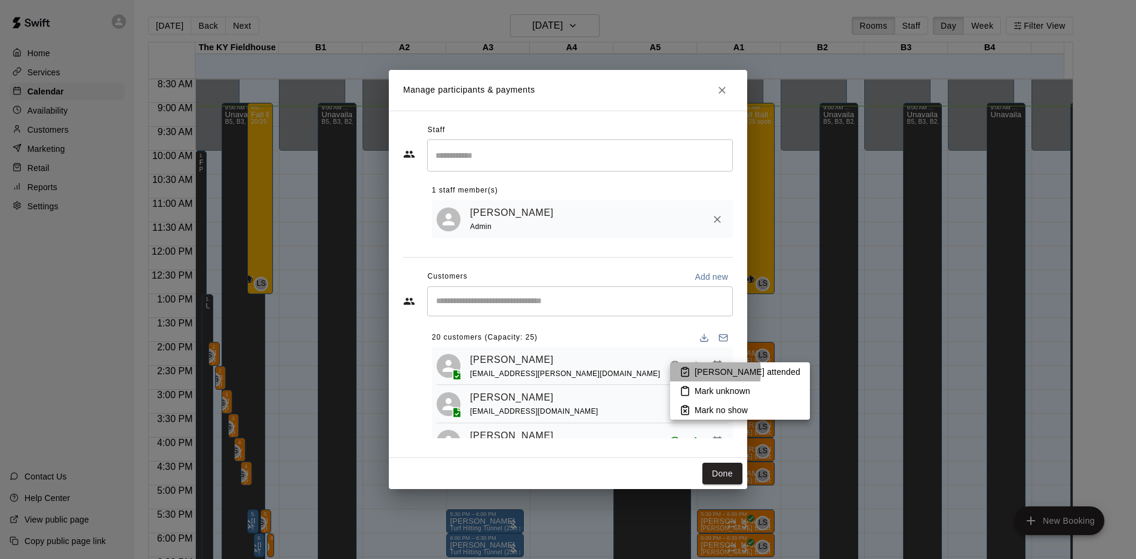
click at [696, 372] on p "[PERSON_NAME] attended" at bounding box center [748, 372] width 106 height 12
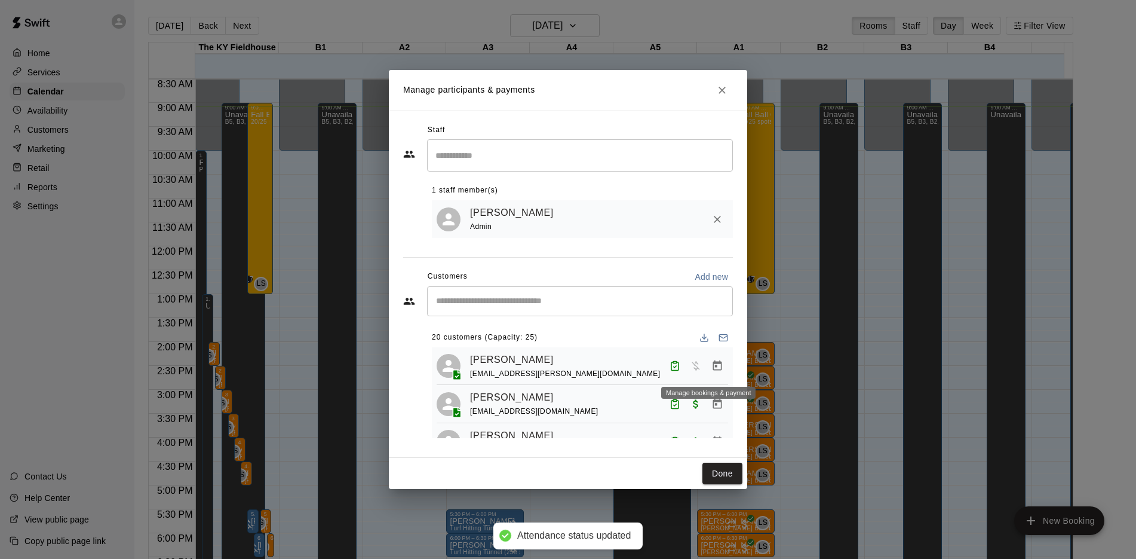
click at [711, 366] on icon "Manage bookings & payment" at bounding box center [717, 366] width 12 height 12
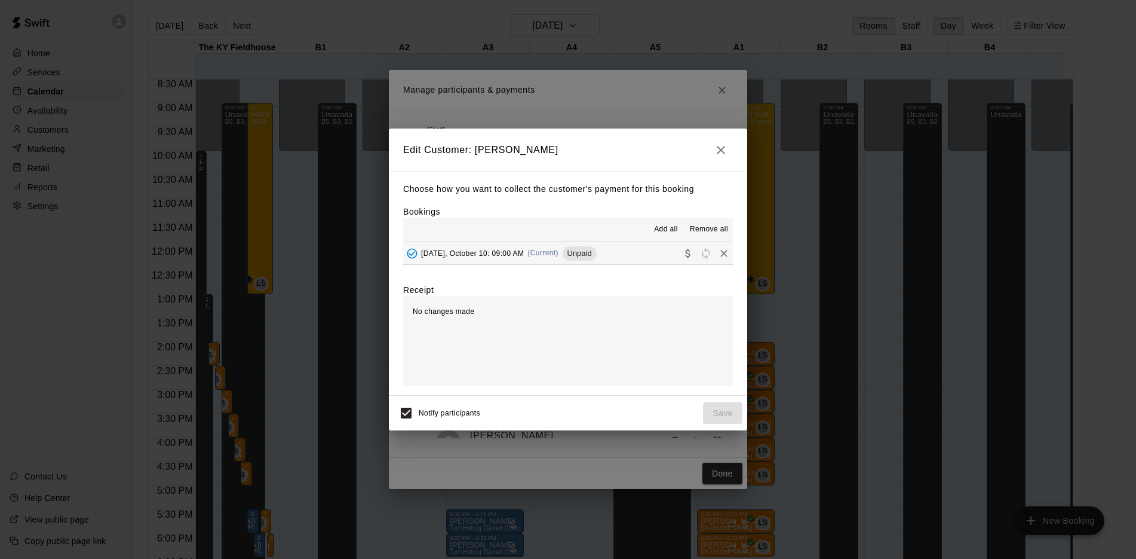
click at [666, 229] on span "Add all" at bounding box center [666, 229] width 24 height 12
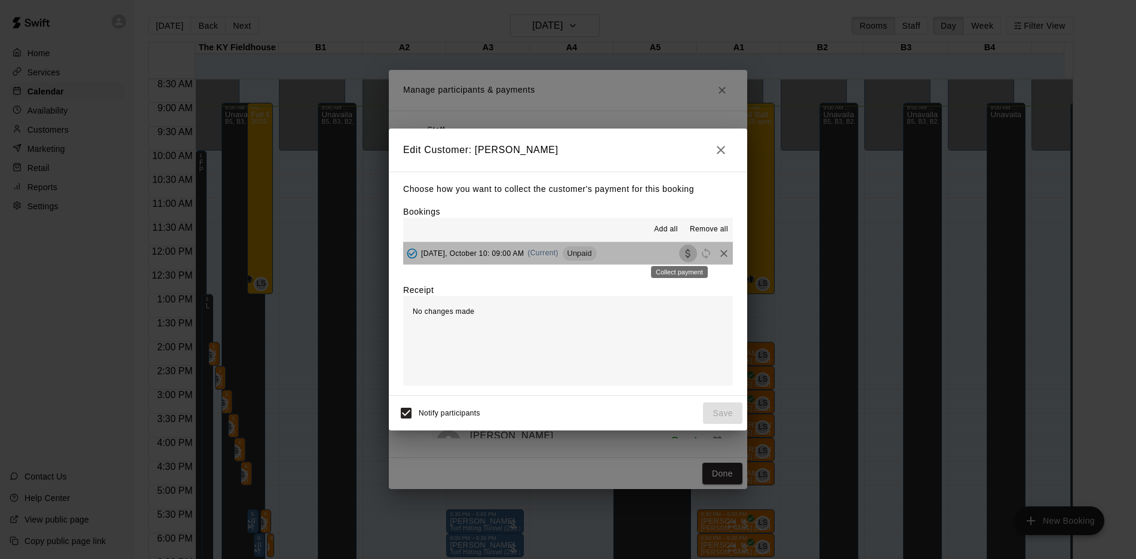
click at [682, 250] on icon "Collect payment" at bounding box center [688, 253] width 12 height 12
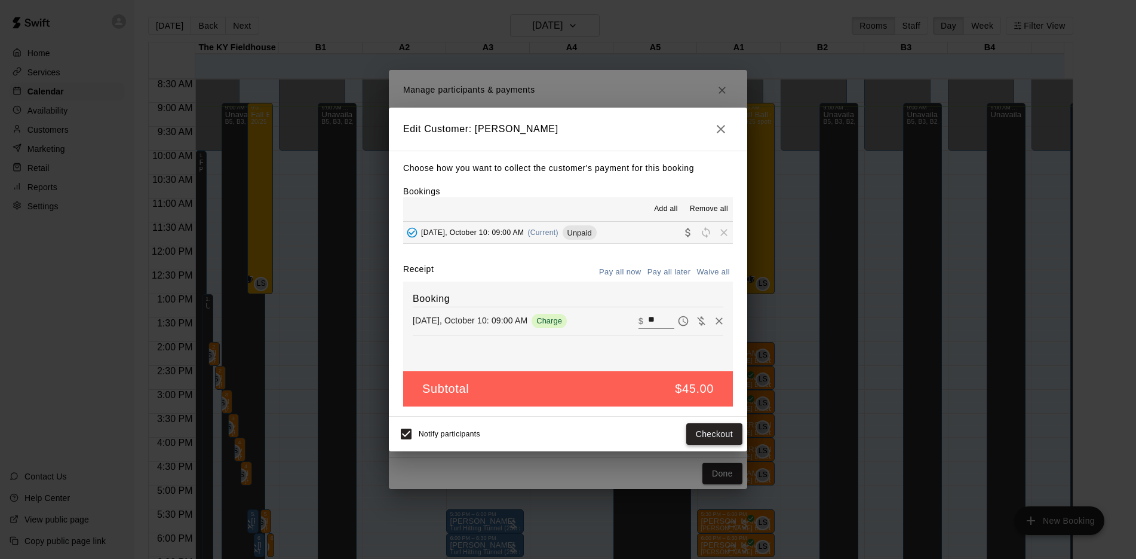
click at [714, 439] on button "Checkout" at bounding box center [714, 434] width 56 height 22
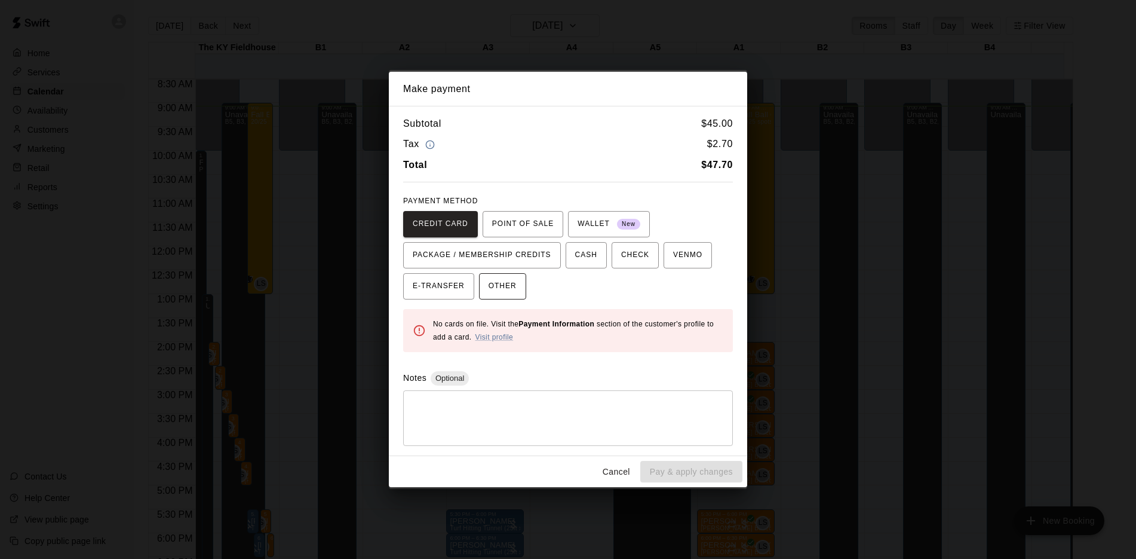
click at [504, 292] on span "OTHER" at bounding box center [503, 286] width 28 height 19
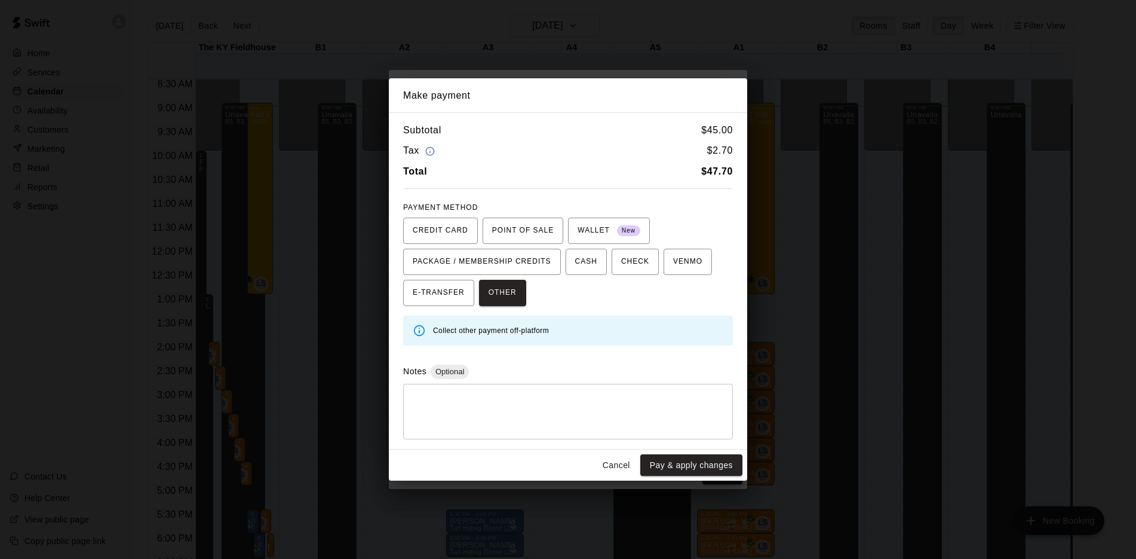
click at [476, 396] on textarea at bounding box center [568, 411] width 313 height 36
type textarea "***"
click at [666, 464] on button "Pay & apply changes" at bounding box center [691, 465] width 102 height 22
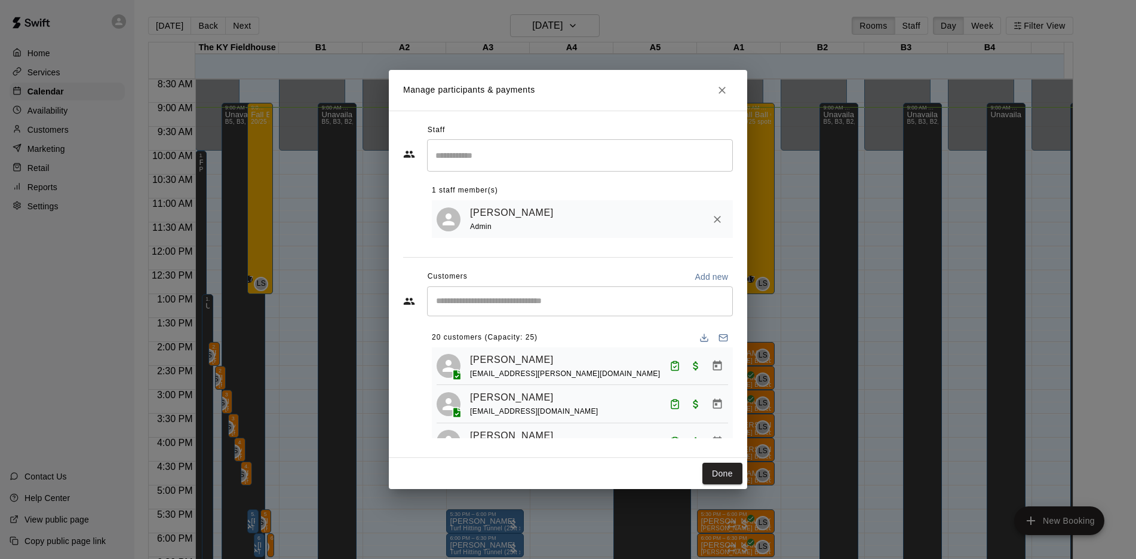
drag, startPoint x: 731, startPoint y: 339, endPoint x: 656, endPoint y: 327, distance: 75.6
click at [656, 327] on div "20 customers (Capacity: 25) [PERSON_NAME] [PERSON_NAME][EMAIL_ADDRESS][PERSON_N…" at bounding box center [582, 377] width 301 height 119
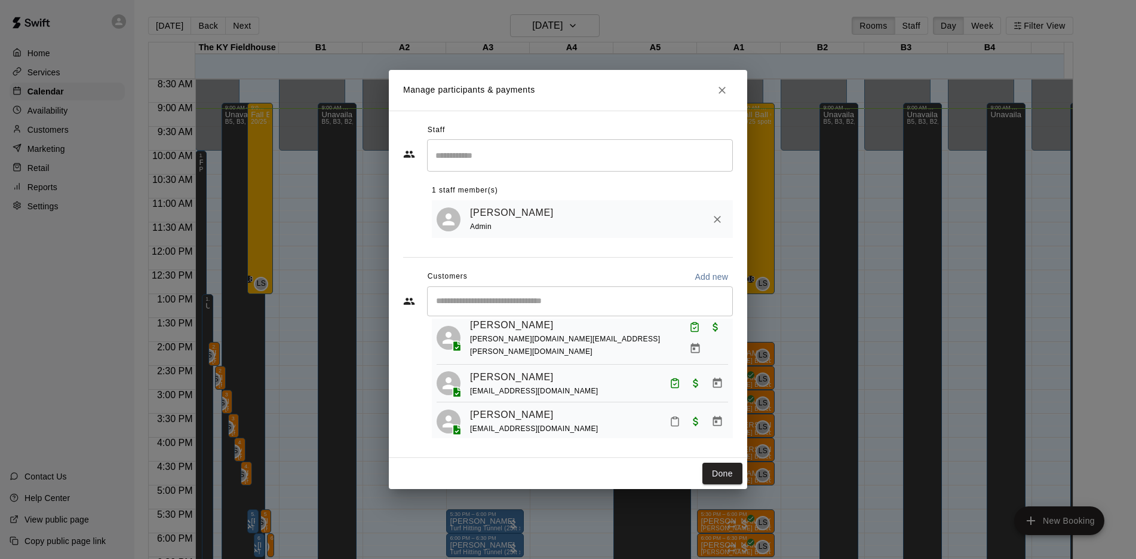
scroll to position [612, 0]
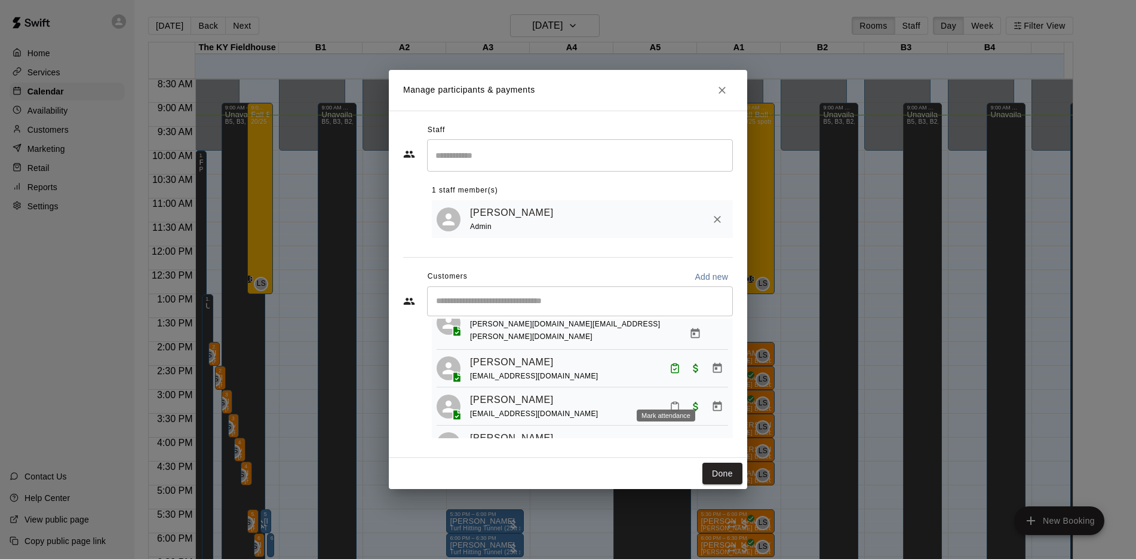
click at [670, 401] on icon "Mark attendance" at bounding box center [675, 406] width 11 height 11
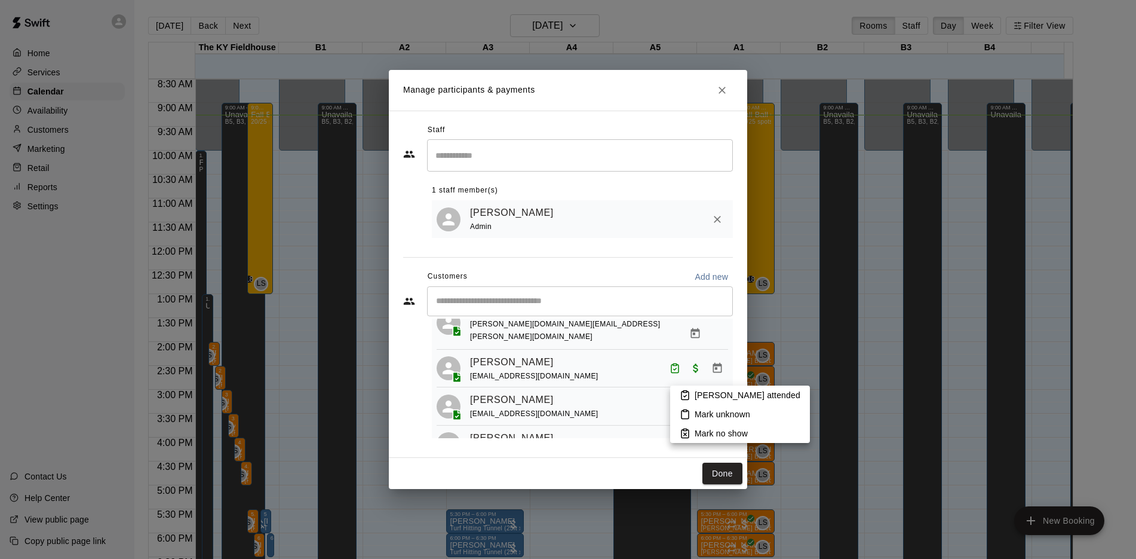
click at [709, 394] on p "[PERSON_NAME] attended" at bounding box center [748, 395] width 106 height 12
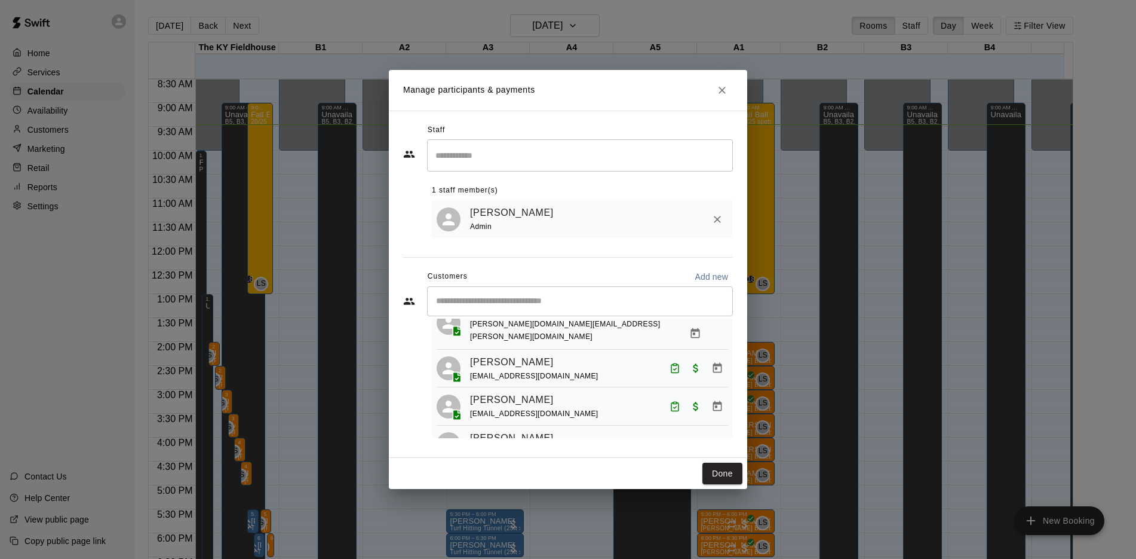
drag, startPoint x: 729, startPoint y: 413, endPoint x: 632, endPoint y: 203, distance: 231.7
click at [632, 203] on div "[PERSON_NAME] Admin" at bounding box center [582, 219] width 301 height 38
drag, startPoint x: 734, startPoint y: 388, endPoint x: 733, endPoint y: 394, distance: 6.0
click at [733, 394] on div "Staff ​ 1 staff member(s) [PERSON_NAME] Admin Customers Add new ​ 20 customers …" at bounding box center [568, 284] width 358 height 347
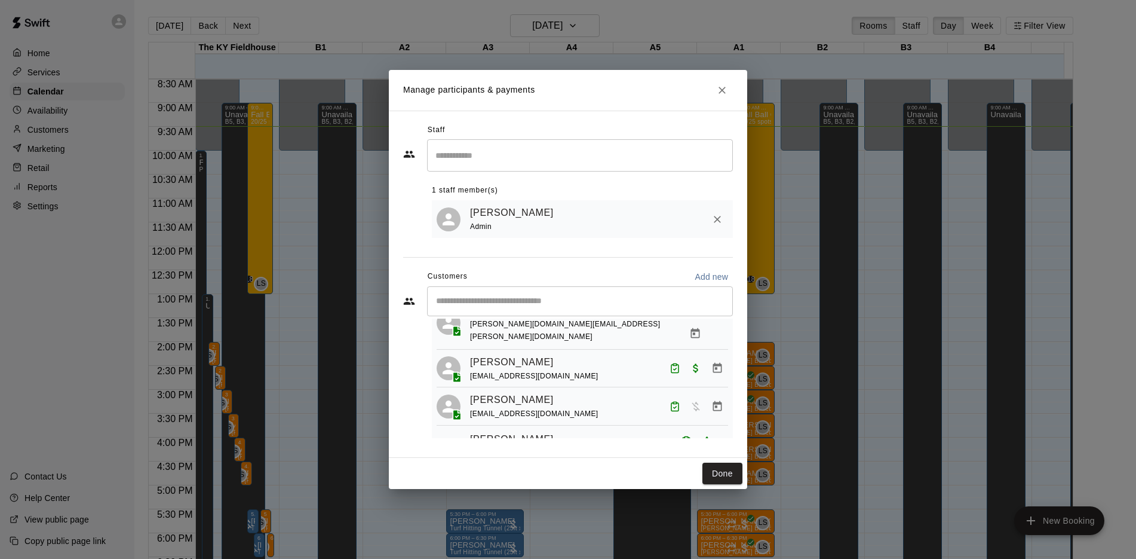
click at [105, 302] on div "Manage participants & payments Staff ​ 1 staff member(s) [PERSON_NAME] Admin Cu…" at bounding box center [568, 279] width 1136 height 559
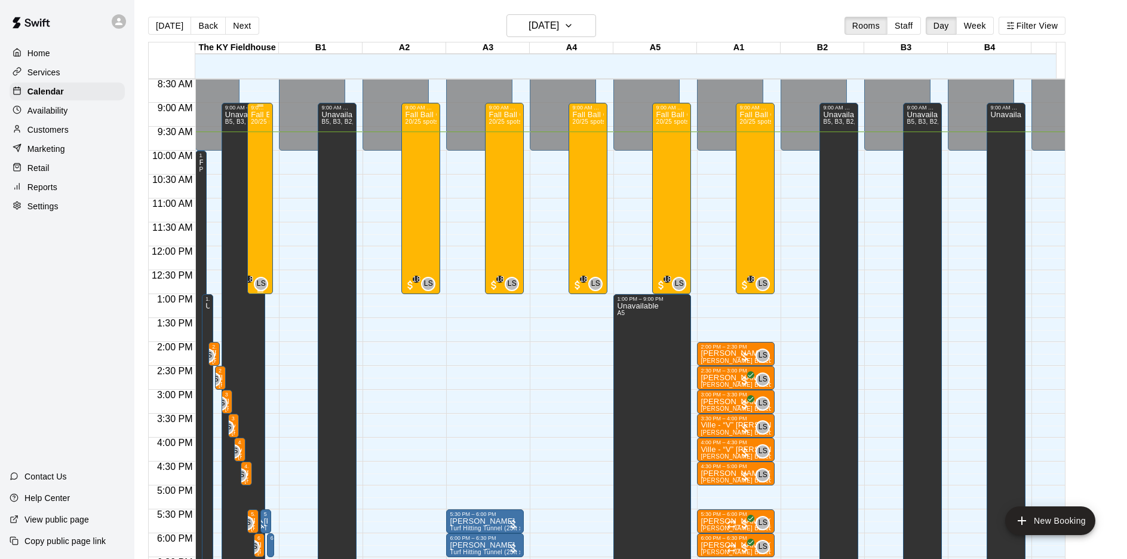
click at [259, 192] on div "Fall Ball Camp 20/25 spots" at bounding box center [260, 390] width 19 height 559
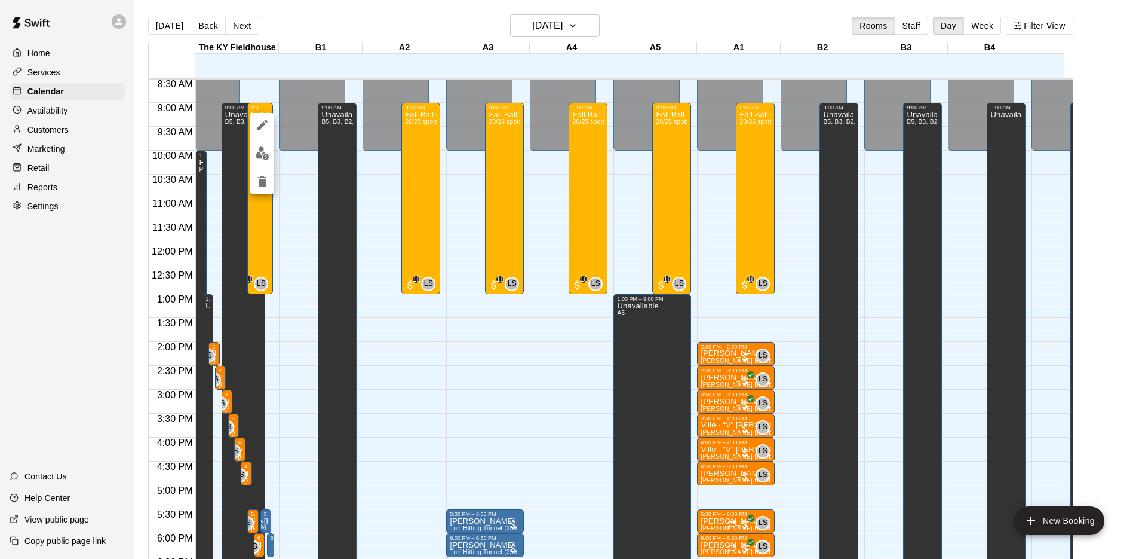
click at [422, 157] on div at bounding box center [568, 279] width 1136 height 559
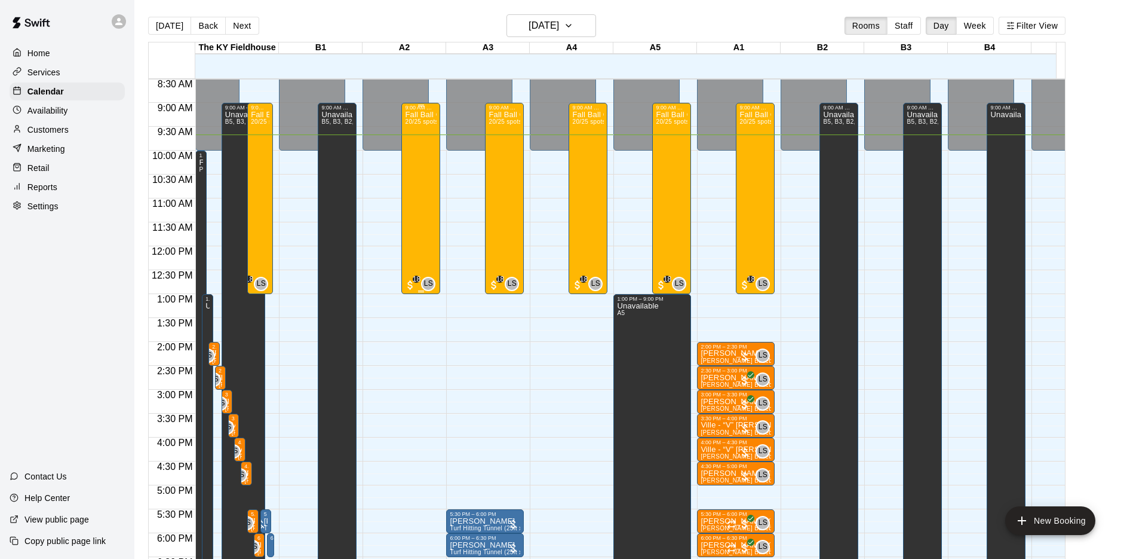
click at [422, 157] on div "Fall Ball Camp 20/25 spots" at bounding box center [421, 390] width 32 height 559
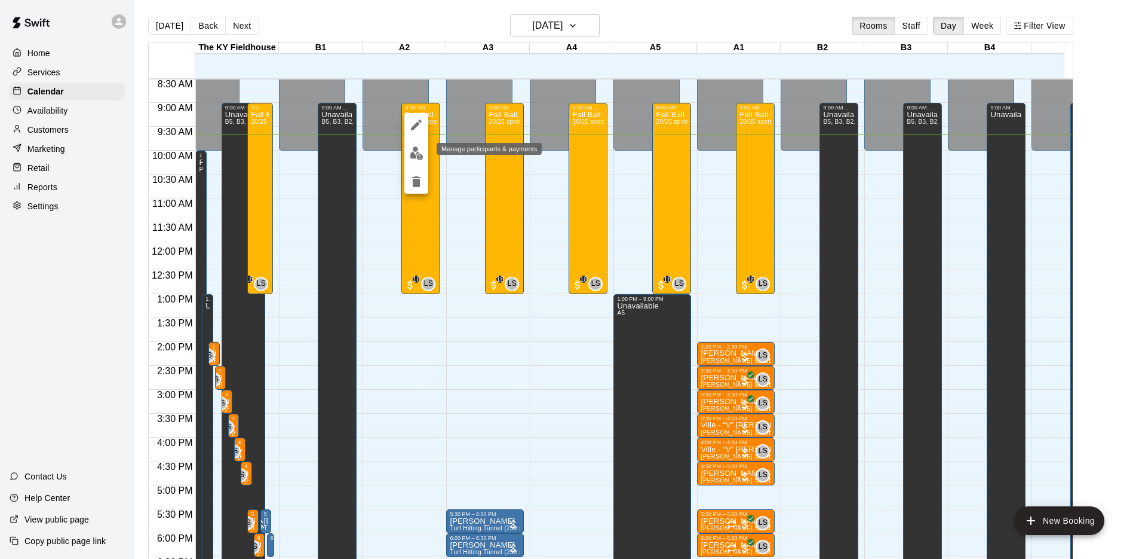
click at [418, 158] on img "edit" at bounding box center [417, 153] width 14 height 14
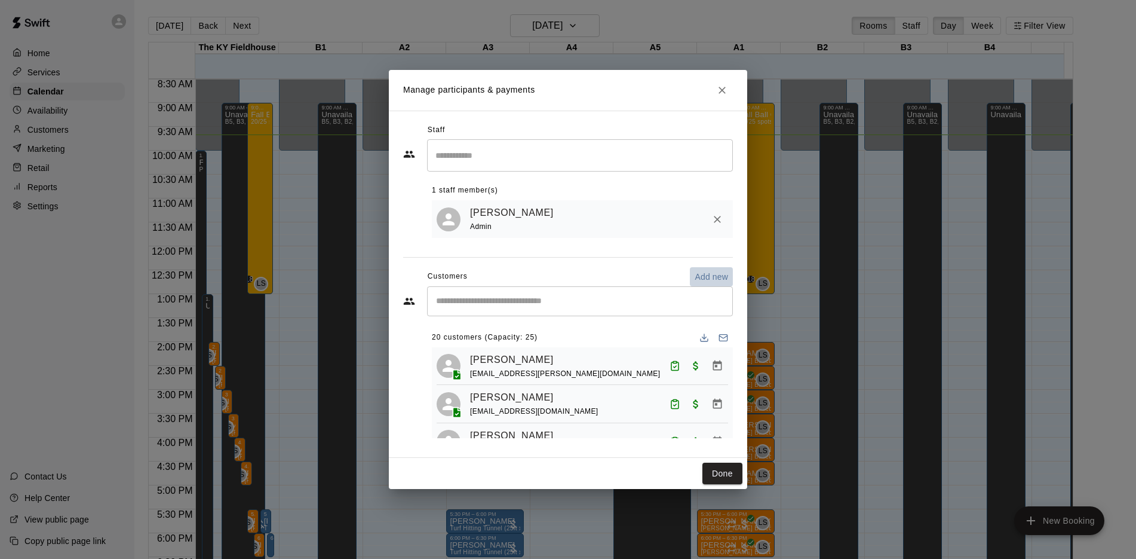
click at [711, 276] on p "Add new" at bounding box center [711, 277] width 33 height 12
select select "**"
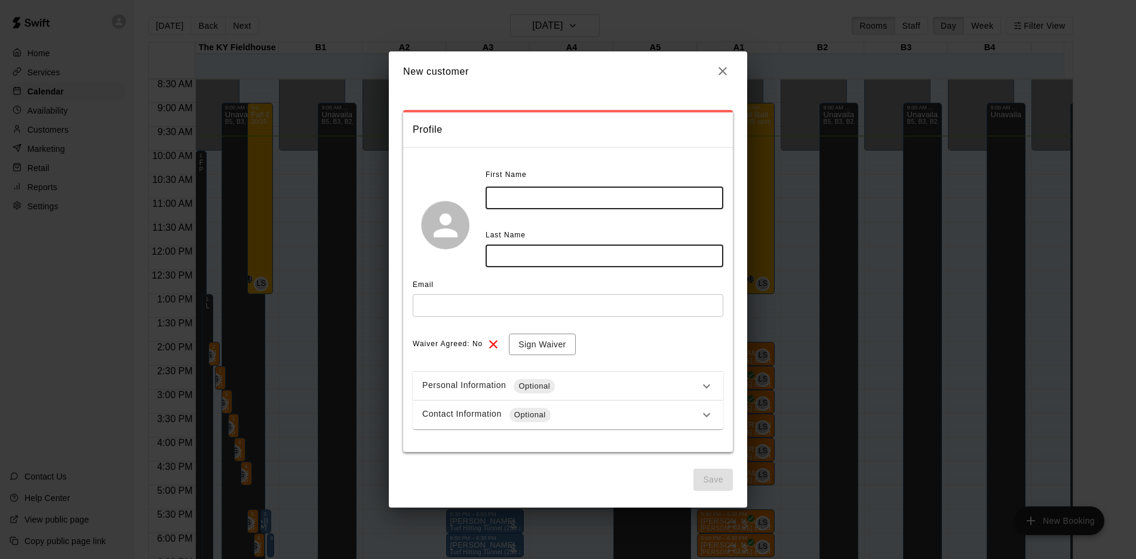
click at [604, 204] on input "text" at bounding box center [605, 197] width 238 height 22
type input "*******"
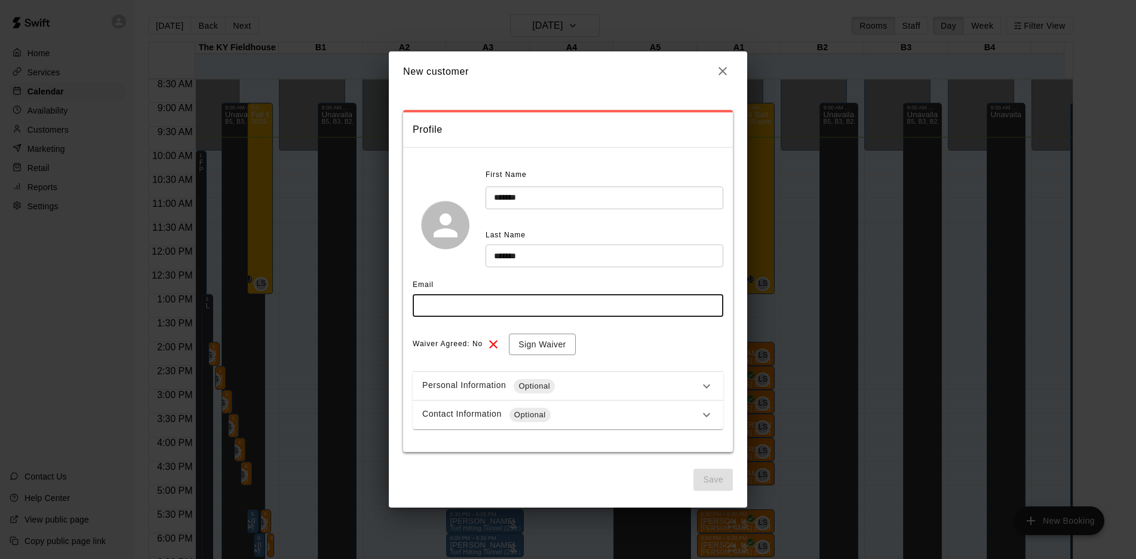
click at [548, 313] on input "text" at bounding box center [568, 305] width 311 height 22
type input "**********"
click at [526, 339] on button "Sign Waiver" at bounding box center [542, 344] width 66 height 22
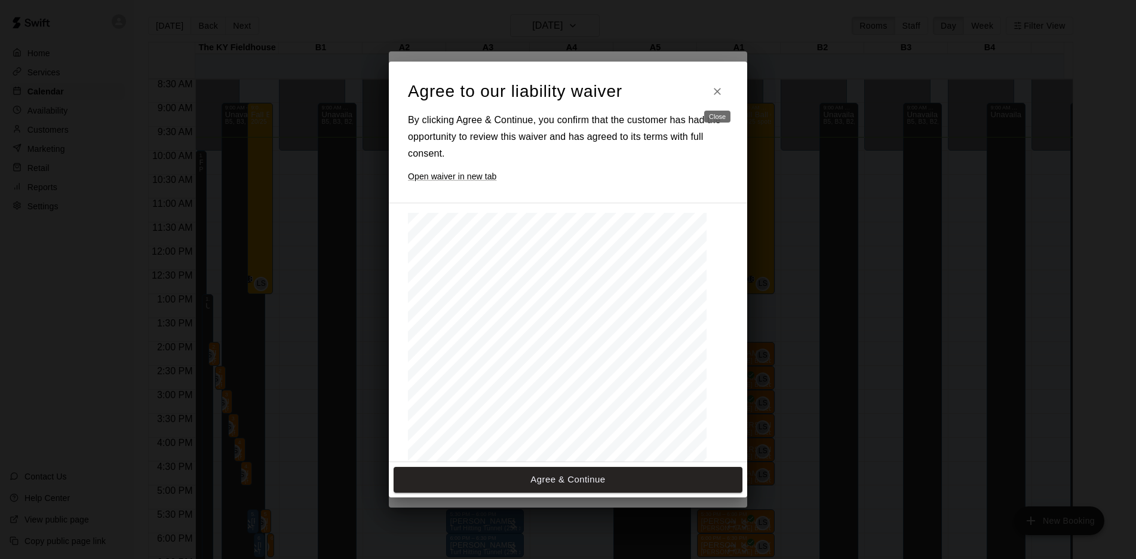
click at [718, 92] on icon "Close" at bounding box center [717, 91] width 7 height 7
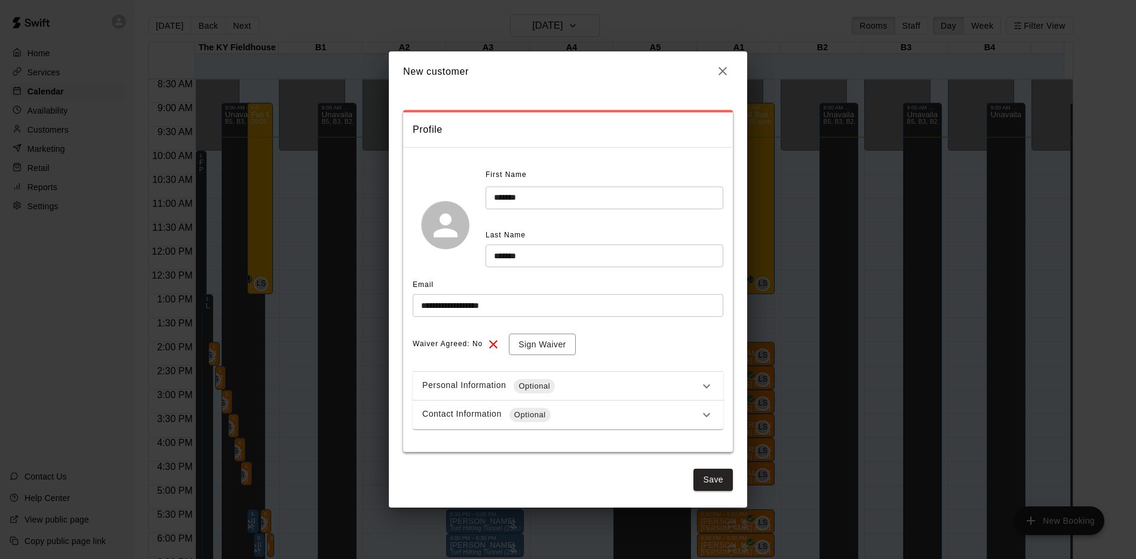
click at [500, 342] on icon at bounding box center [493, 344] width 14 height 14
click at [498, 342] on icon at bounding box center [493, 344] width 14 height 14
click at [485, 341] on div "Waiver Agreed: No Sign Waiver" at bounding box center [568, 344] width 311 height 22
click at [496, 342] on icon at bounding box center [493, 344] width 8 height 8
click at [677, 388] on div "Personal Information Optional" at bounding box center [560, 386] width 277 height 14
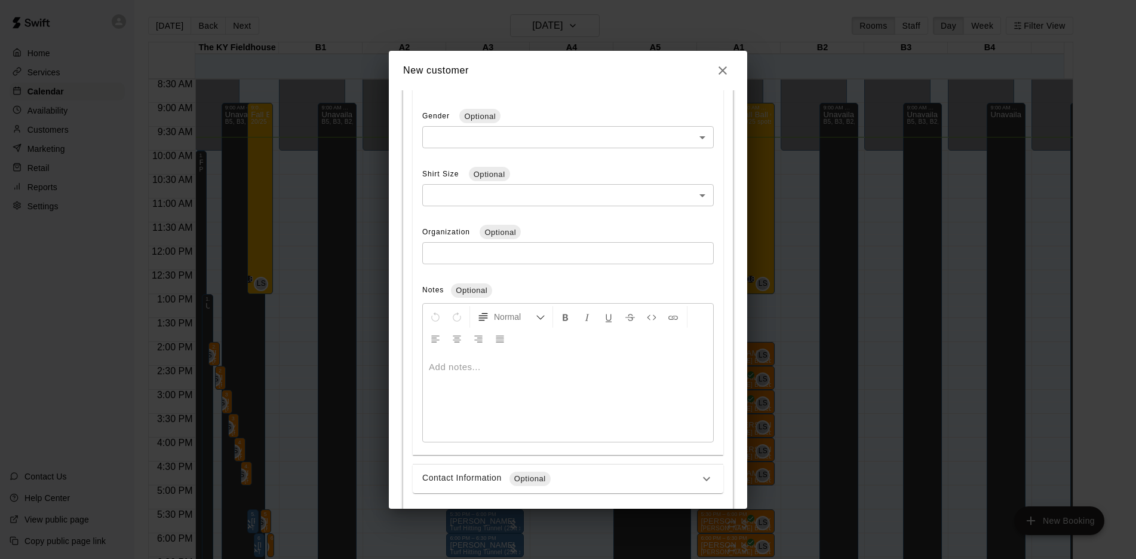
scroll to position [446, 0]
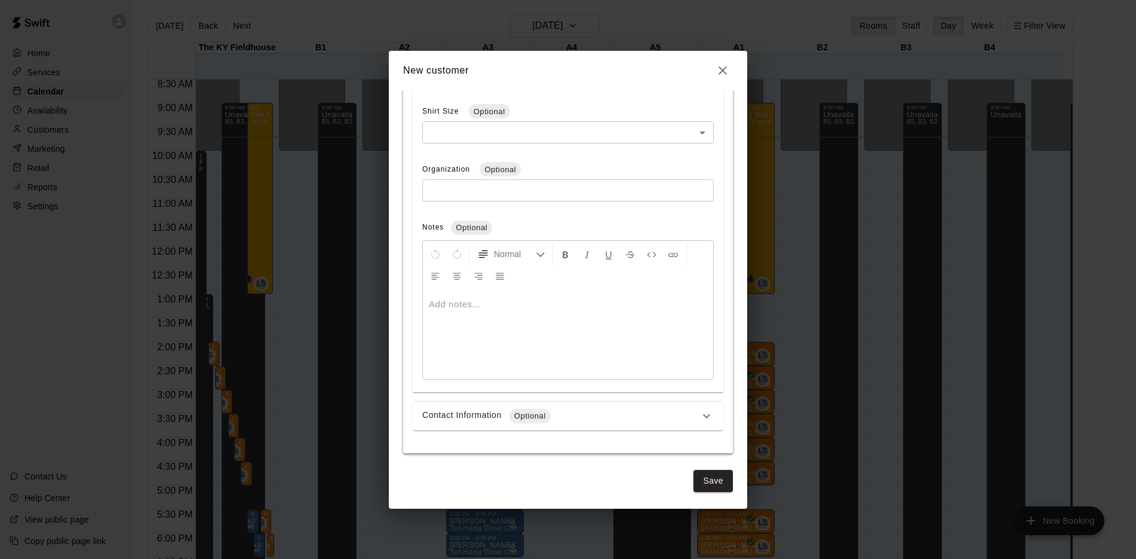
click at [701, 416] on icon at bounding box center [707, 416] width 14 height 14
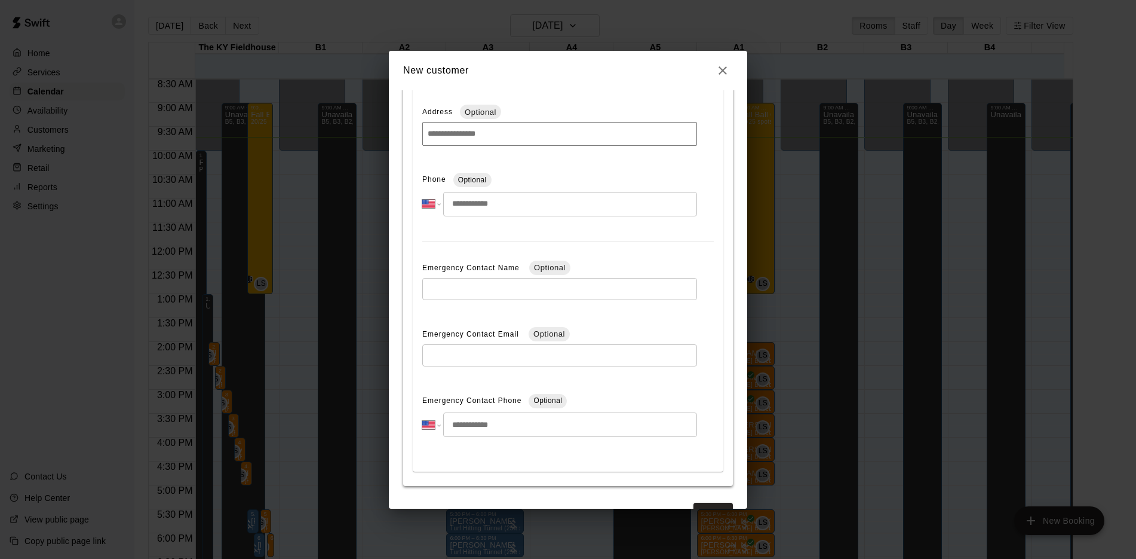
scroll to position [822, 0]
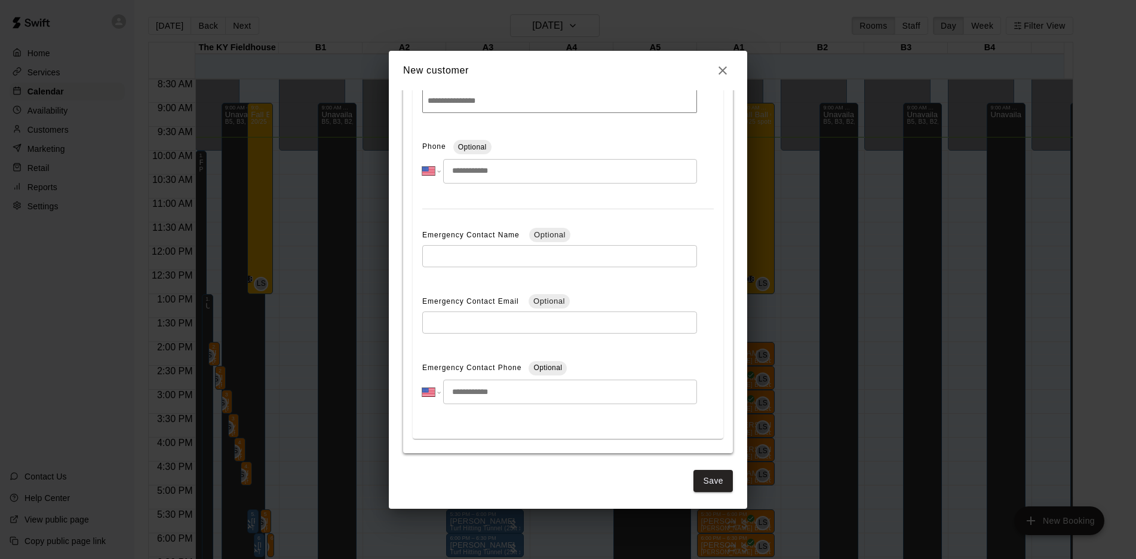
click at [565, 252] on input "text" at bounding box center [559, 256] width 275 height 22
type input "**********"
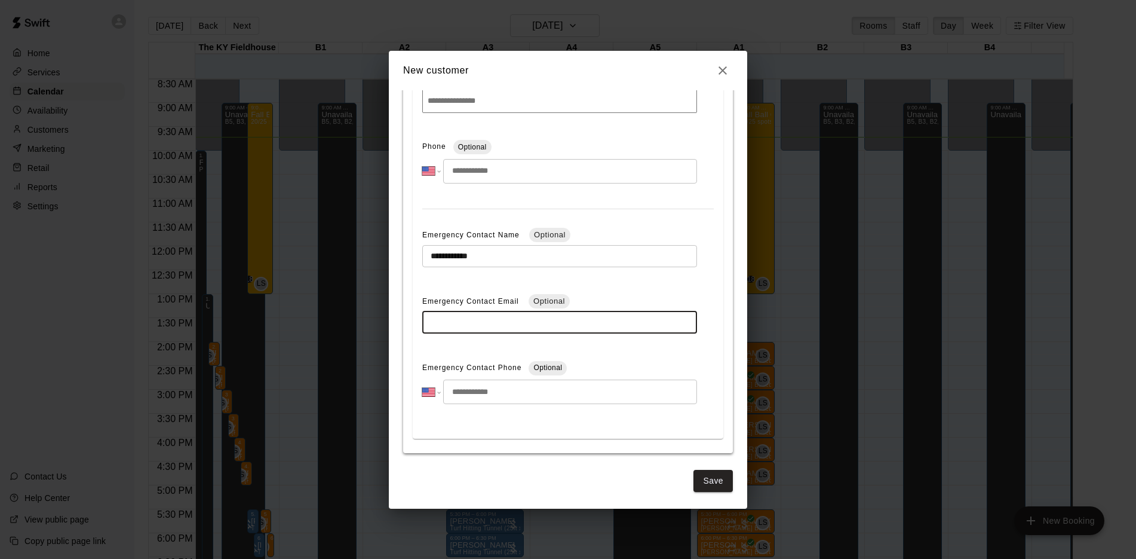
click at [526, 324] on input "text" at bounding box center [559, 322] width 275 height 22
type input "**********"
click at [519, 388] on input "tel" at bounding box center [570, 391] width 254 height 24
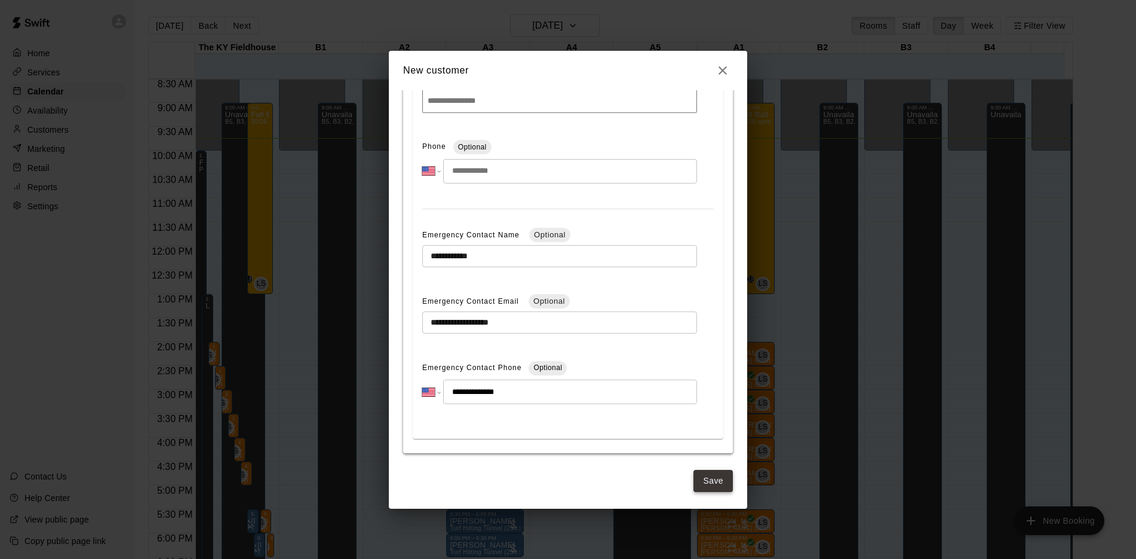
type input "**********"
drag, startPoint x: 700, startPoint y: 476, endPoint x: 699, endPoint y: 488, distance: 12.0
click at [699, 488] on button "Save" at bounding box center [713, 481] width 39 height 22
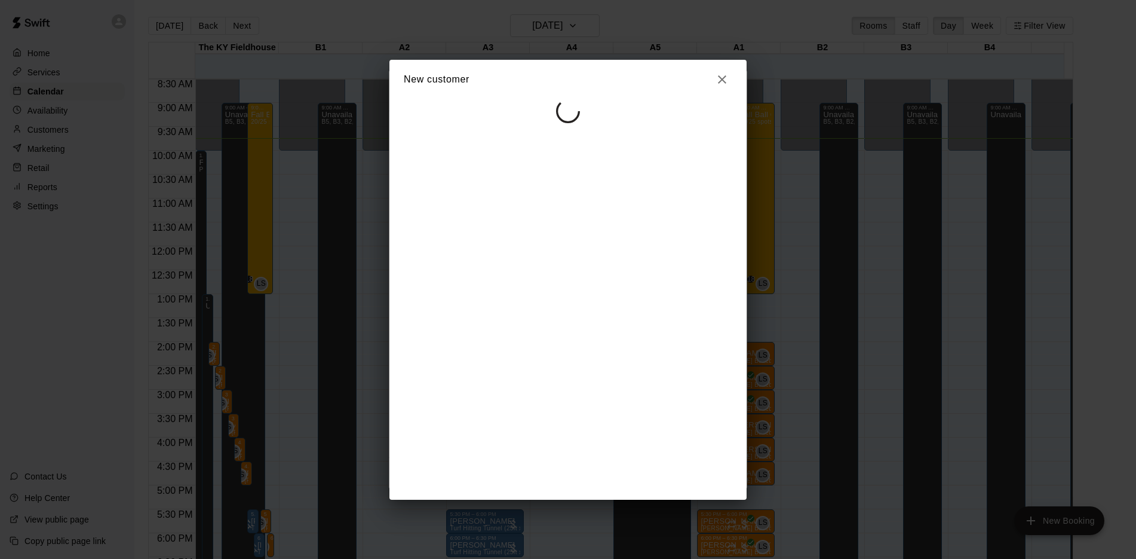
select select "**"
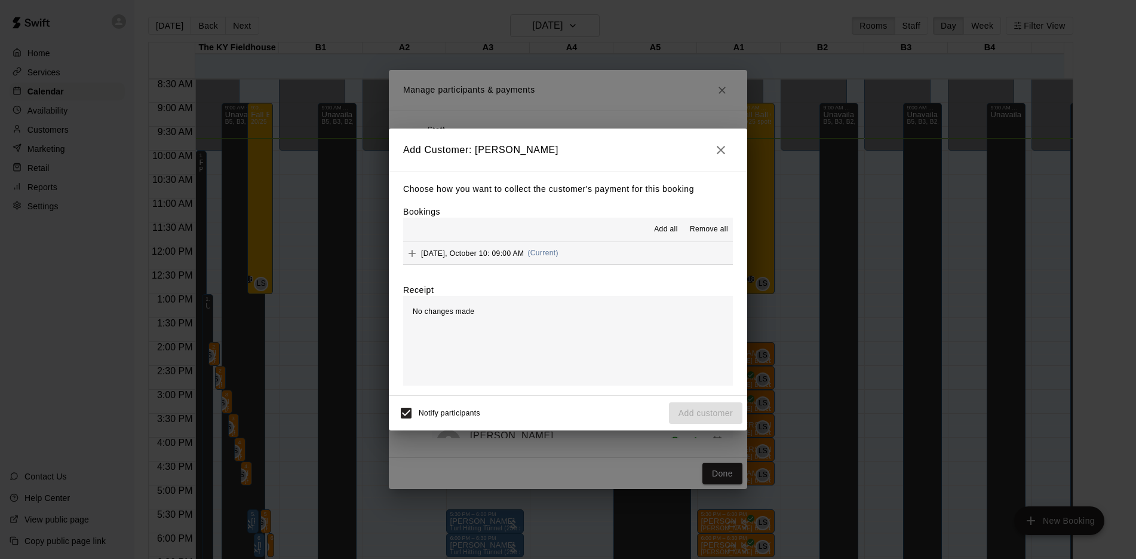
click at [662, 232] on span "Add all" at bounding box center [666, 229] width 24 height 12
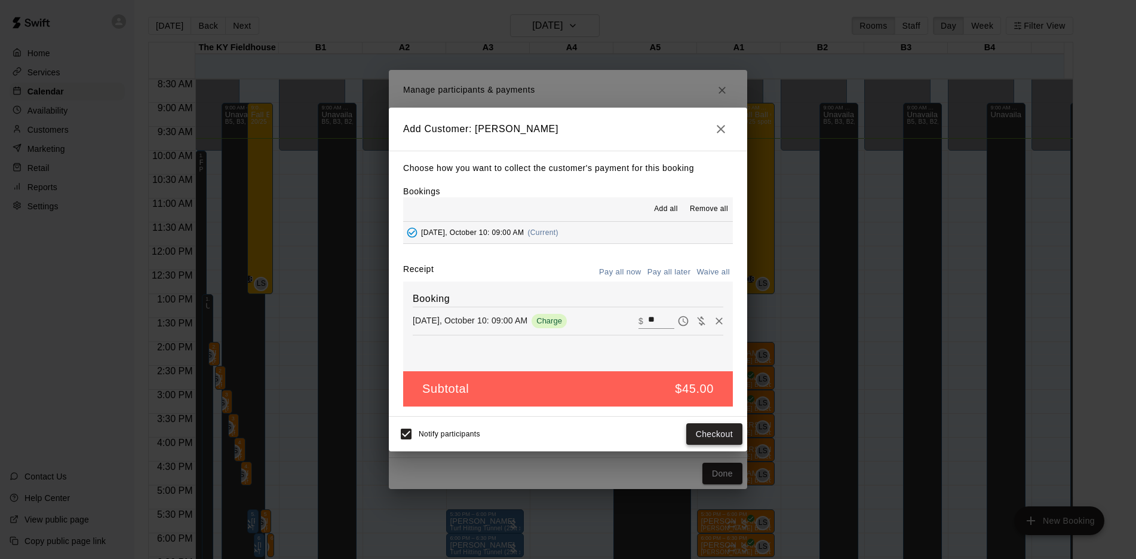
click at [720, 437] on button "Checkout" at bounding box center [714, 434] width 56 height 22
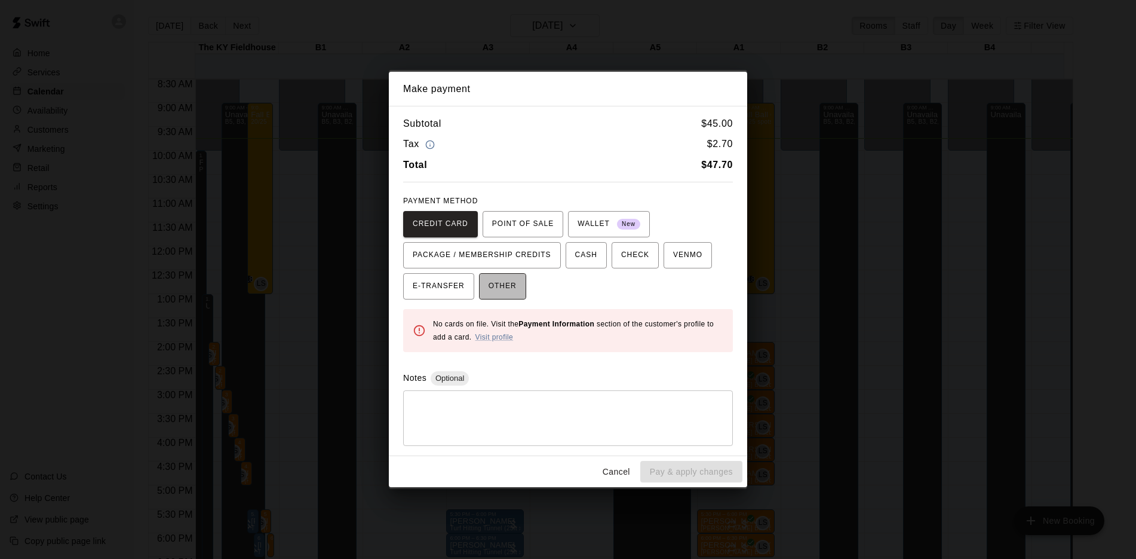
click at [499, 291] on span "OTHER" at bounding box center [503, 286] width 28 height 19
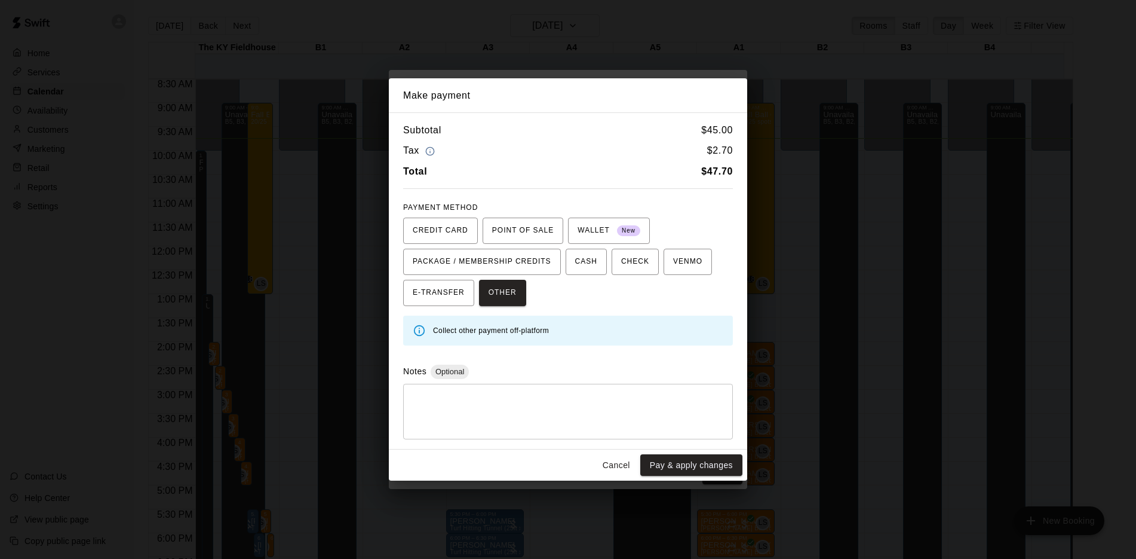
click at [482, 438] on div "* ​" at bounding box center [568, 412] width 330 height 56
type textarea "***"
click at [691, 468] on button "Pay & apply changes" at bounding box center [691, 465] width 102 height 22
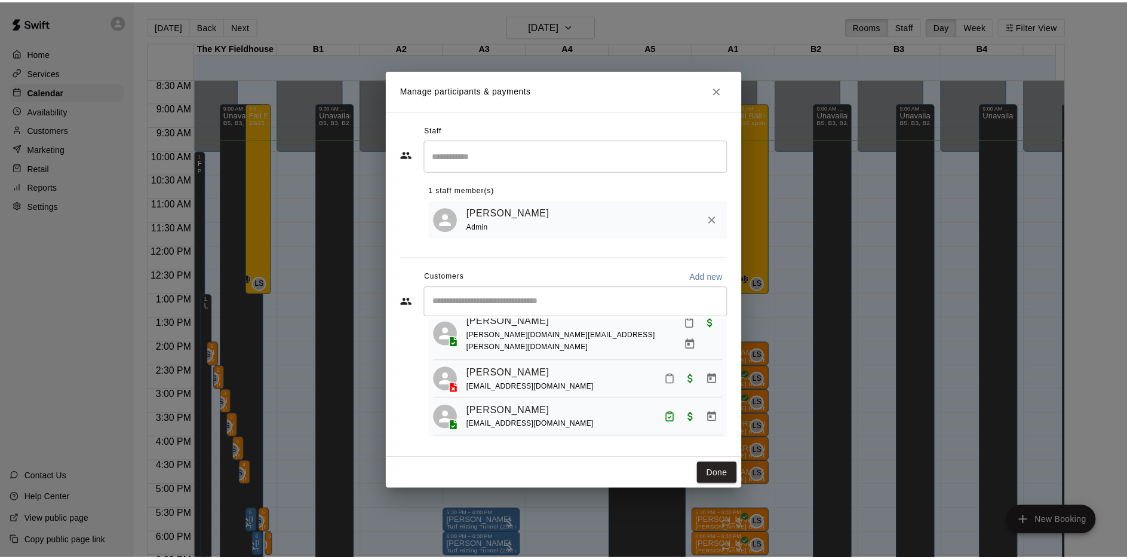
scroll to position [425, 0]
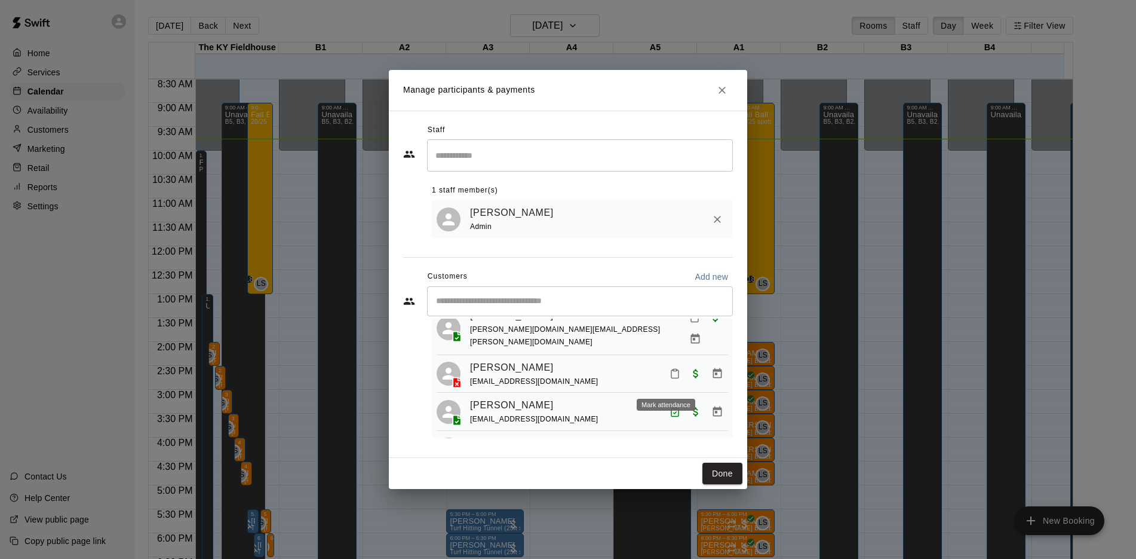
click at [670, 379] on icon "Mark attendance" at bounding box center [675, 373] width 11 height 11
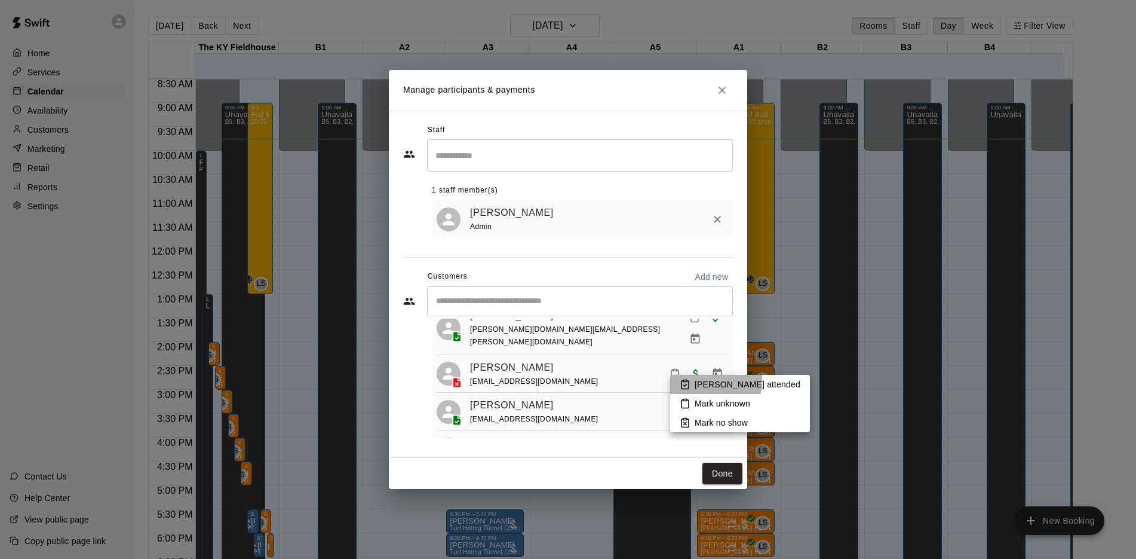
click at [709, 381] on p "[PERSON_NAME] attended" at bounding box center [748, 384] width 106 height 12
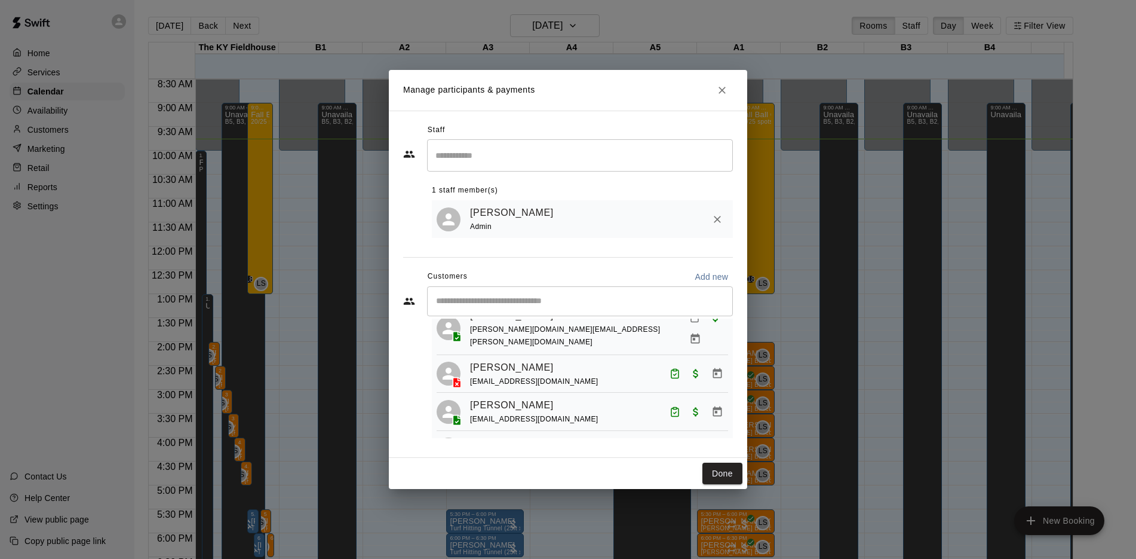
click at [726, 486] on div "Done" at bounding box center [568, 474] width 358 height 32
click at [722, 476] on button "Done" at bounding box center [723, 473] width 40 height 22
